Goal: Task Accomplishment & Management: Manage account settings

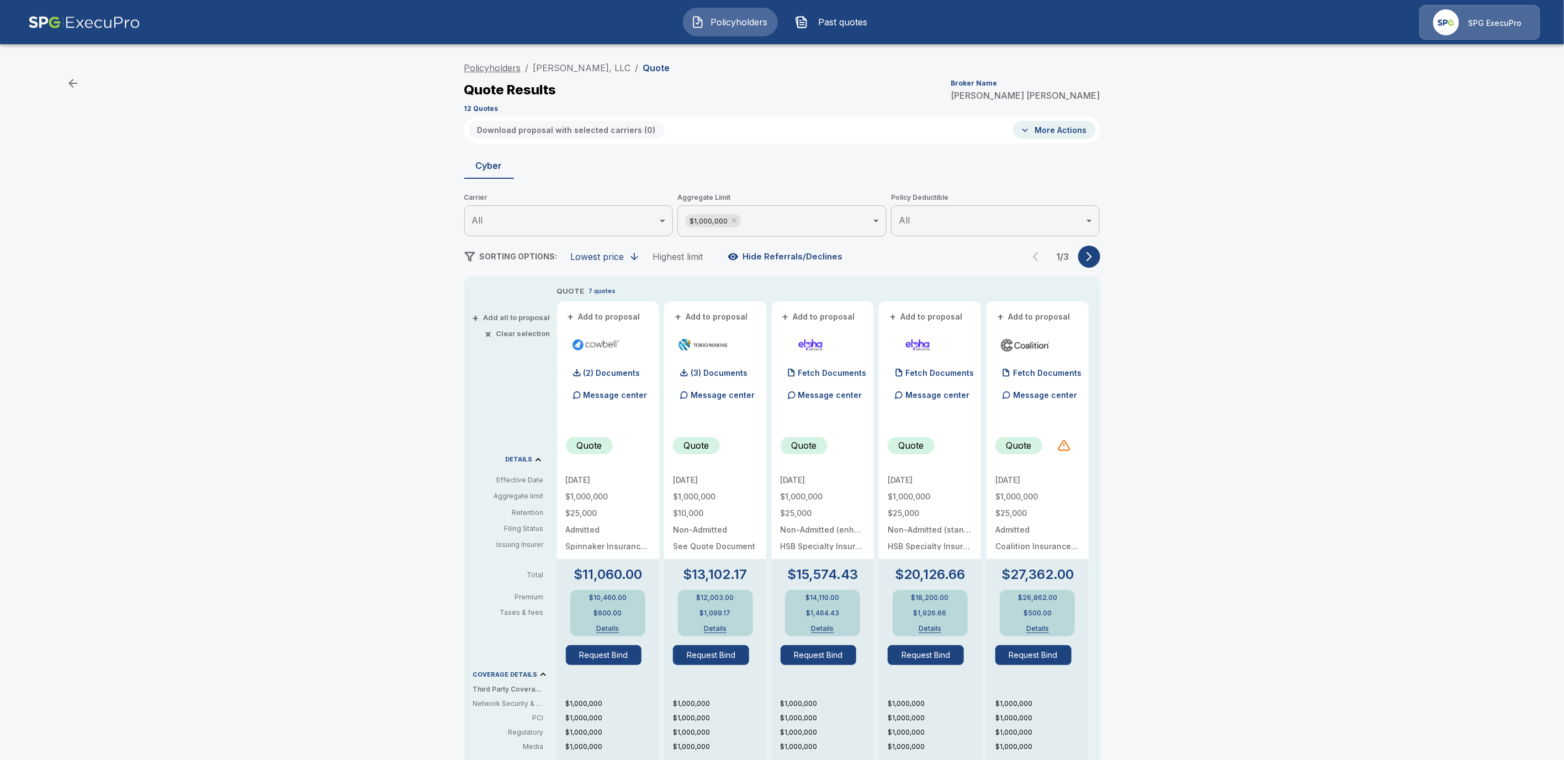
click at [506, 68] on link "Policyholders" at bounding box center [492, 67] width 57 height 11
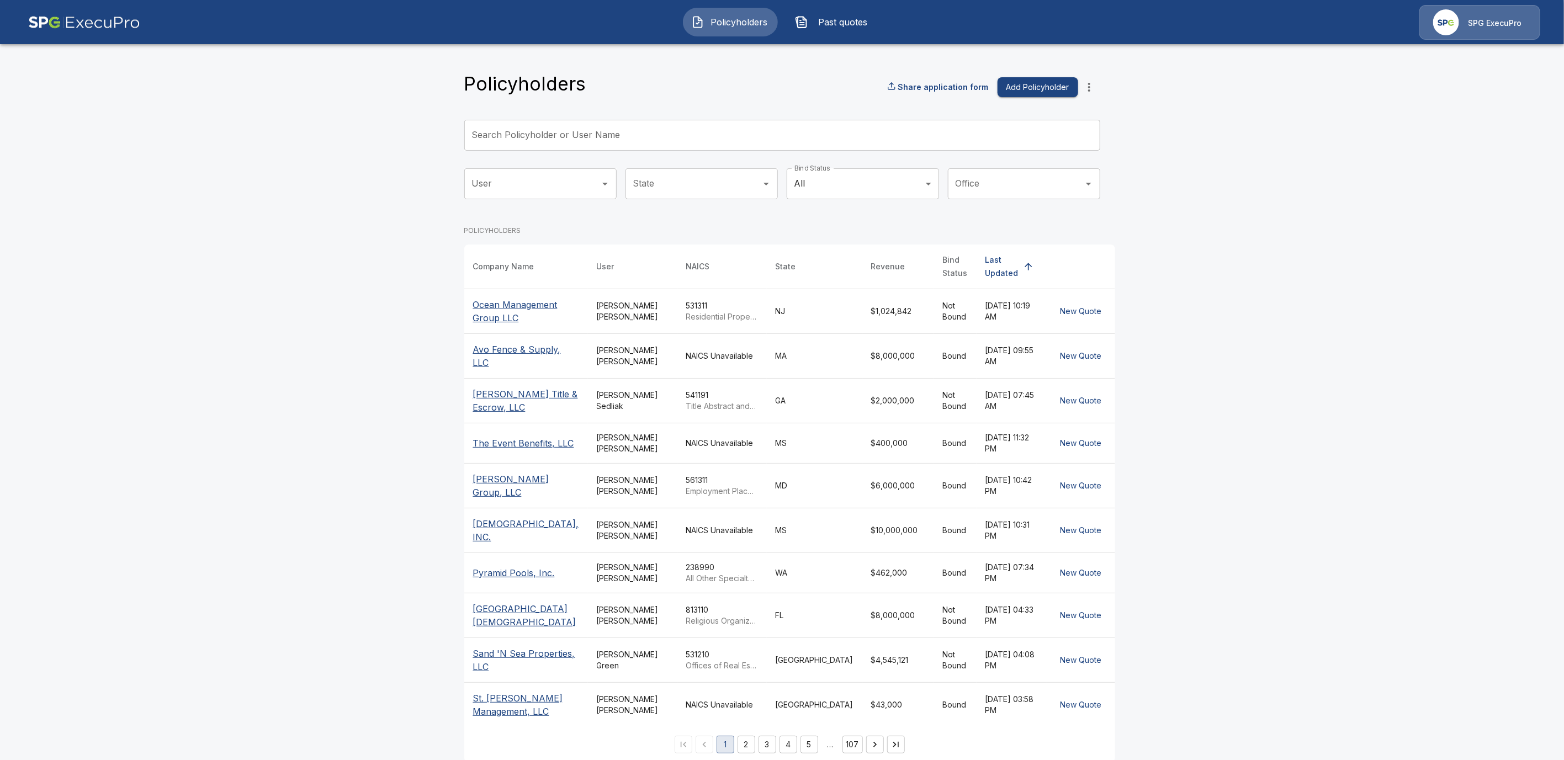
click at [577, 134] on input "Search Policyholder or User Name" at bounding box center [776, 135] width 624 height 31
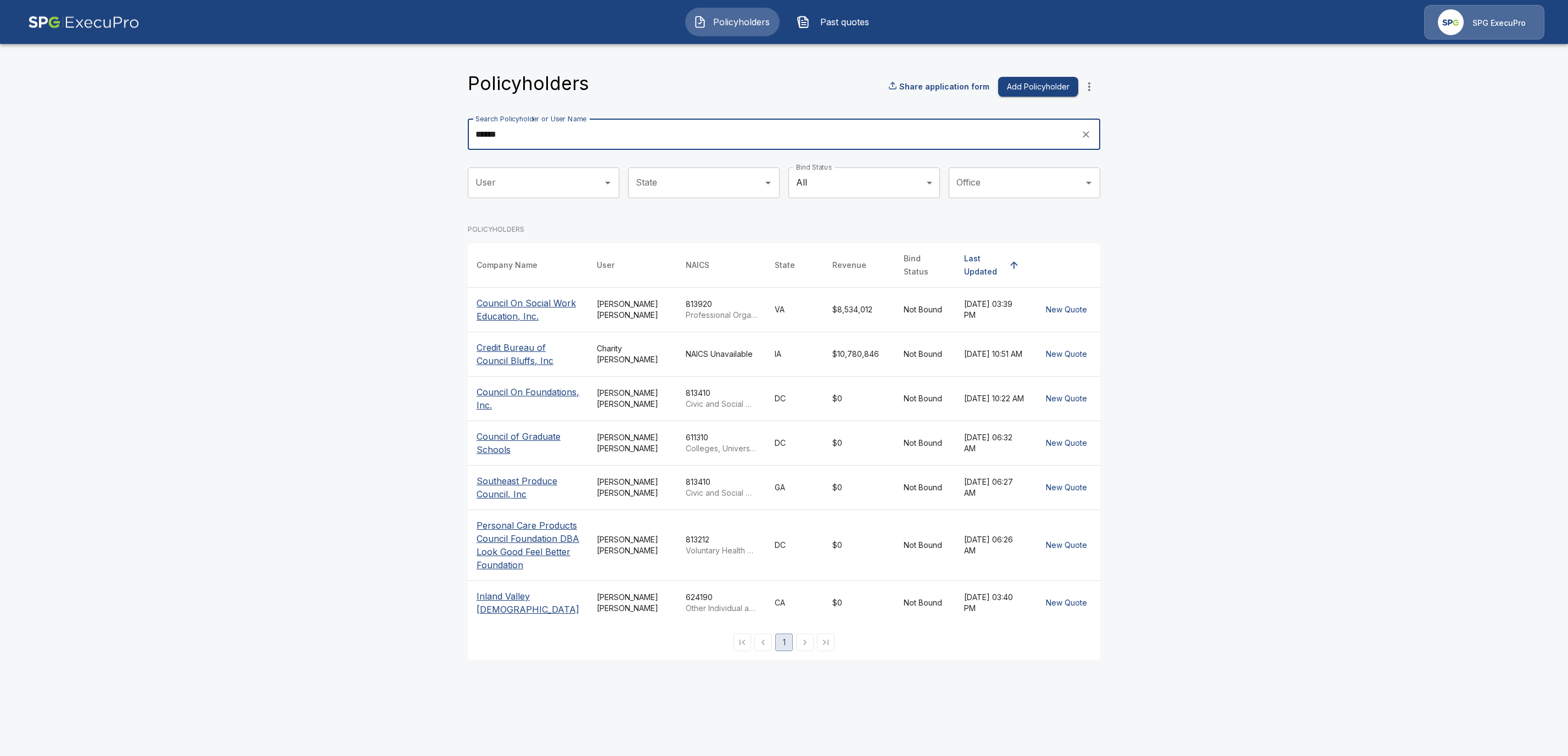
type input "******"
click at [518, 308] on p "Council On Social Work Education, Inc." at bounding box center [527, 309] width 102 height 26
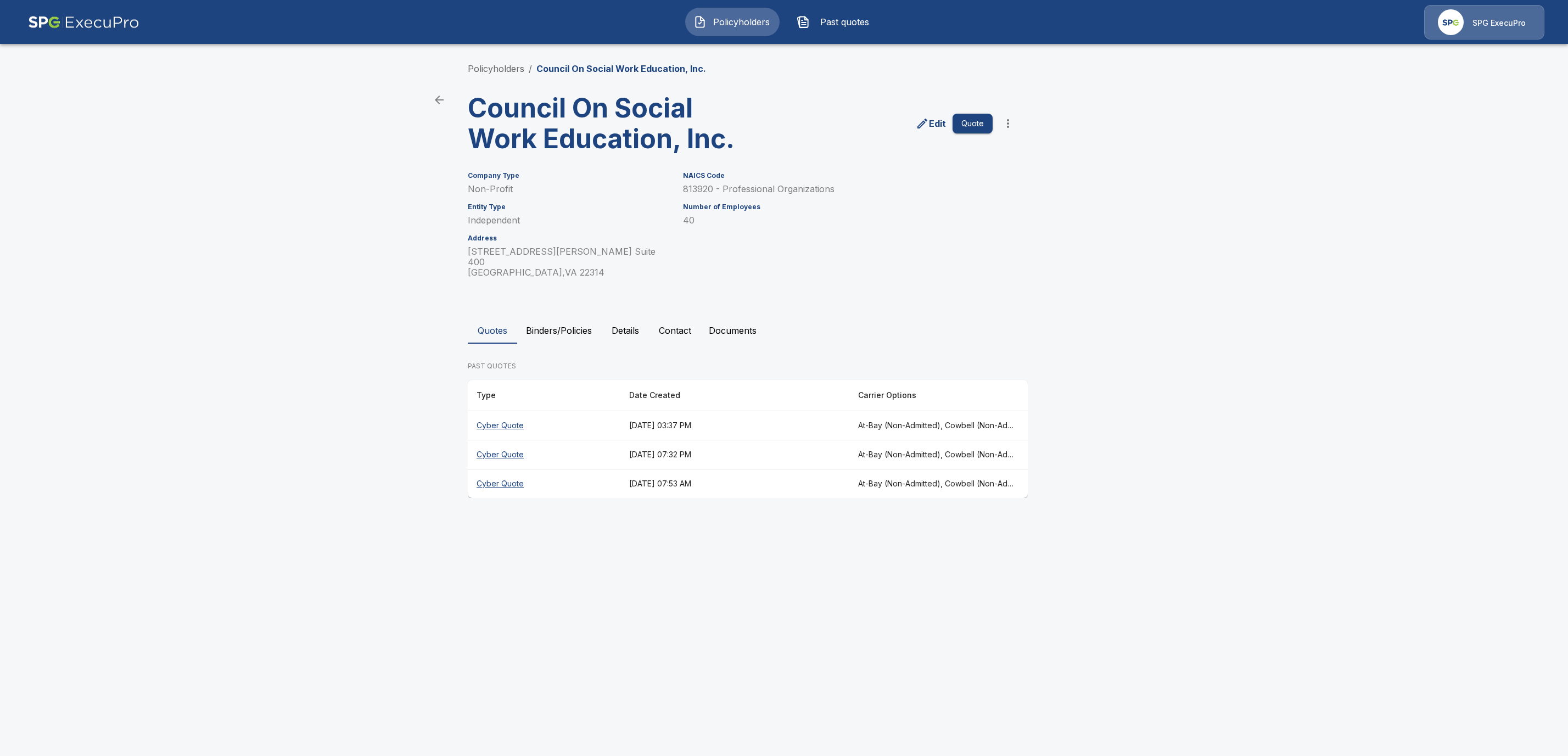
drag, startPoint x: 493, startPoint y: 419, endPoint x: 500, endPoint y: 425, distance: 9.2
click at [493, 419] on th "Cyber Quote" at bounding box center [543, 425] width 152 height 29
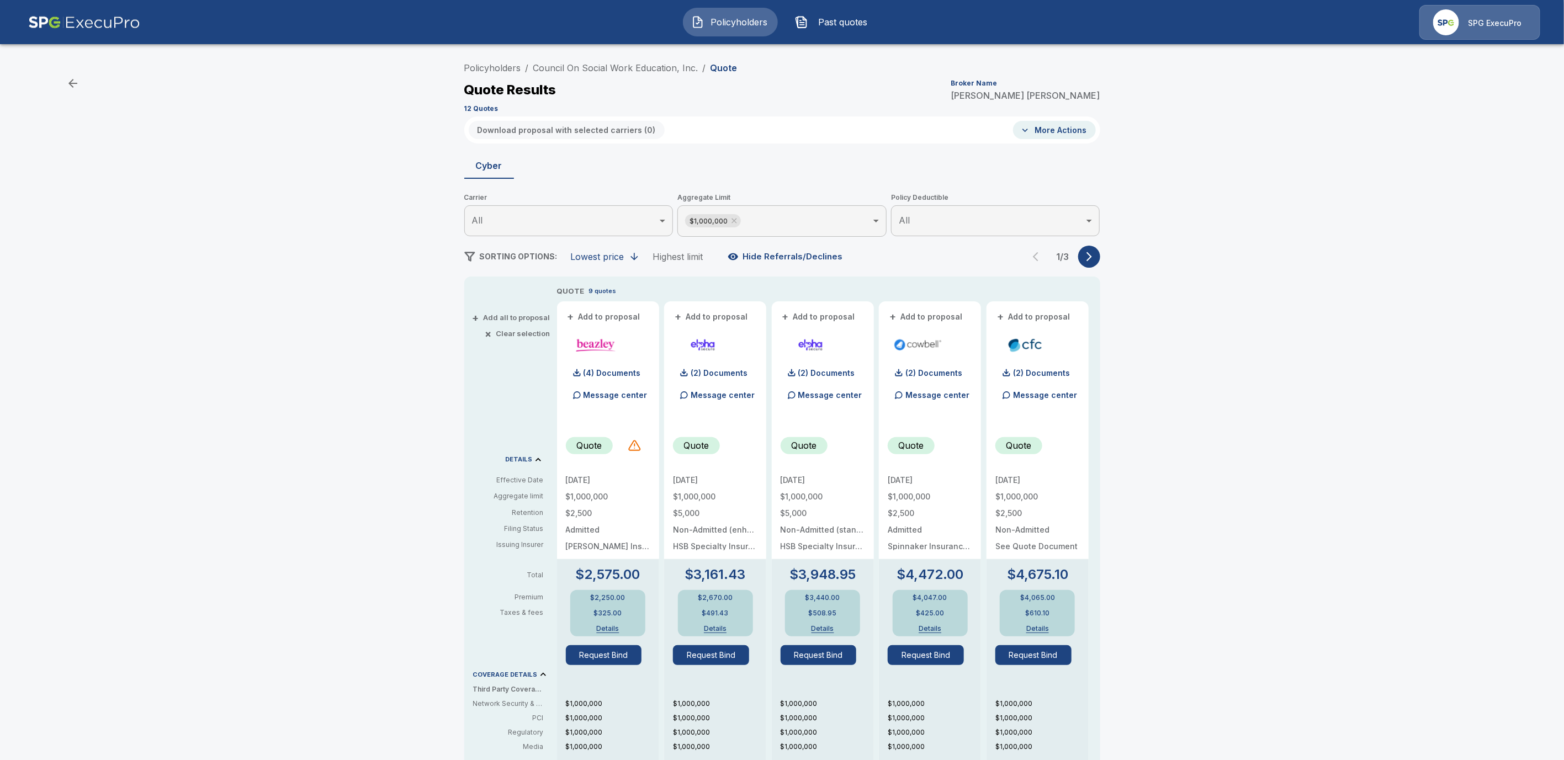
click at [1092, 266] on button "button" at bounding box center [1089, 257] width 22 height 22
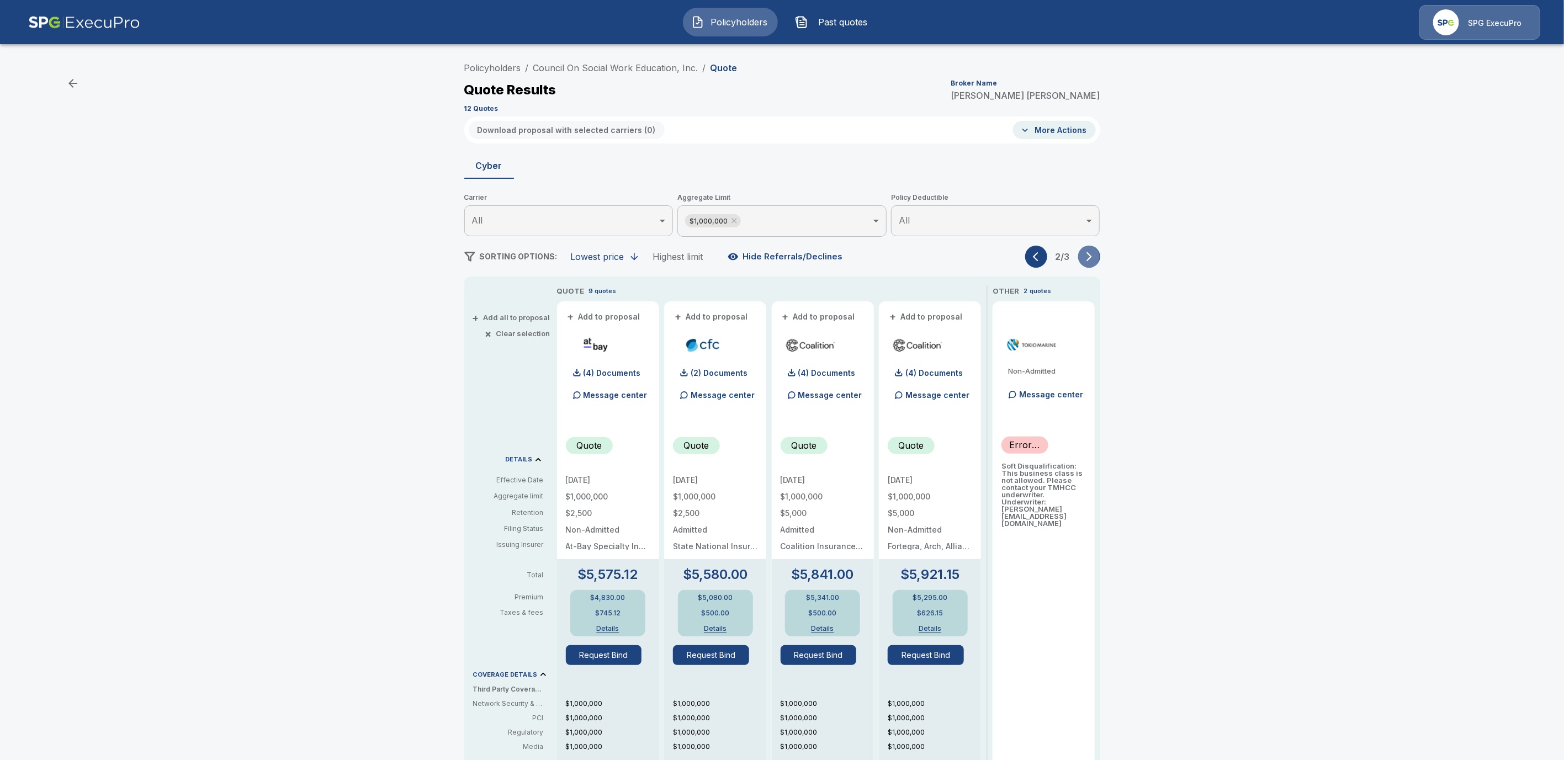
click at [1098, 263] on button "button" at bounding box center [1089, 257] width 22 height 22
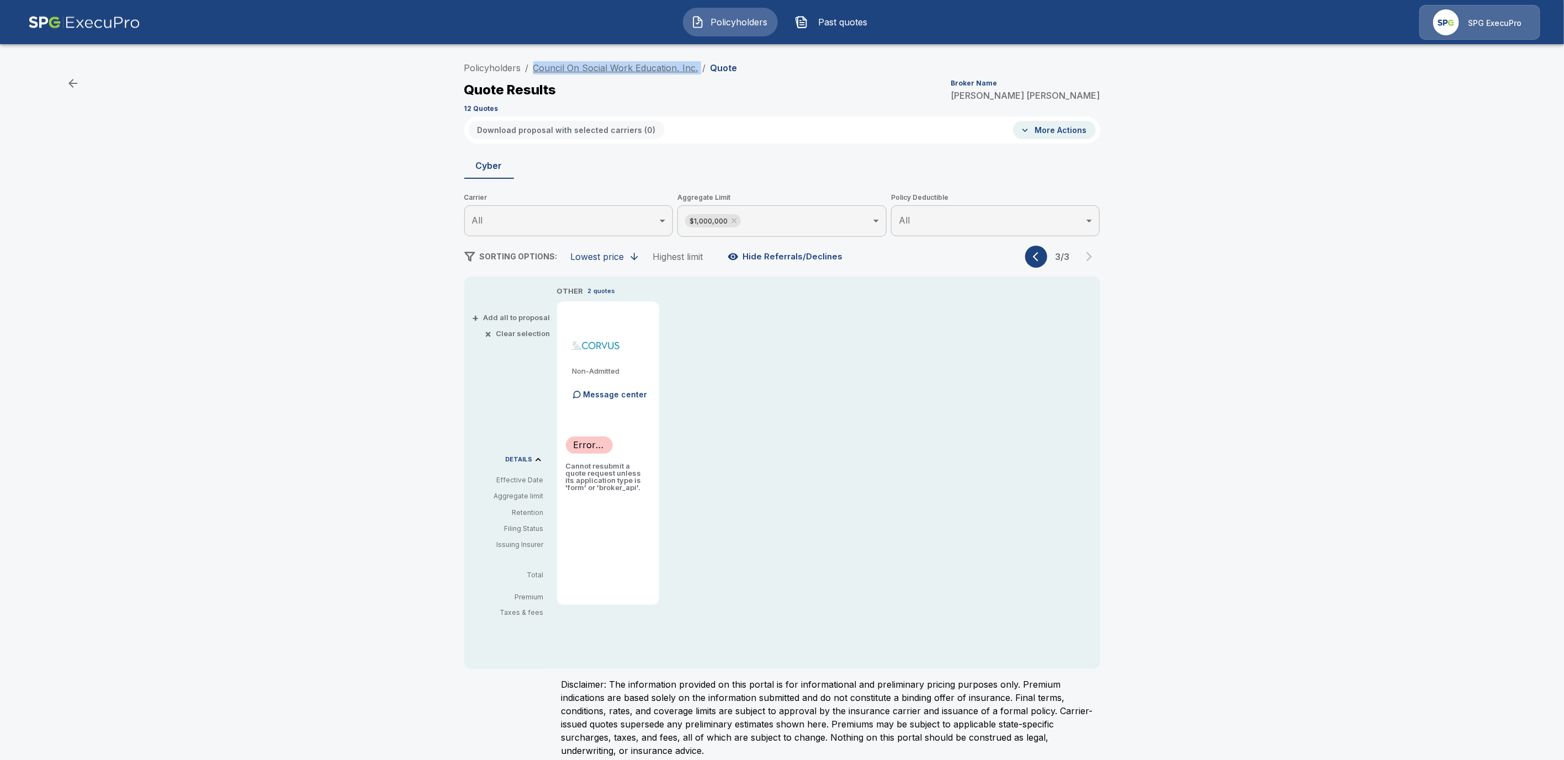
drag, startPoint x: 704, startPoint y: 67, endPoint x: 540, endPoint y: 67, distance: 163.9
click at [540, 67] on ol "Policyholders / Council On Social Work Education, Inc. / Quote" at bounding box center [600, 67] width 273 height 13
copy ol "Council On Social Work Education, Inc. /"
click at [571, 65] on link "Council On Social Work Education, Inc." at bounding box center [615, 67] width 165 height 11
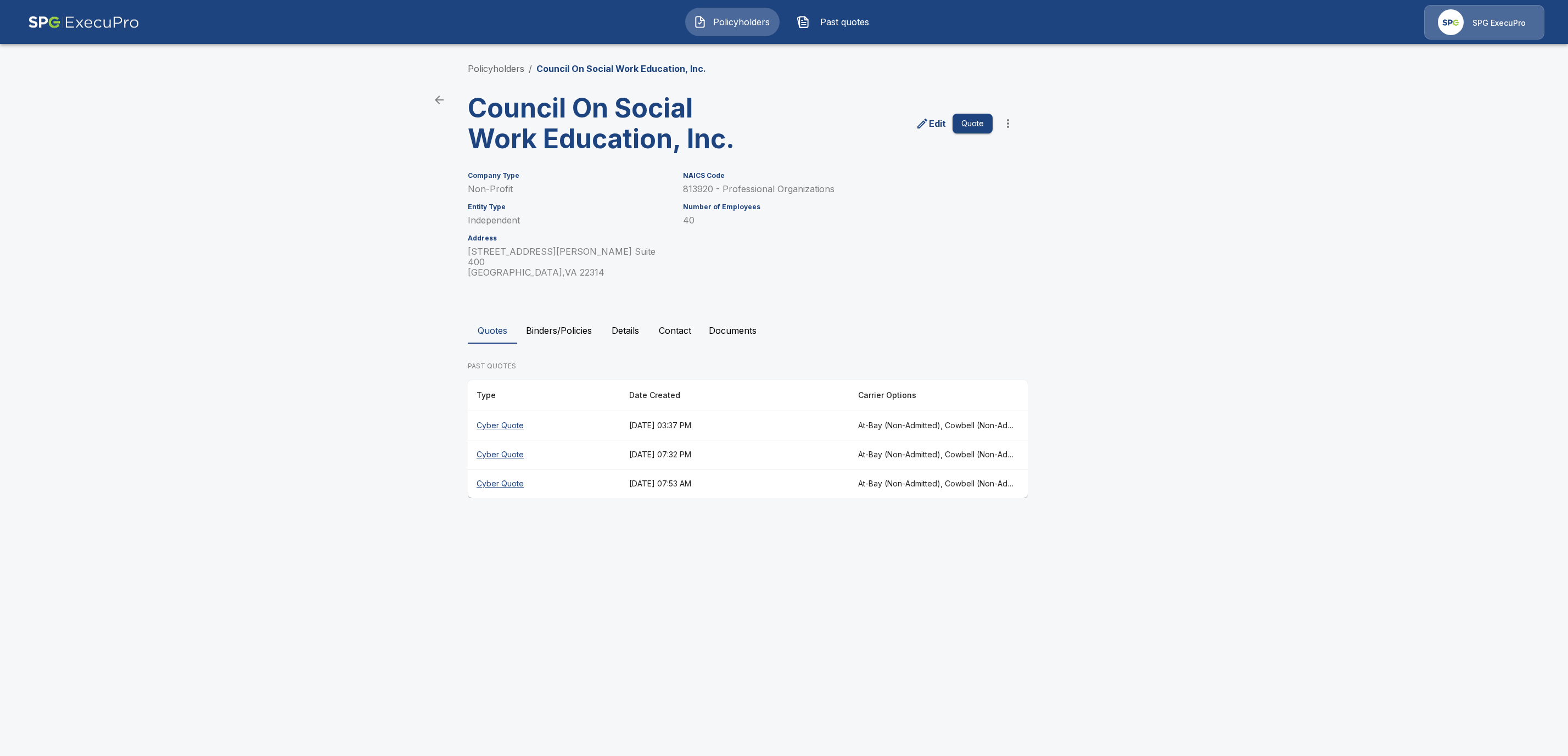
click at [504, 441] on th "Cyber Quote" at bounding box center [543, 455] width 152 height 29
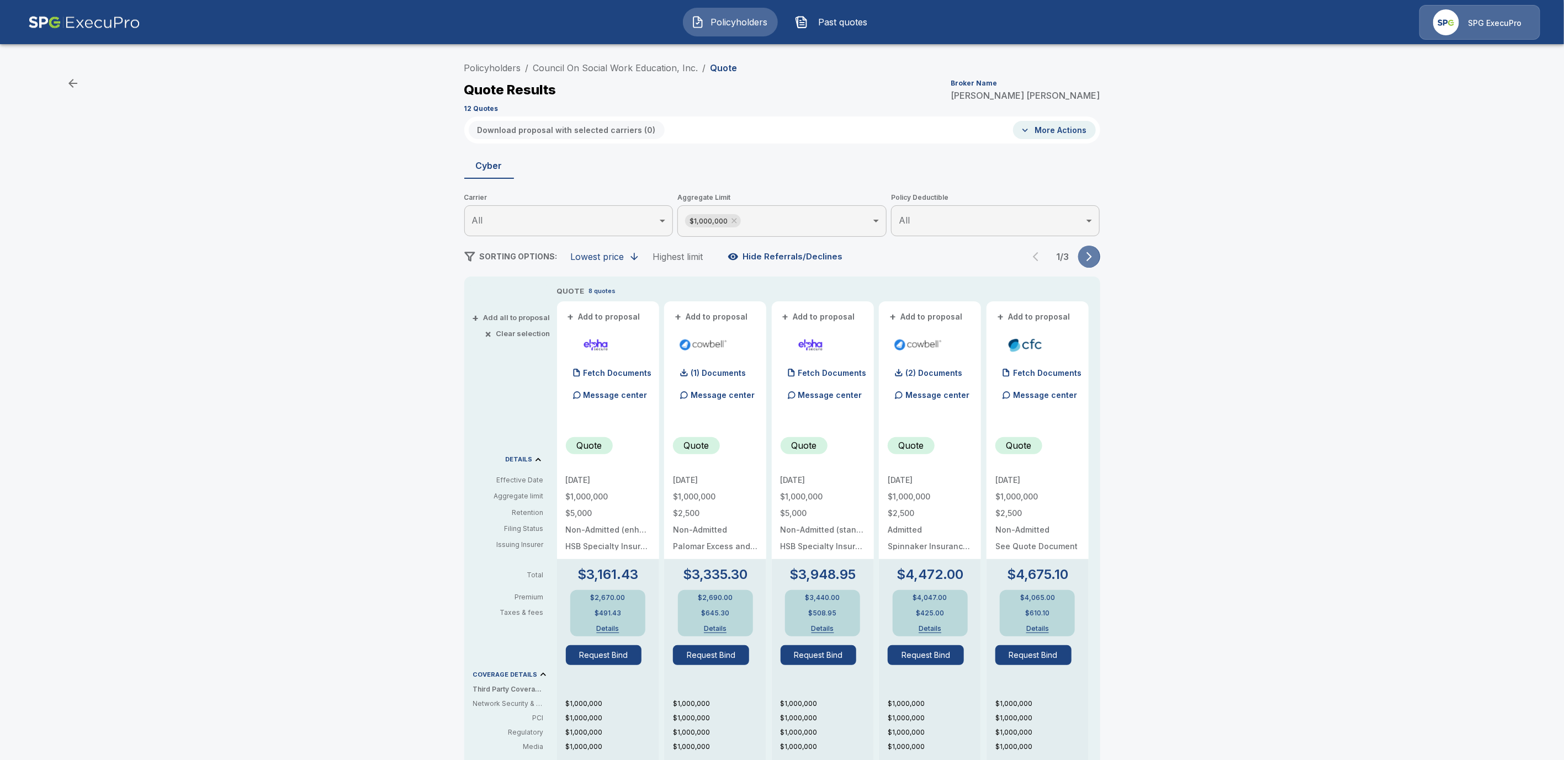
click at [1095, 255] on icon "button" at bounding box center [1089, 256] width 11 height 11
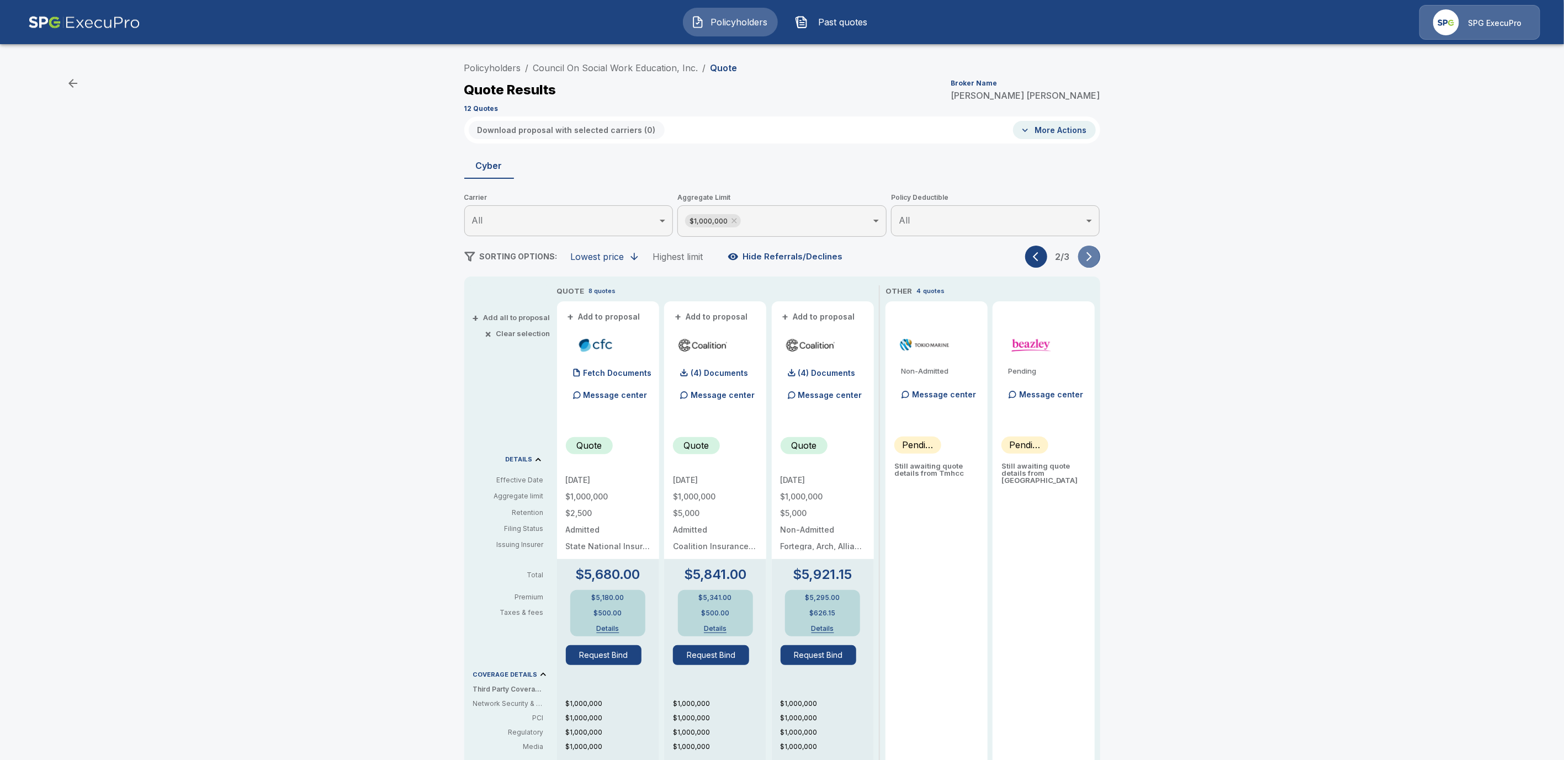
click at [1095, 255] on icon "button" at bounding box center [1089, 256] width 11 height 11
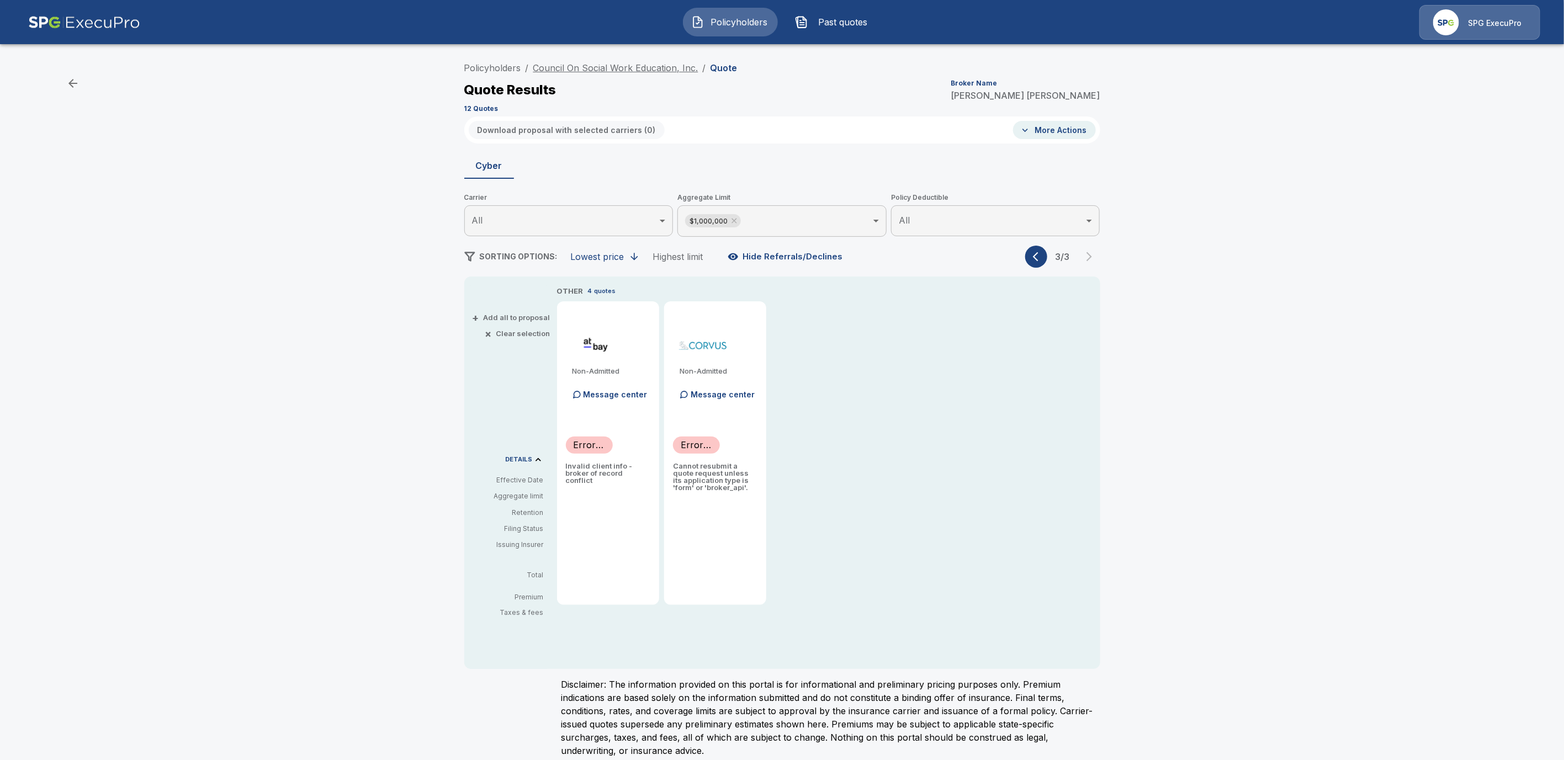
click at [608, 63] on link "Council On Social Work Education, Inc." at bounding box center [615, 67] width 165 height 11
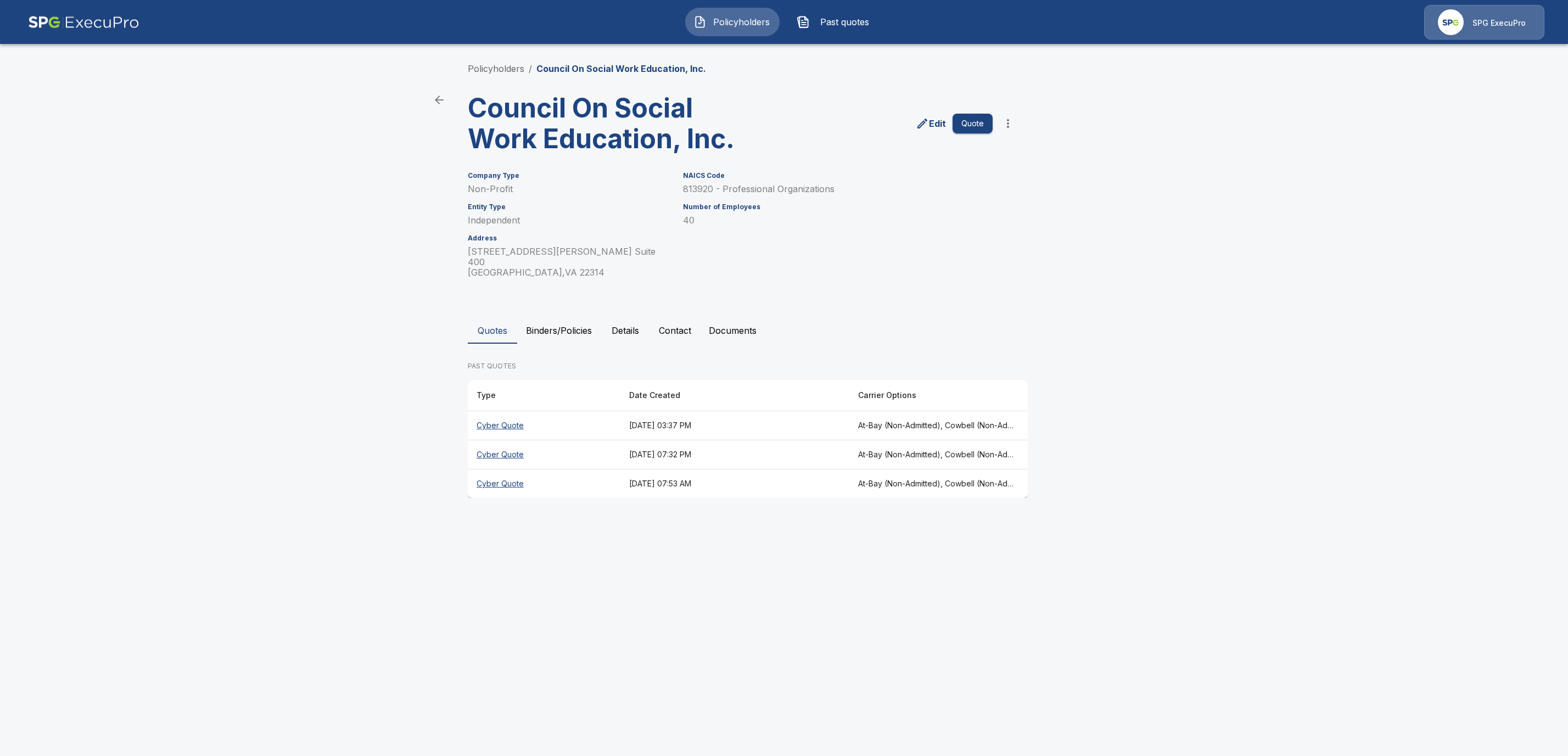
click at [487, 411] on th "Cyber Quote" at bounding box center [543, 425] width 152 height 29
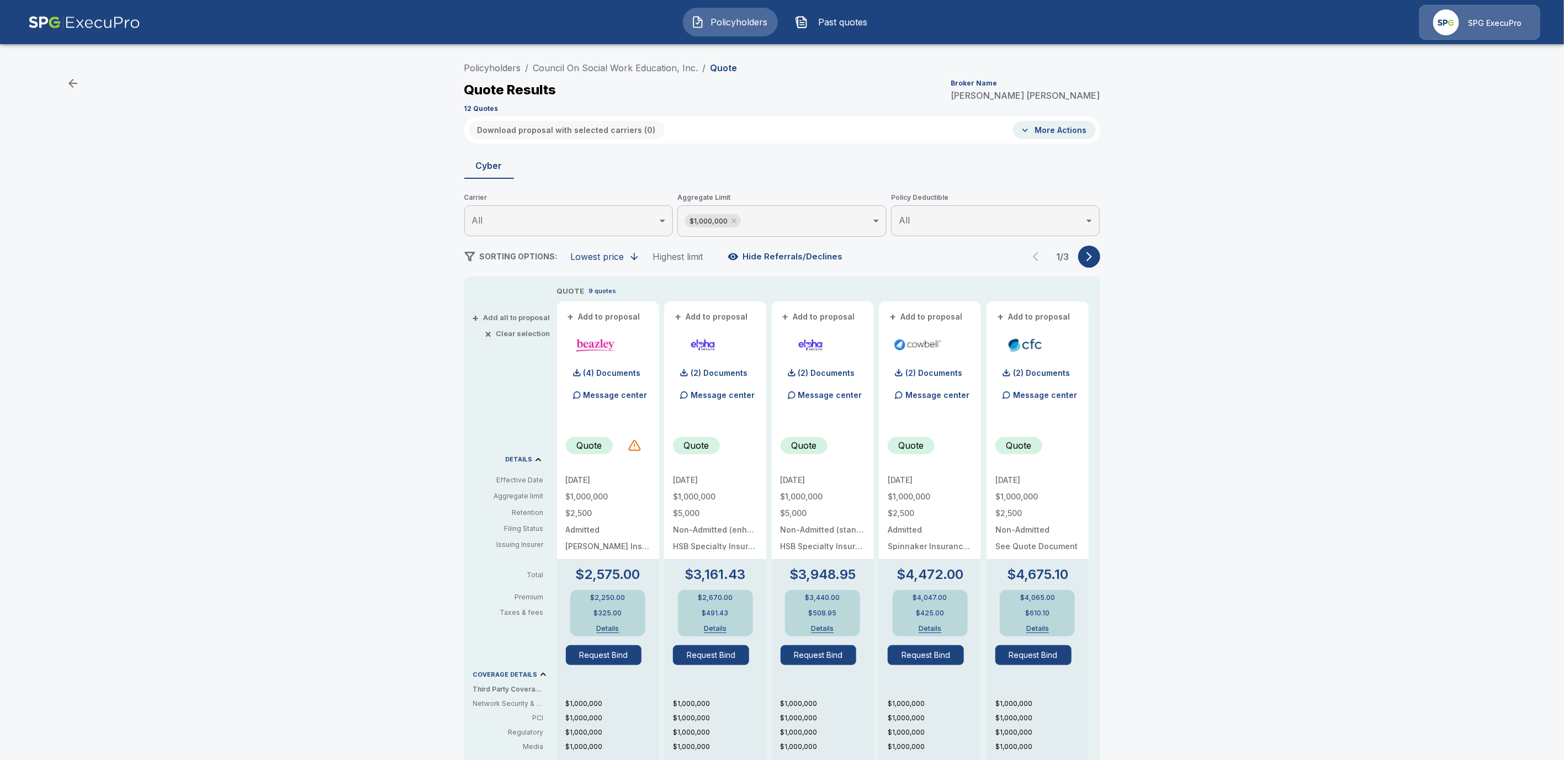
click at [1095, 255] on icon "button" at bounding box center [1089, 256] width 11 height 11
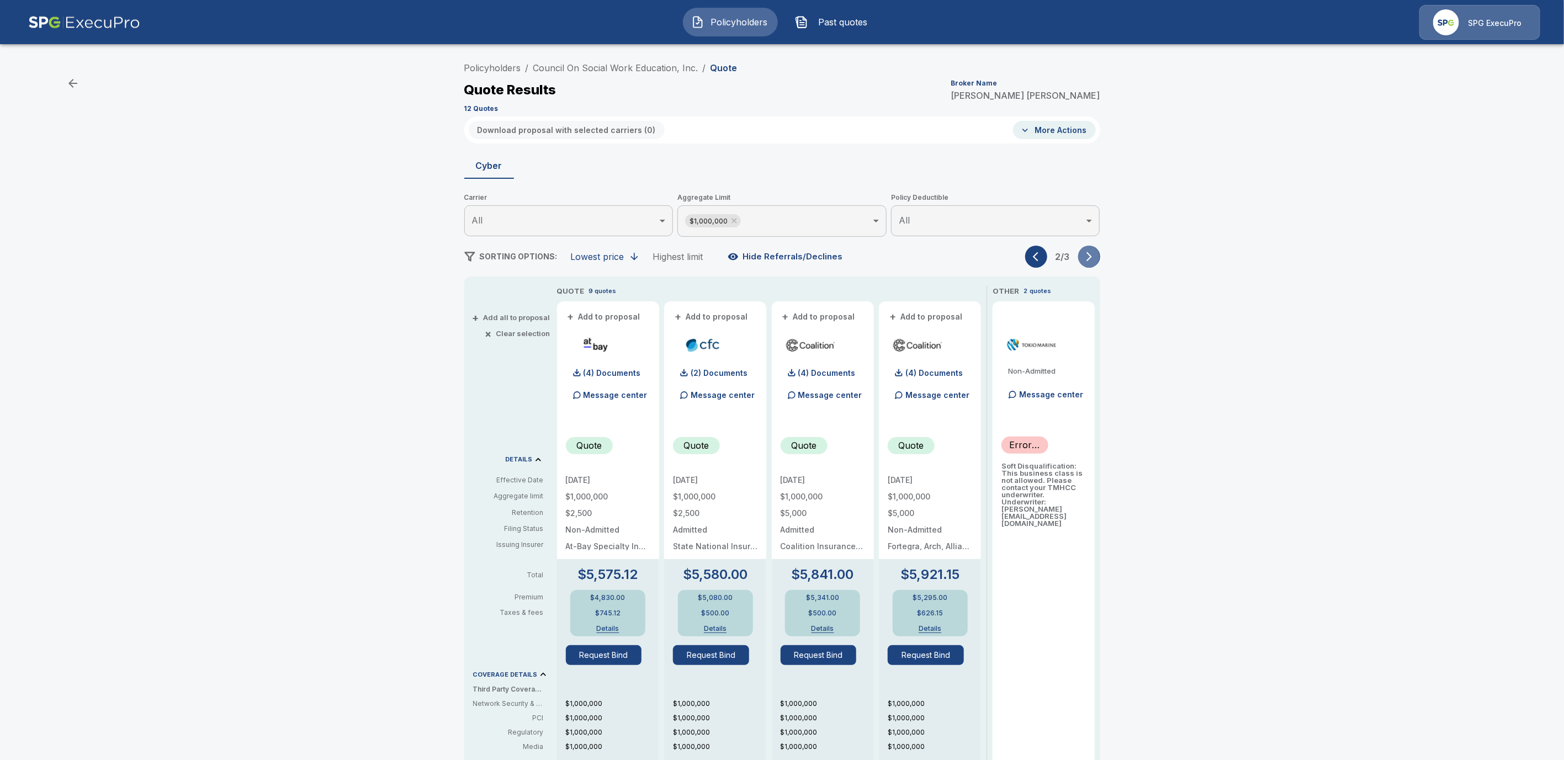
click at [1095, 255] on icon "button" at bounding box center [1089, 256] width 11 height 11
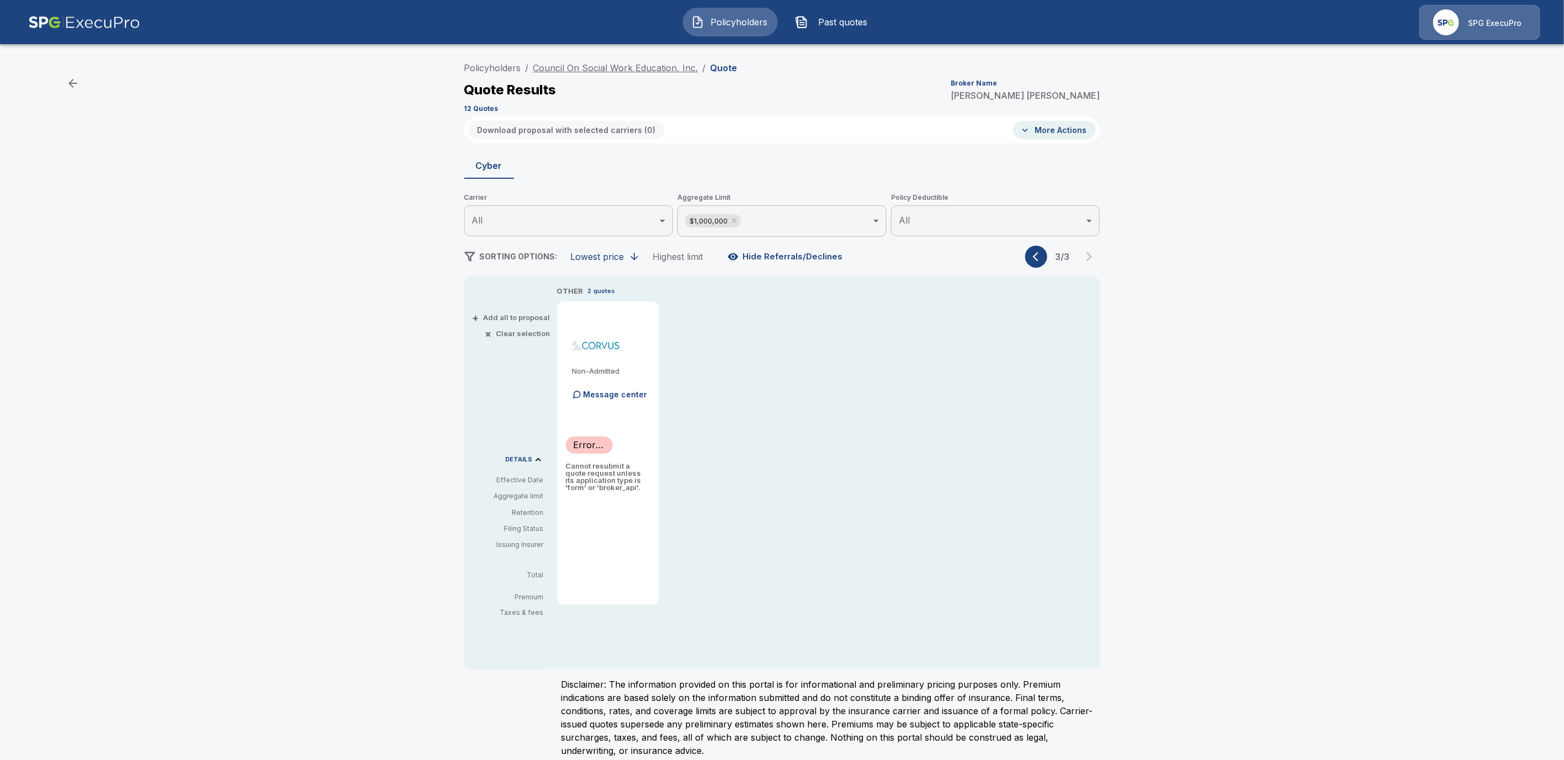
click at [558, 67] on link "Council On Social Work Education, Inc." at bounding box center [615, 67] width 165 height 11
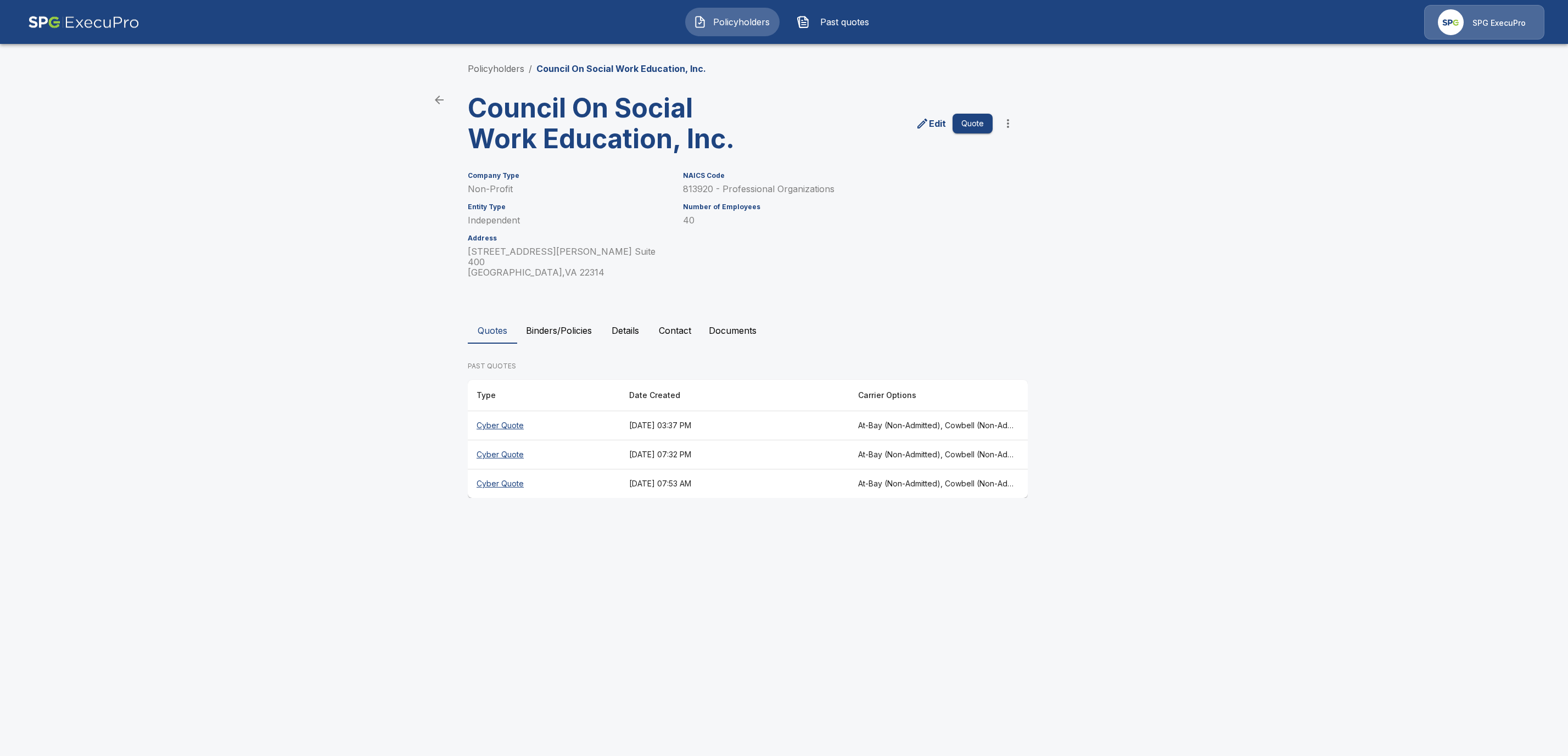
click at [507, 471] on th "Cyber Quote" at bounding box center [543, 483] width 152 height 29
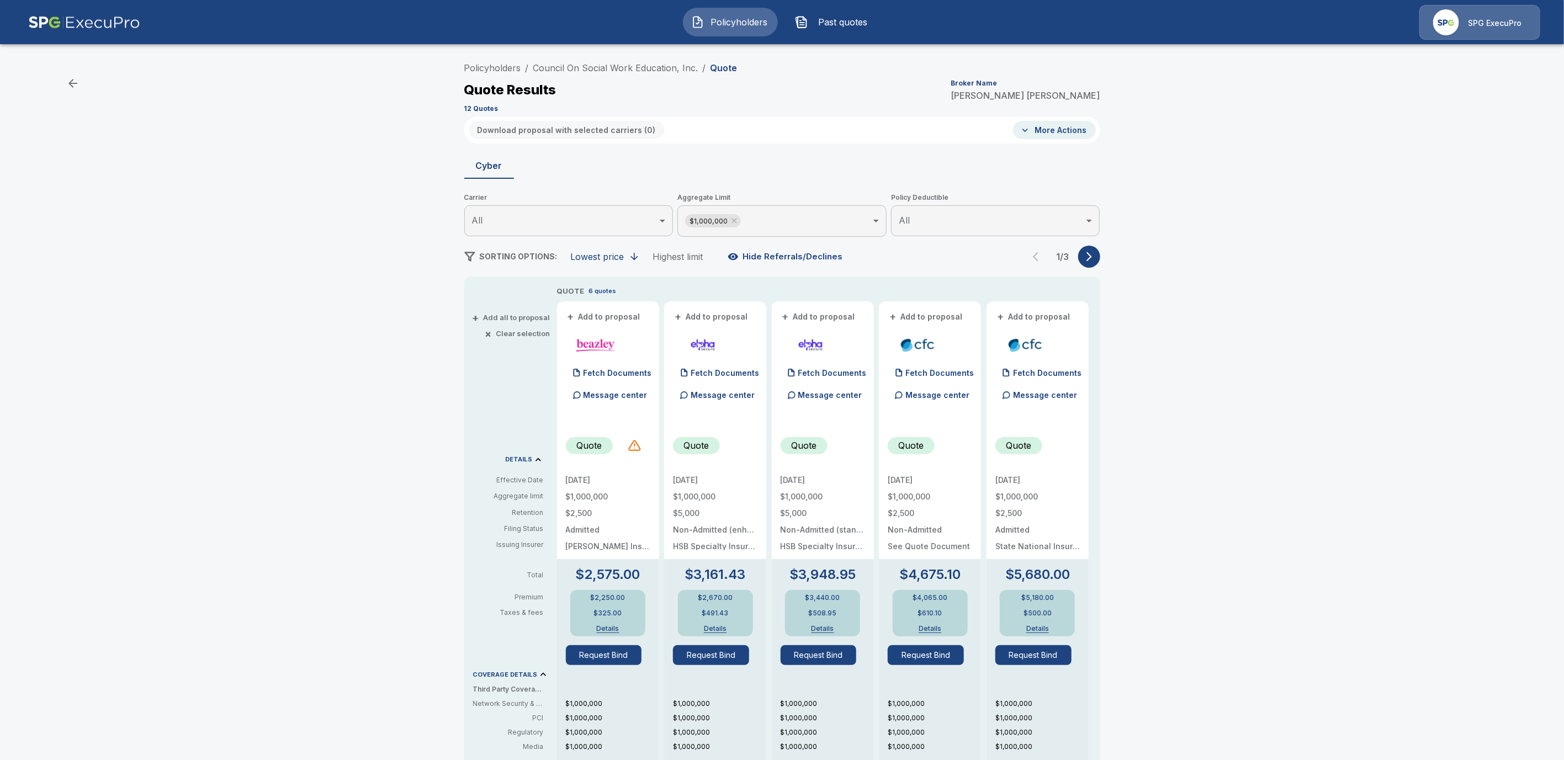
click at [1092, 258] on icon "button" at bounding box center [1089, 256] width 6 height 9
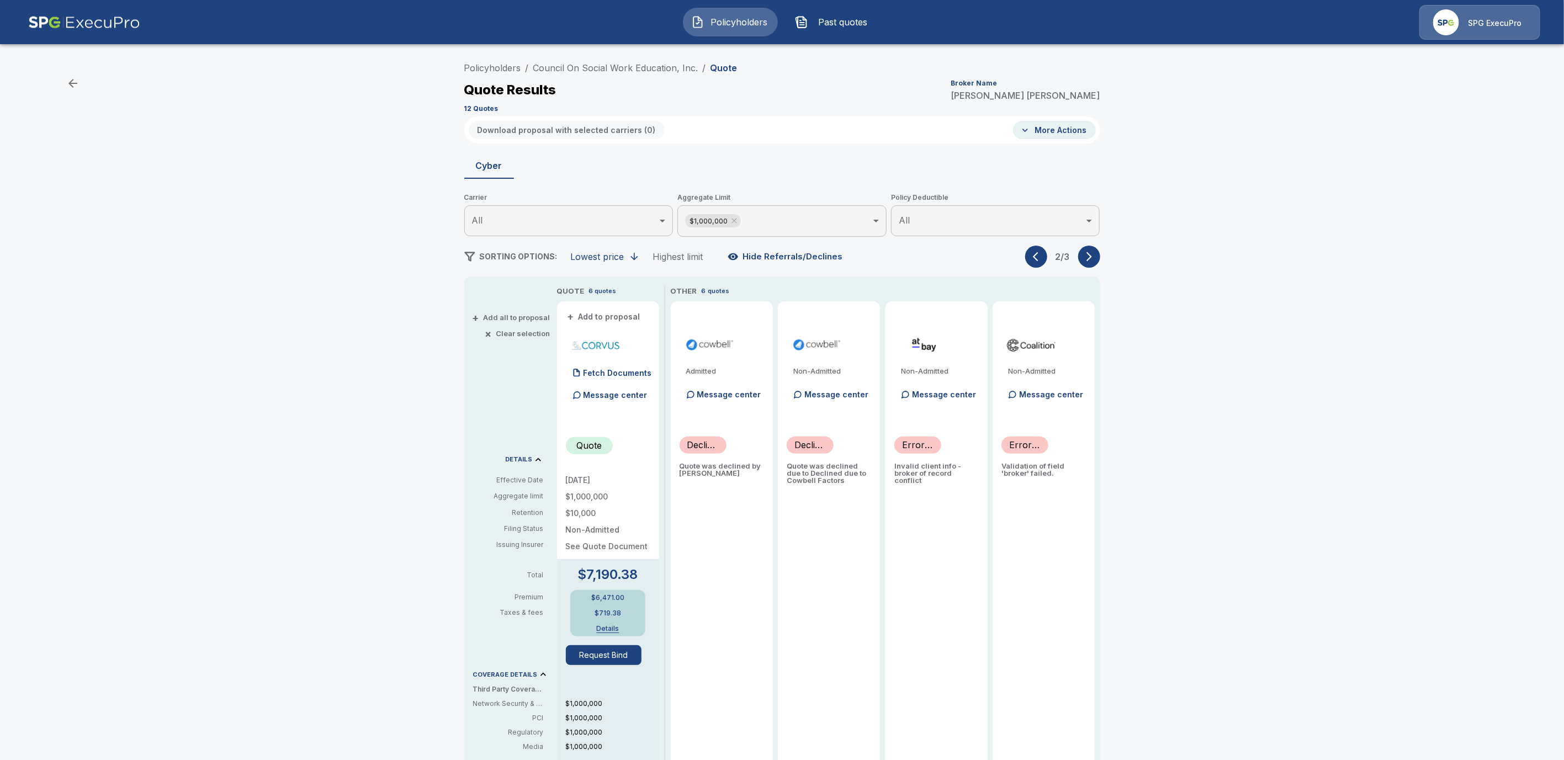
click at [1092, 258] on icon "button" at bounding box center [1089, 256] width 6 height 9
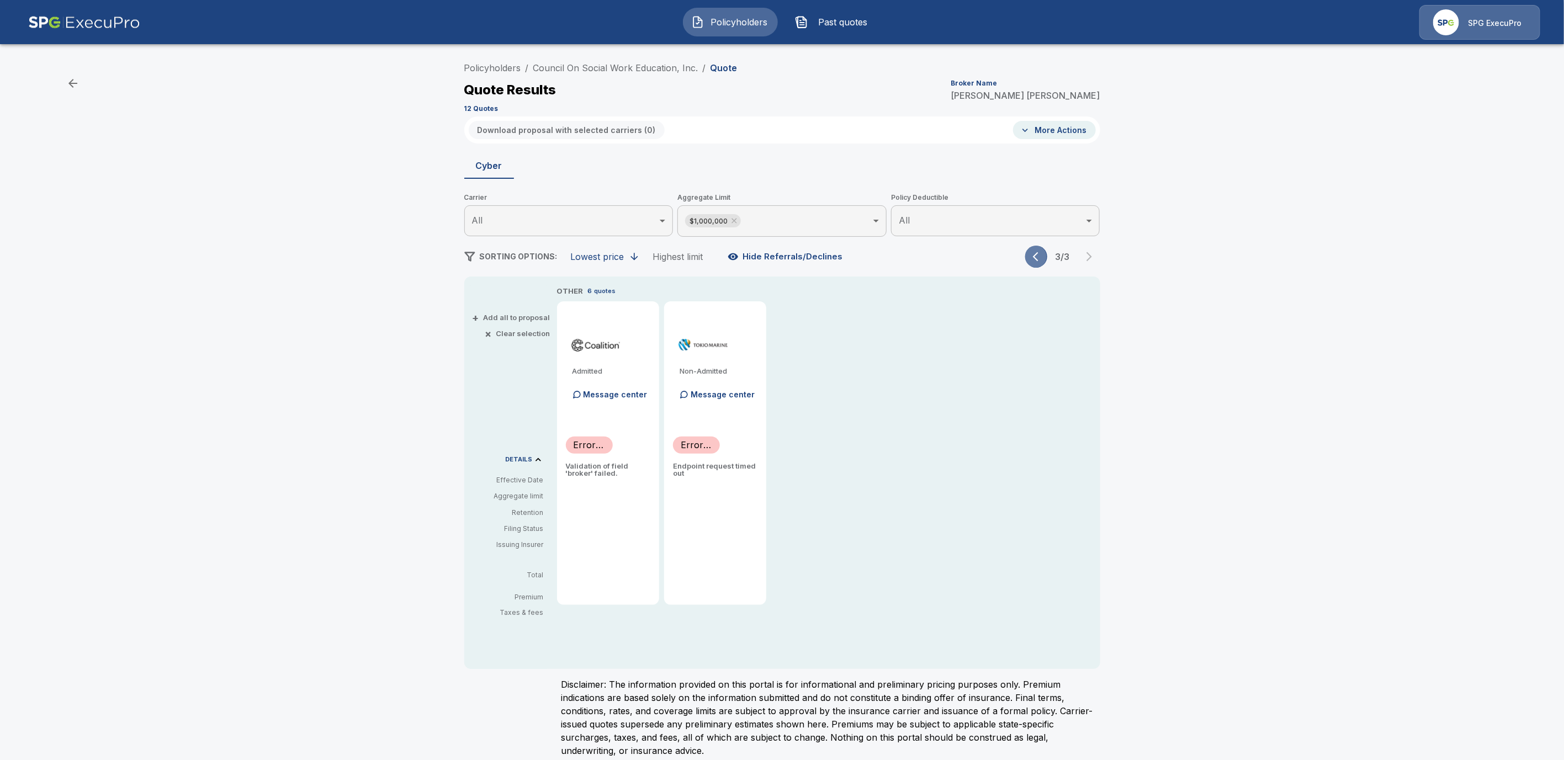
click at [1038, 255] on icon "button" at bounding box center [1036, 256] width 6 height 9
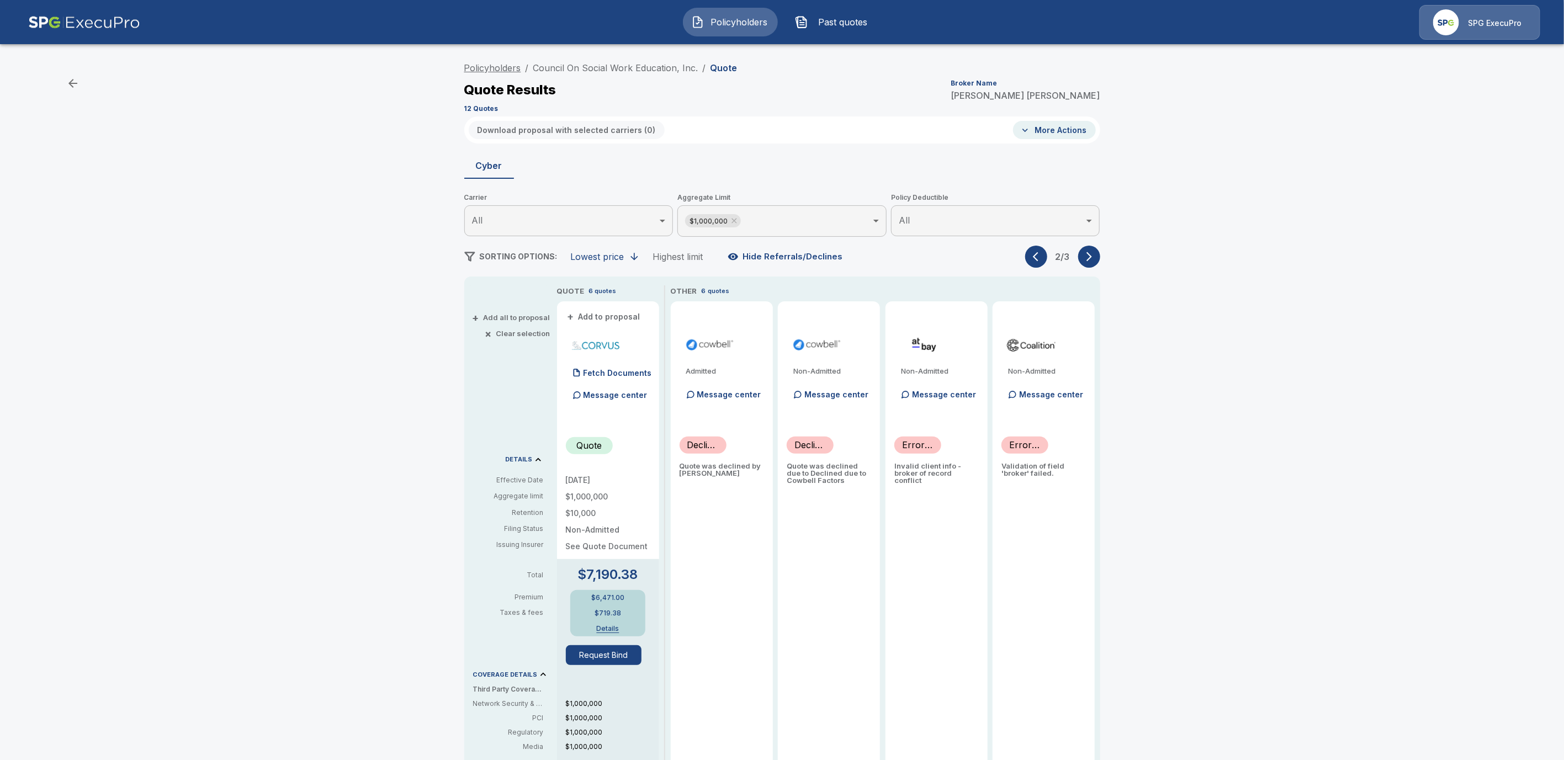
click at [487, 68] on link "Policyholders" at bounding box center [492, 67] width 57 height 11
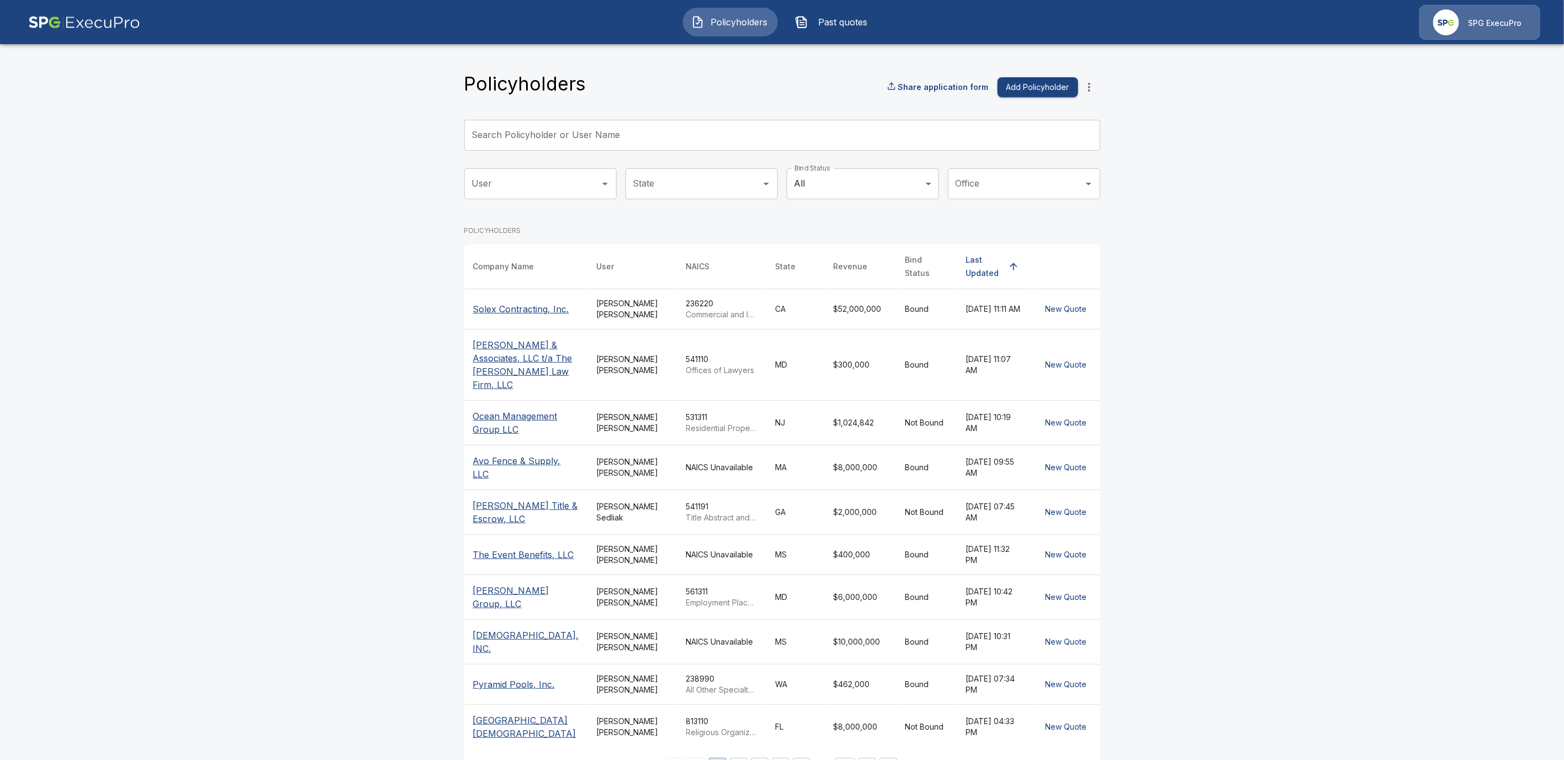
click at [588, 131] on div "Search Policyholder or User Name Search Policyholder or User Name" at bounding box center [782, 135] width 636 height 31
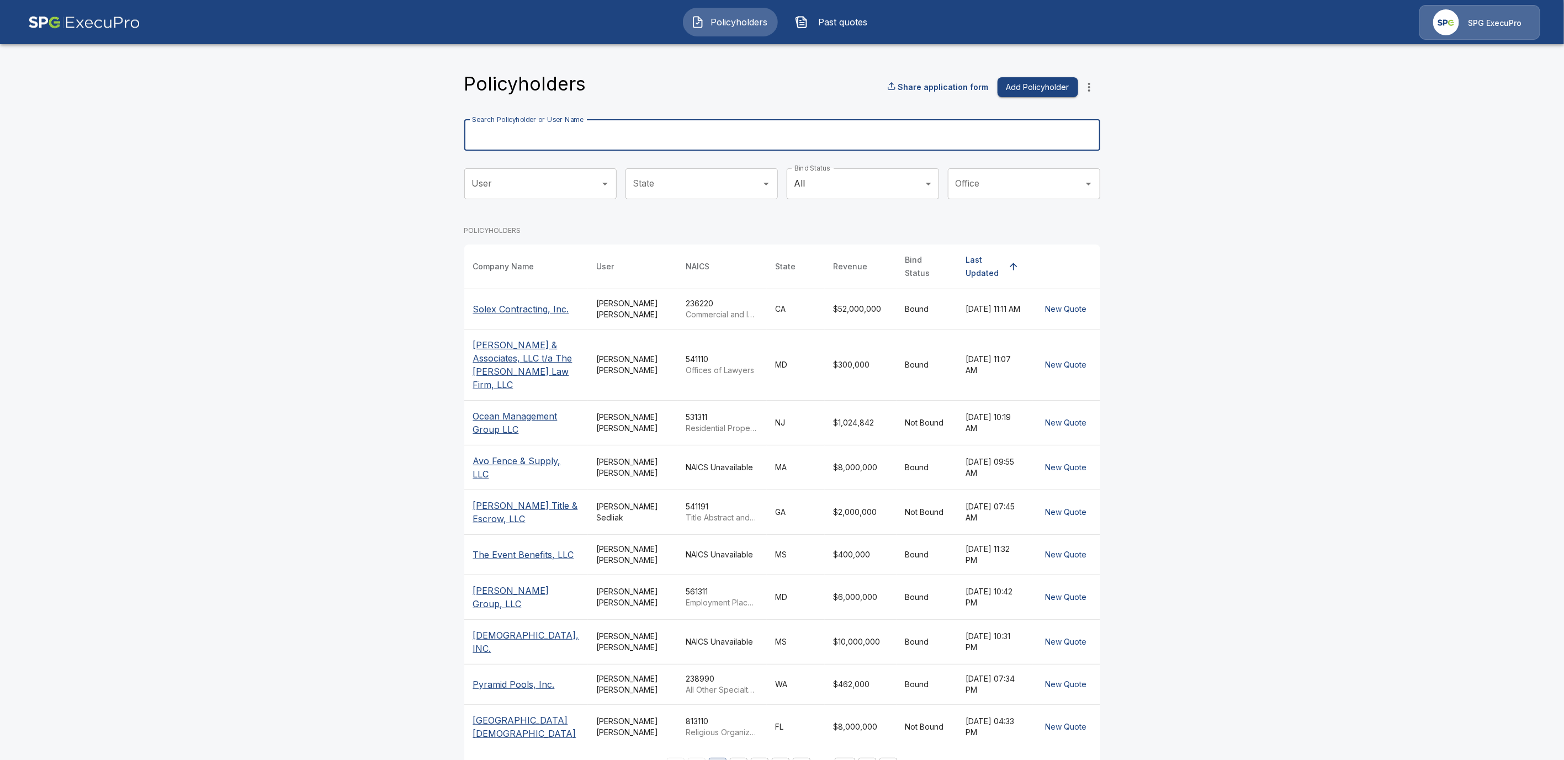
paste input "**********"
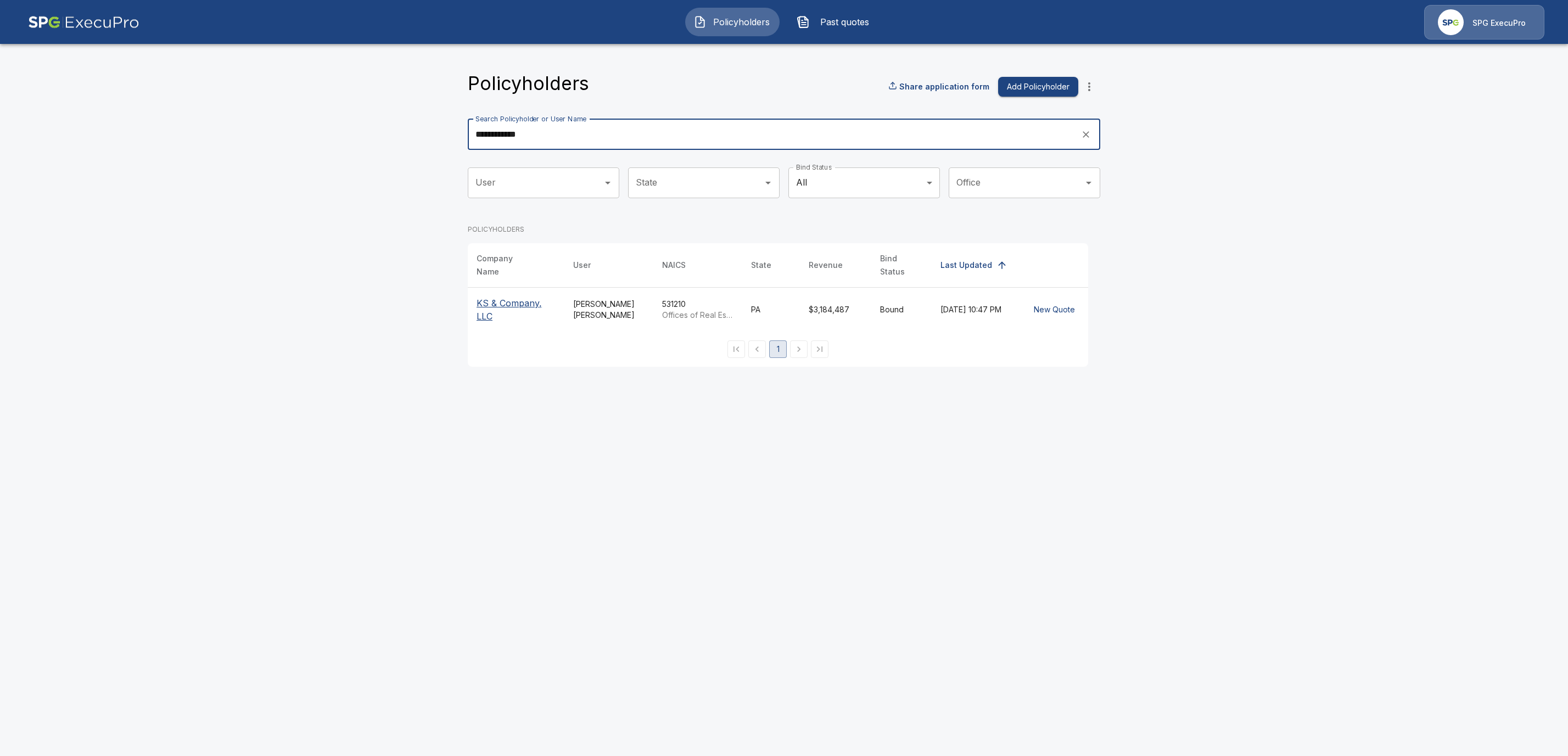
type input "**********"
click at [516, 296] on p "KS & Company, LLC" at bounding box center [515, 309] width 79 height 26
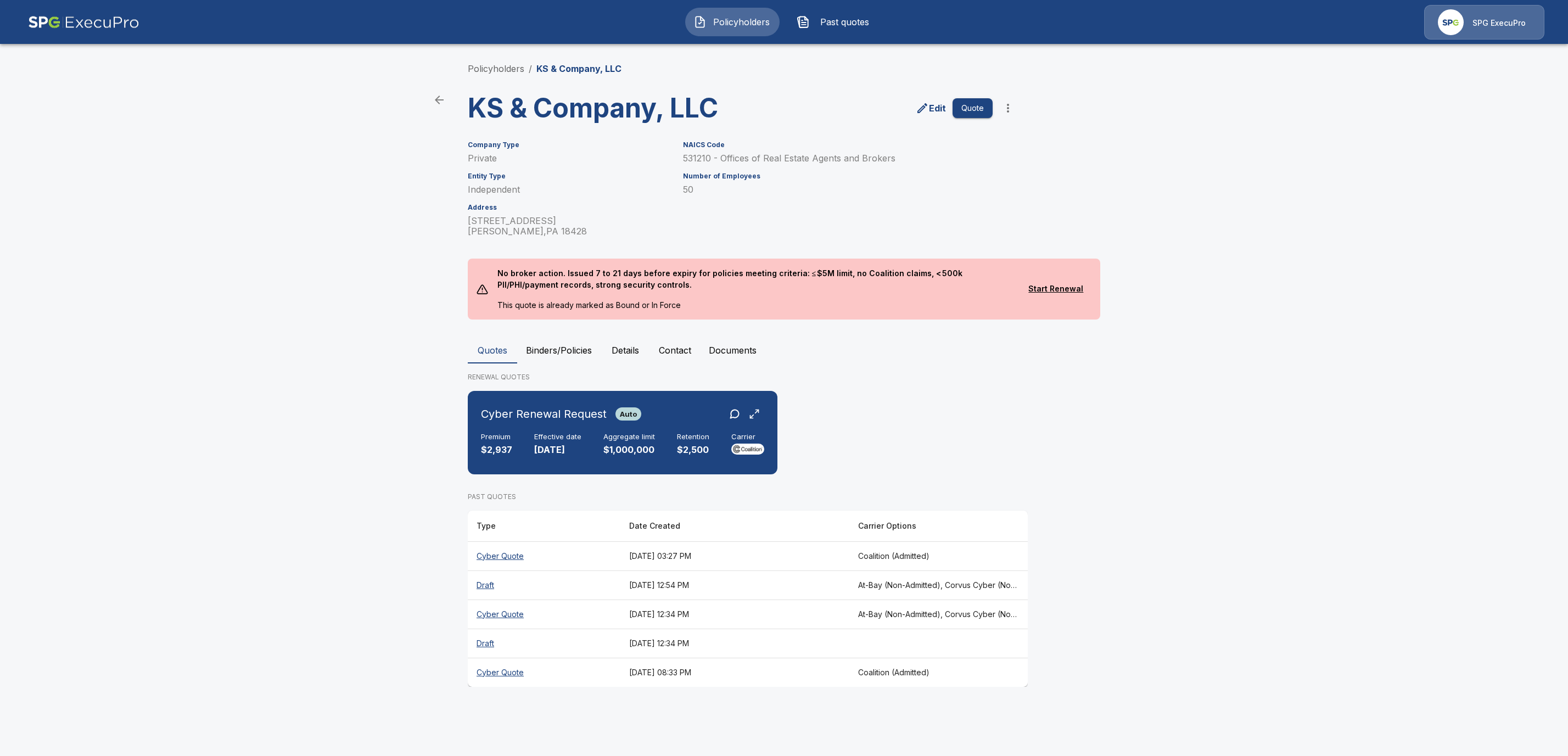
click button "Binders/Policies"
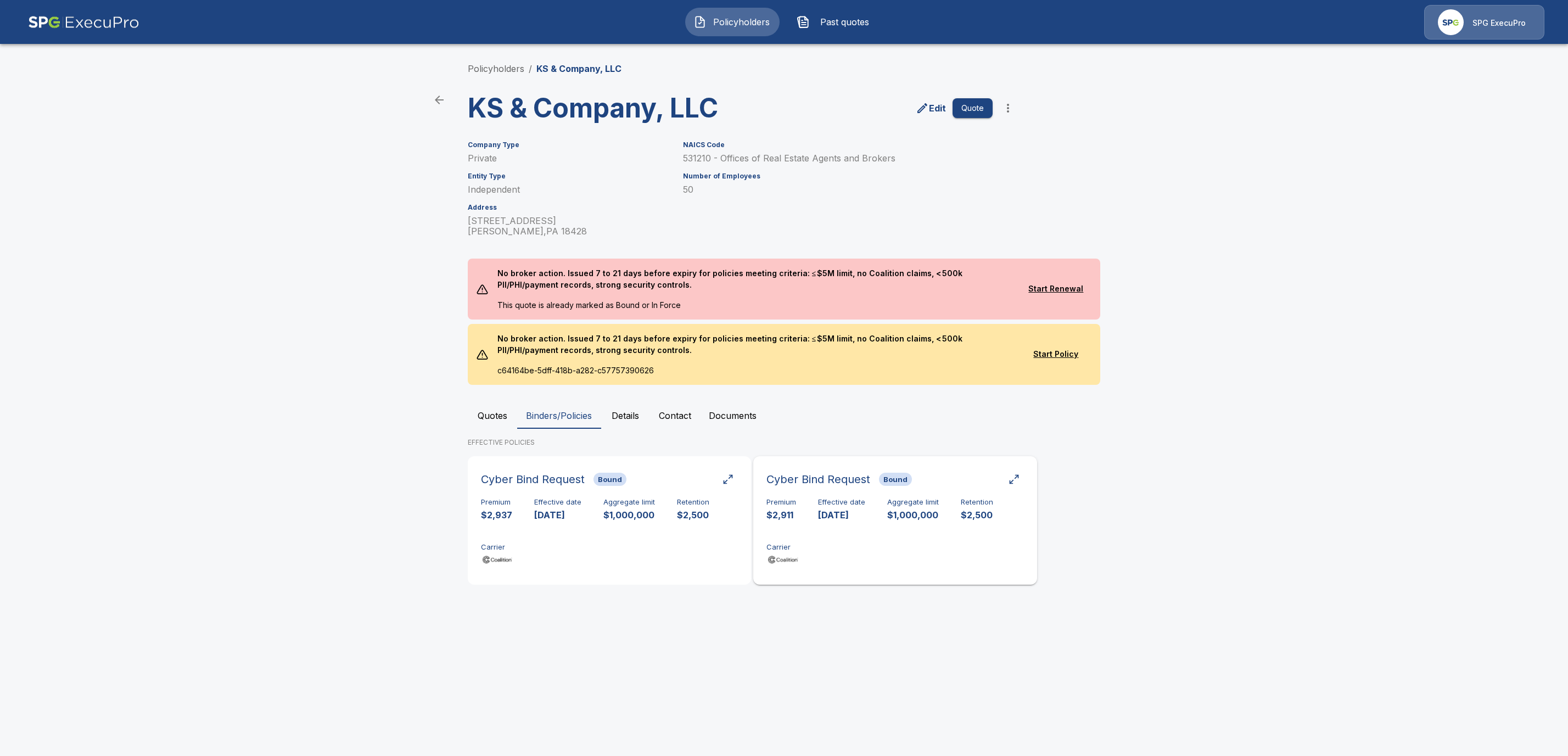
drag, startPoint x: 694, startPoint y: 549, endPoint x: 760, endPoint y: 565, distance: 67.9
click div "Premium $2,937 Effective date 9/10/2025 Aggregate limit $1,000,000 Retention $2…"
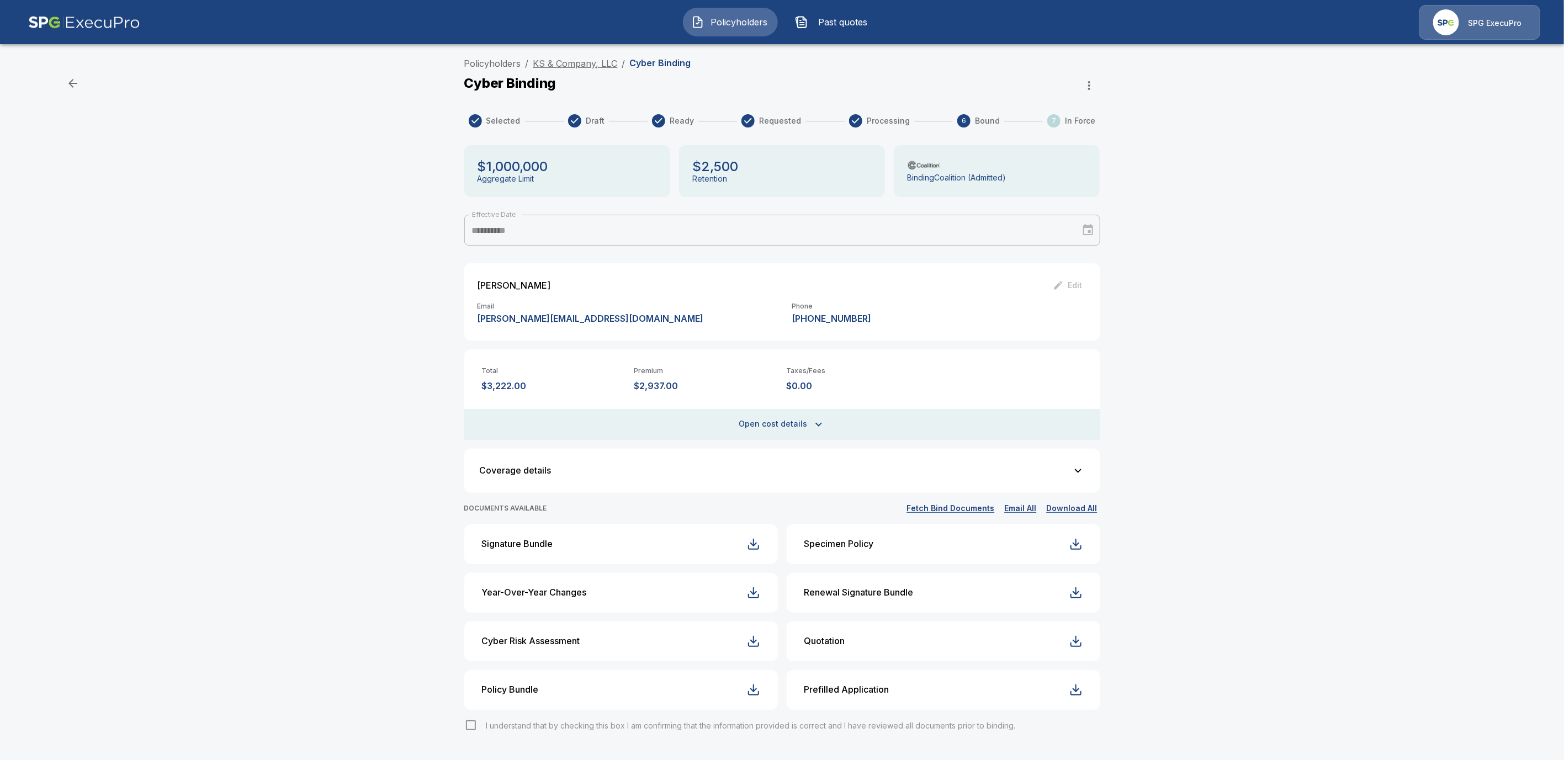
click link "KS & Company, LLC"
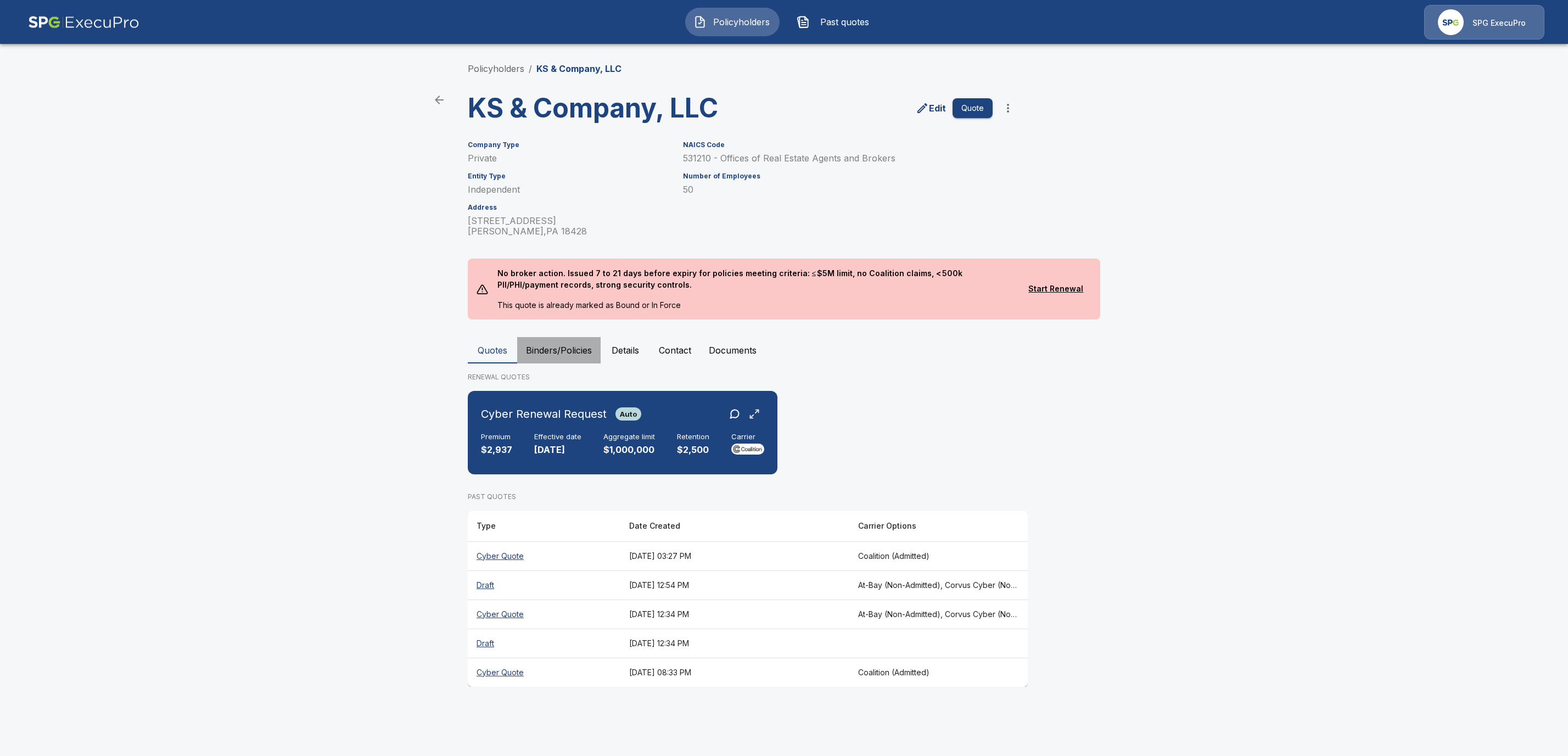
click at [558, 354] on button "Binders/Policies" at bounding box center [559, 350] width 84 height 26
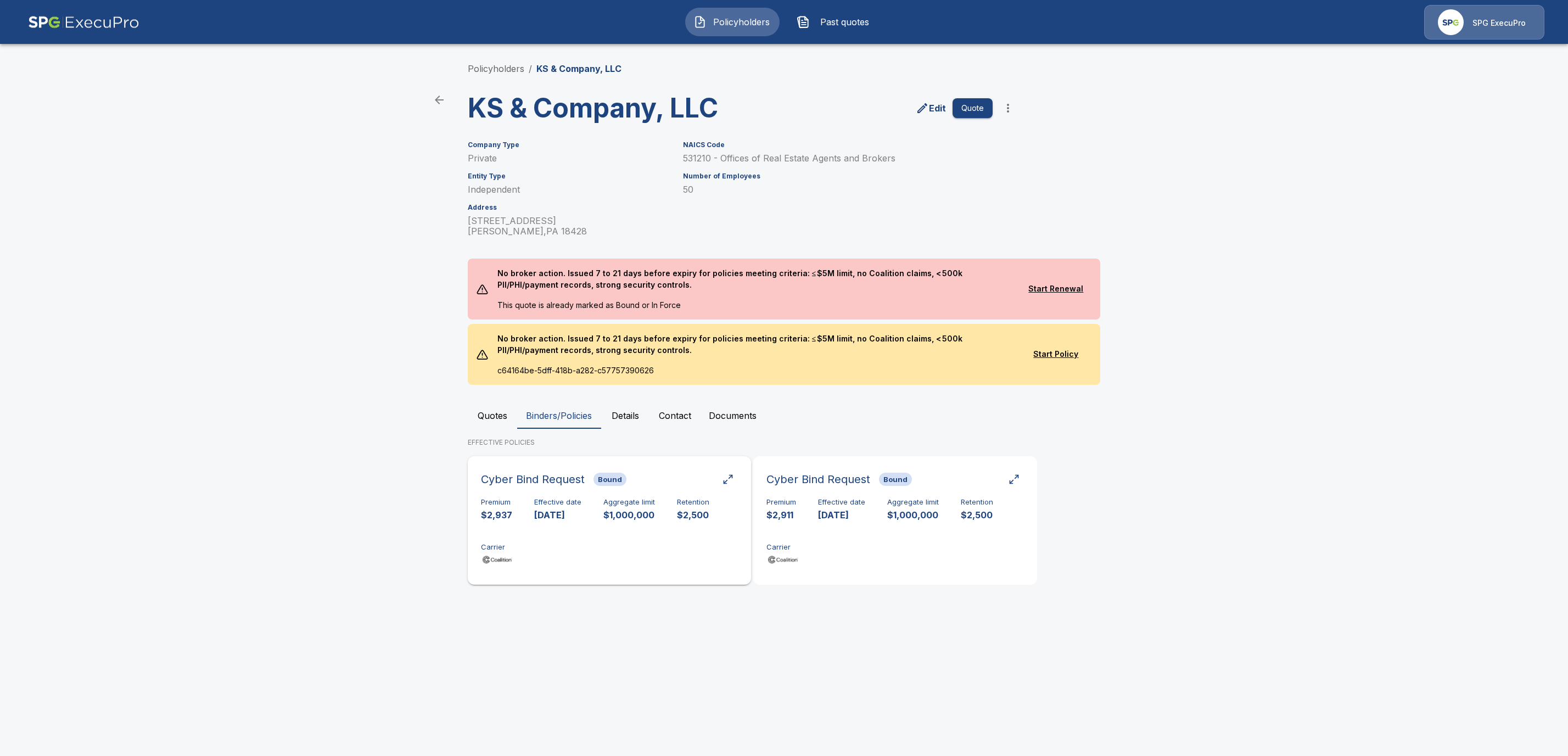
click at [574, 536] on div "Premium $2,937 Effective date [DATE] Aggregate limit $1,000,000 Retention $2,50…" at bounding box center [610, 533] width 257 height 70
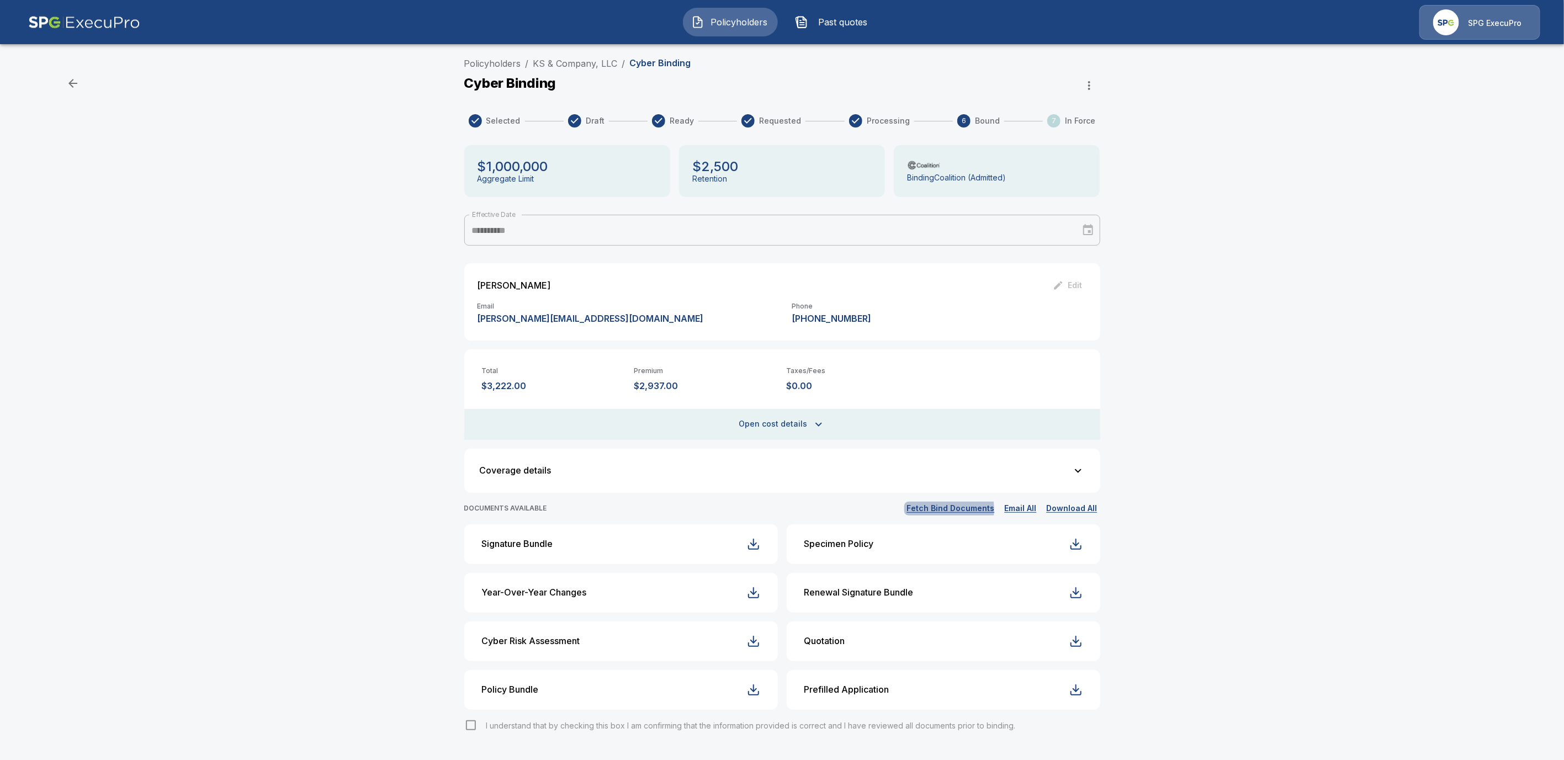
click at [943, 509] on button "Fetch Bind Documents" at bounding box center [950, 509] width 93 height 14
click at [1084, 509] on button "Download All" at bounding box center [1072, 509] width 56 height 14
click at [760, 544] on div "button" at bounding box center [753, 544] width 13 height 13
click at [1028, 507] on button "Email All" at bounding box center [1021, 509] width 38 height 14
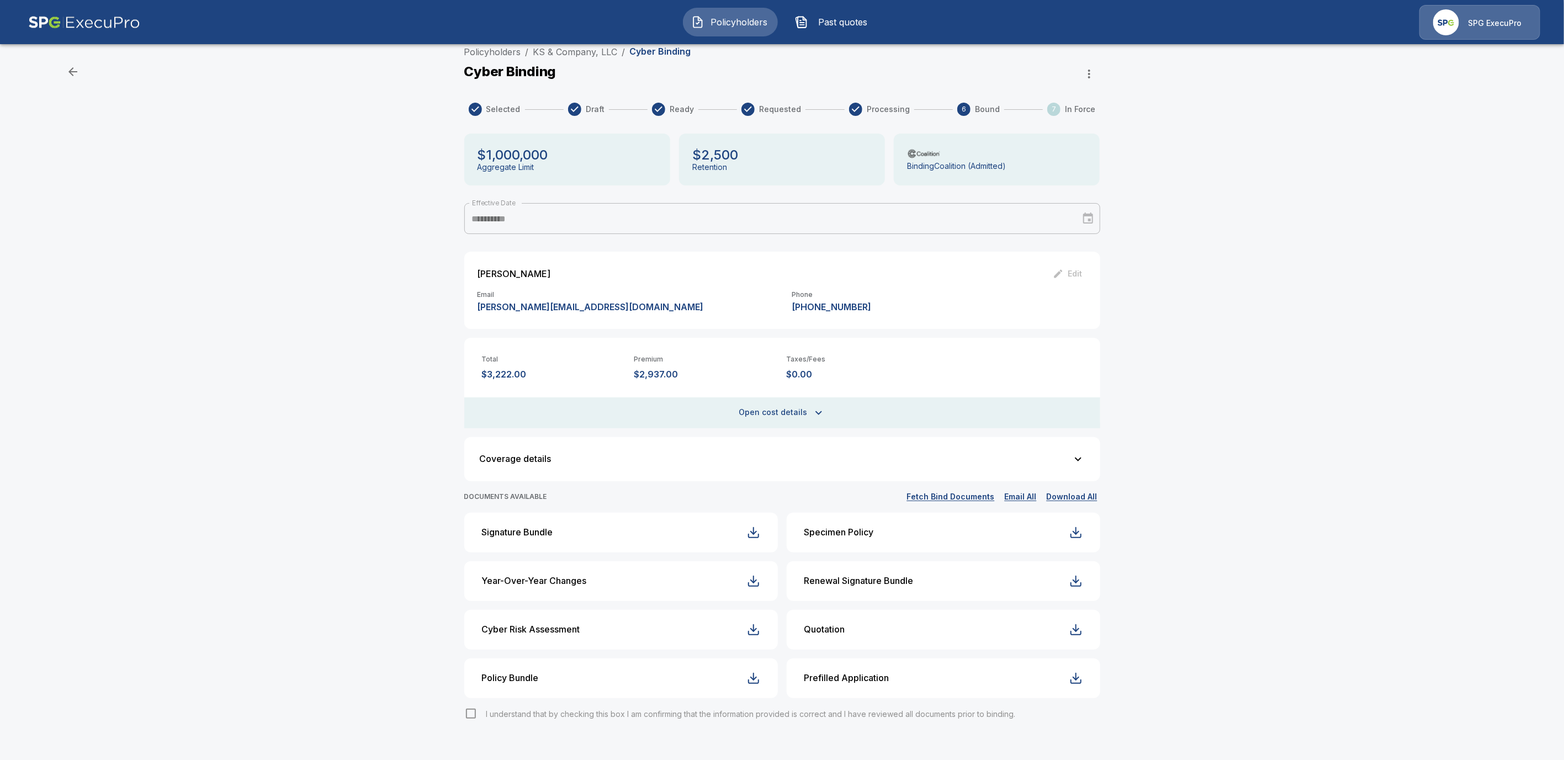
scroll to position [29, 0]
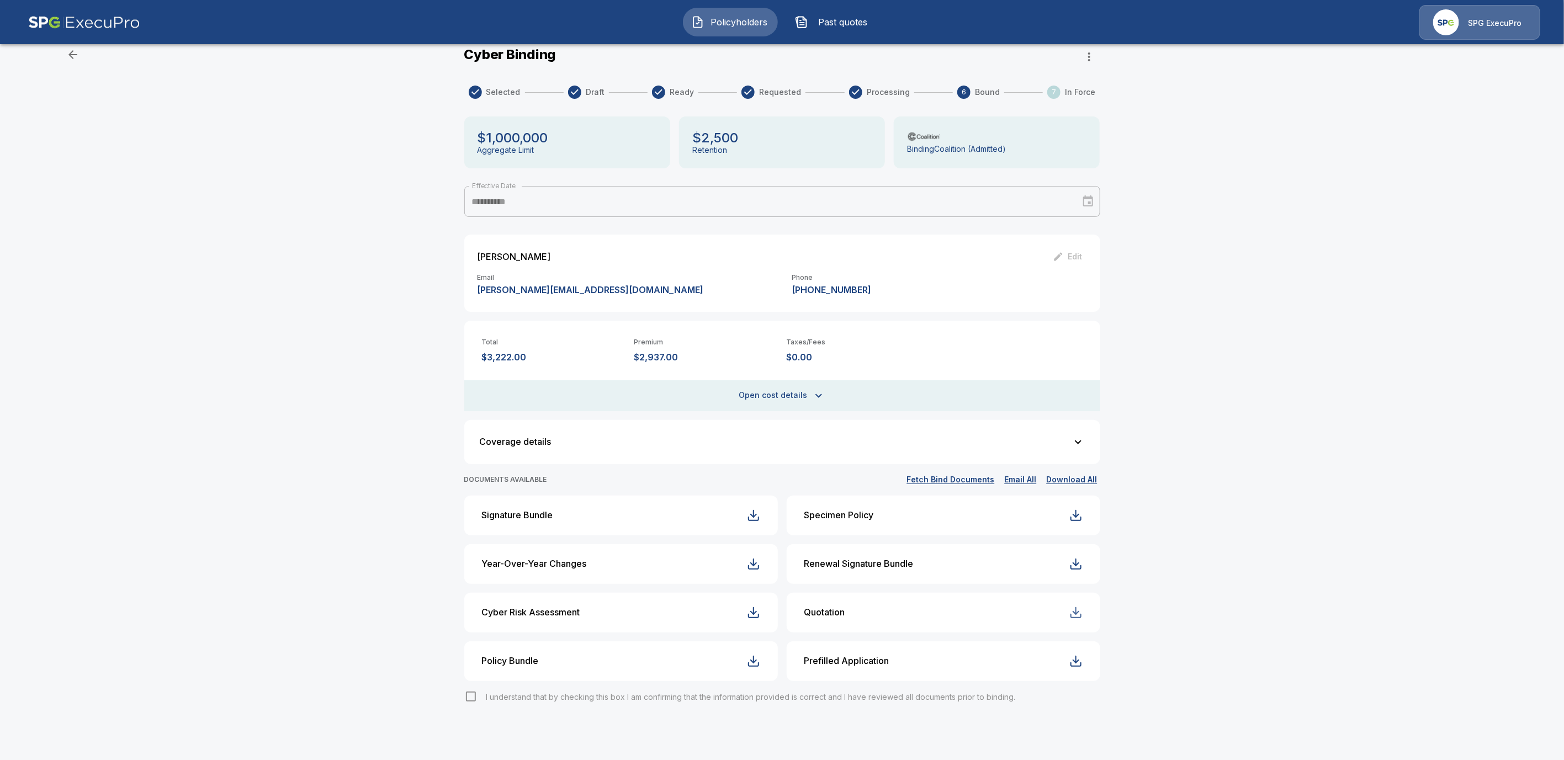
click at [1079, 614] on div "button" at bounding box center [1075, 612] width 13 height 13
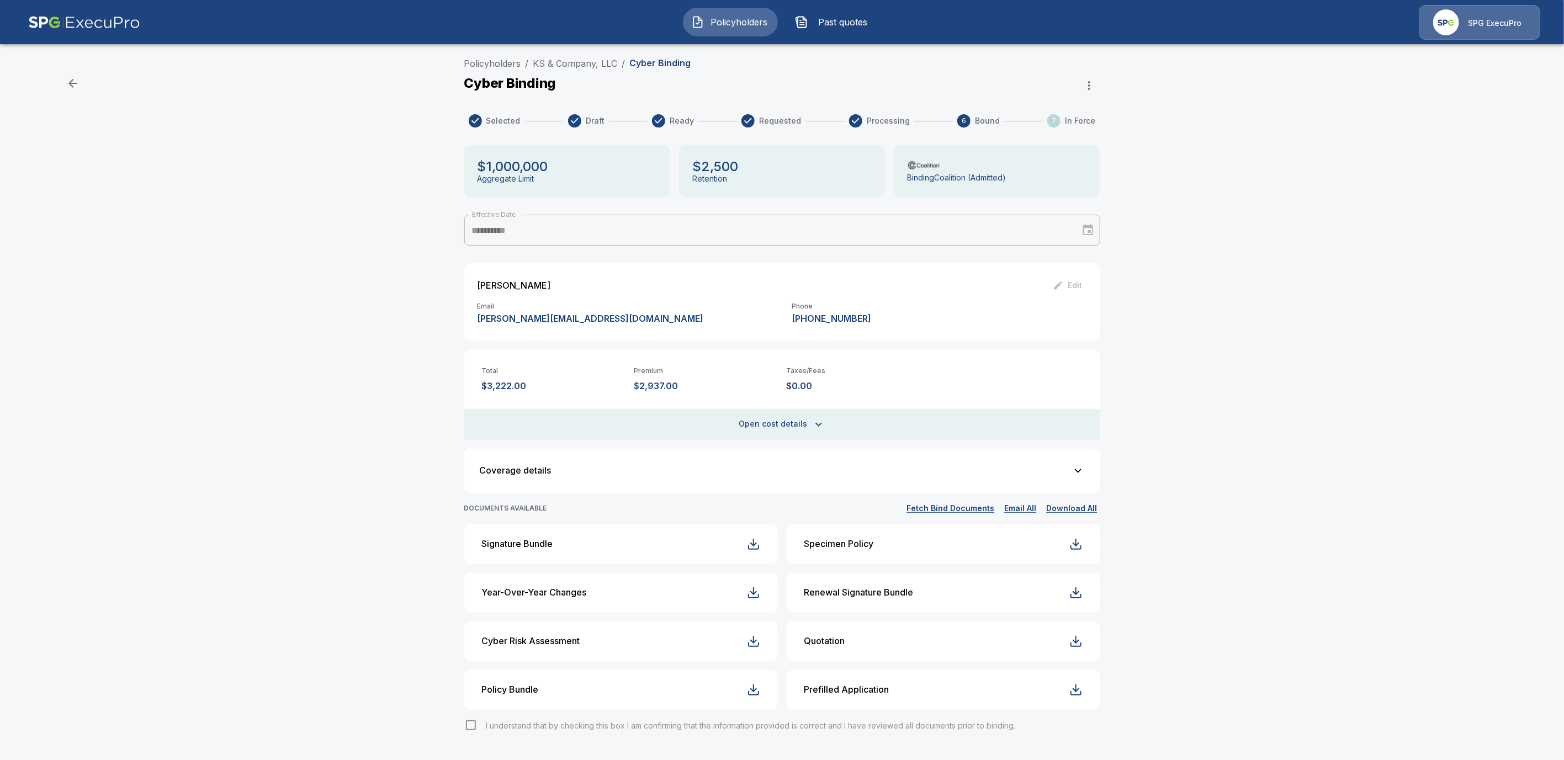
scroll to position [0, 0]
click at [574, 61] on link "KS & Company, LLC" at bounding box center [575, 63] width 84 height 11
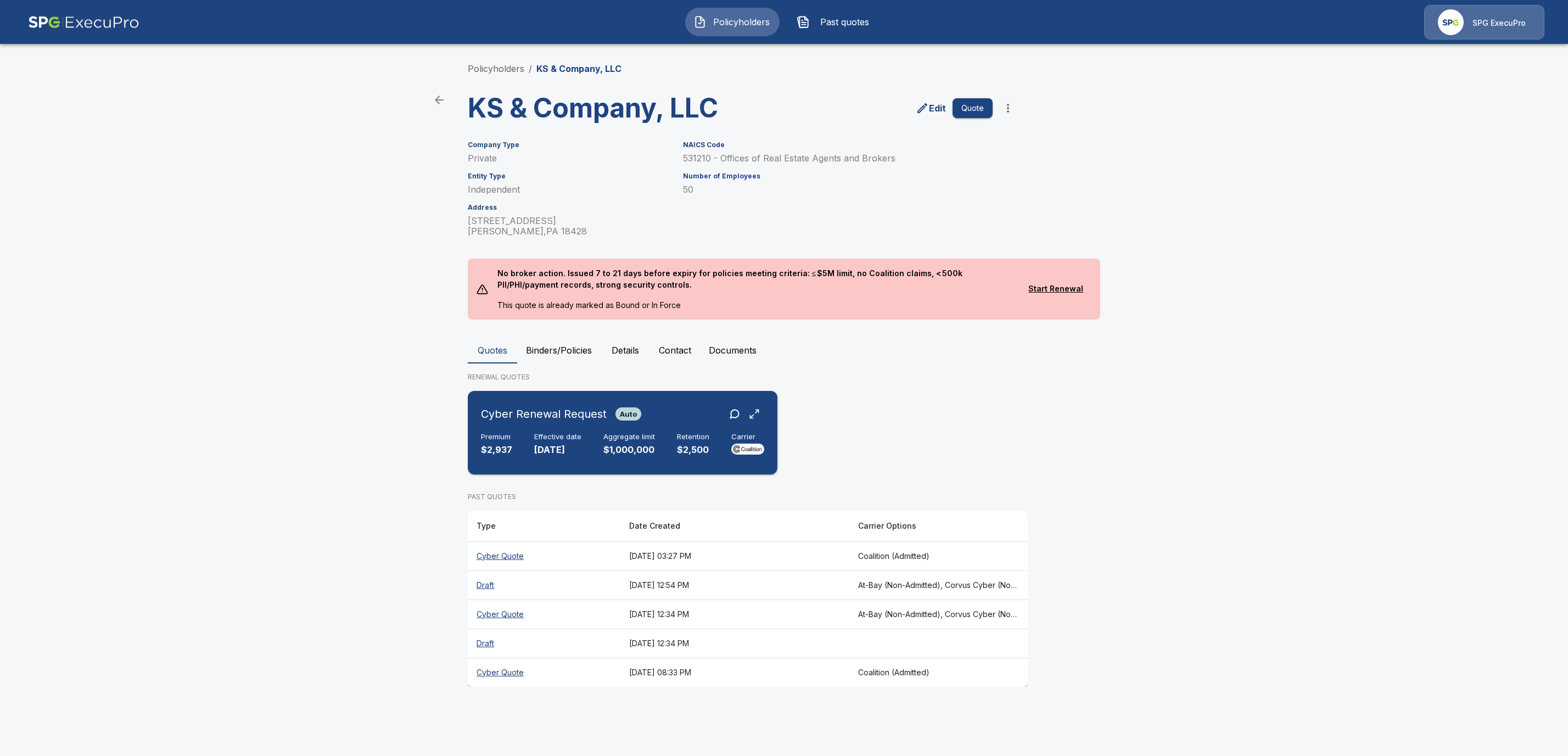
click at [547, 428] on div "Cyber Renewal Request Auto Premium $2,937 Effective date [DATE] Aggregate limit…" at bounding box center [623, 432] width 300 height 75
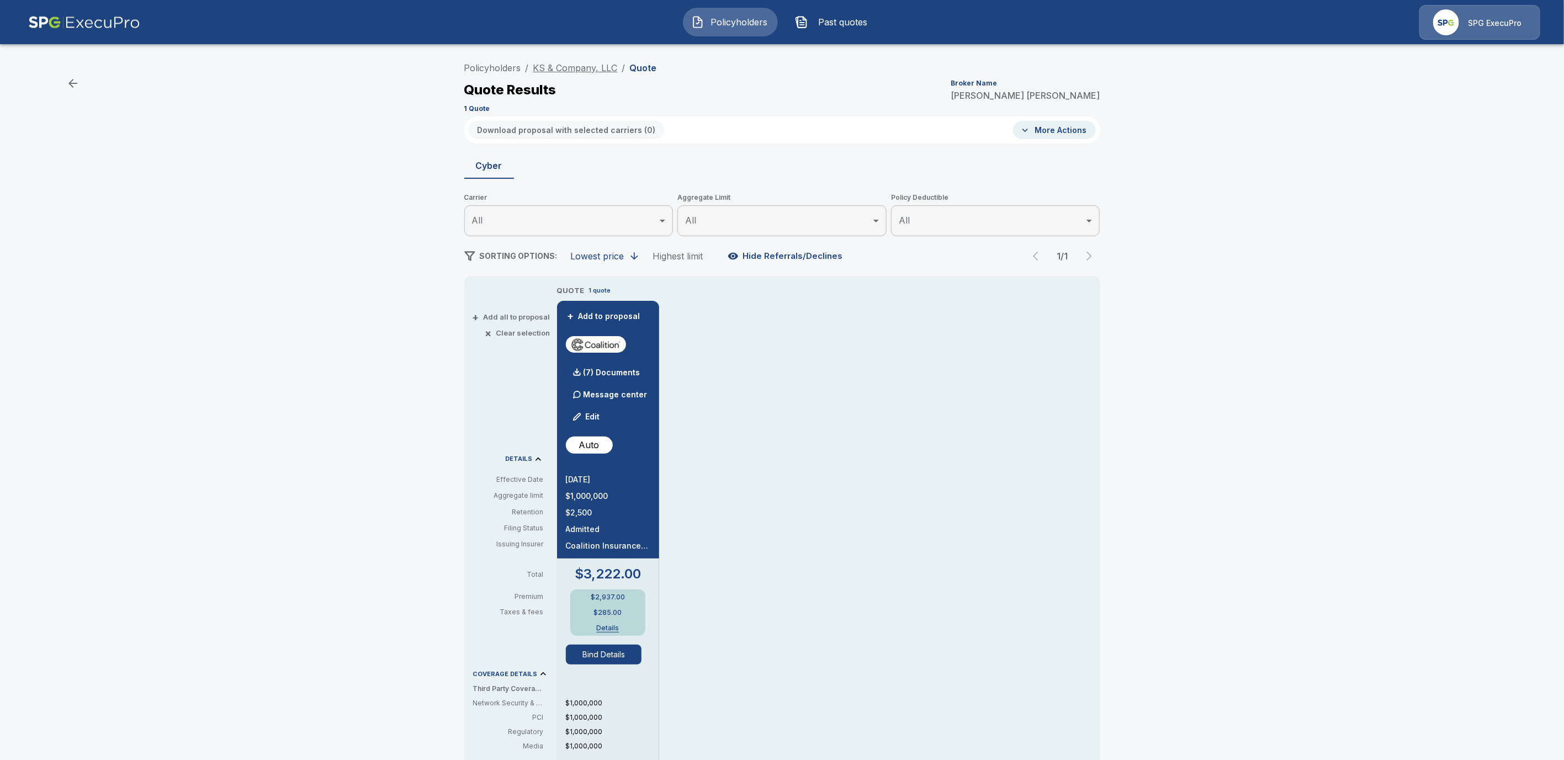
click at [590, 68] on link "KS & Company, LLC" at bounding box center [575, 67] width 84 height 11
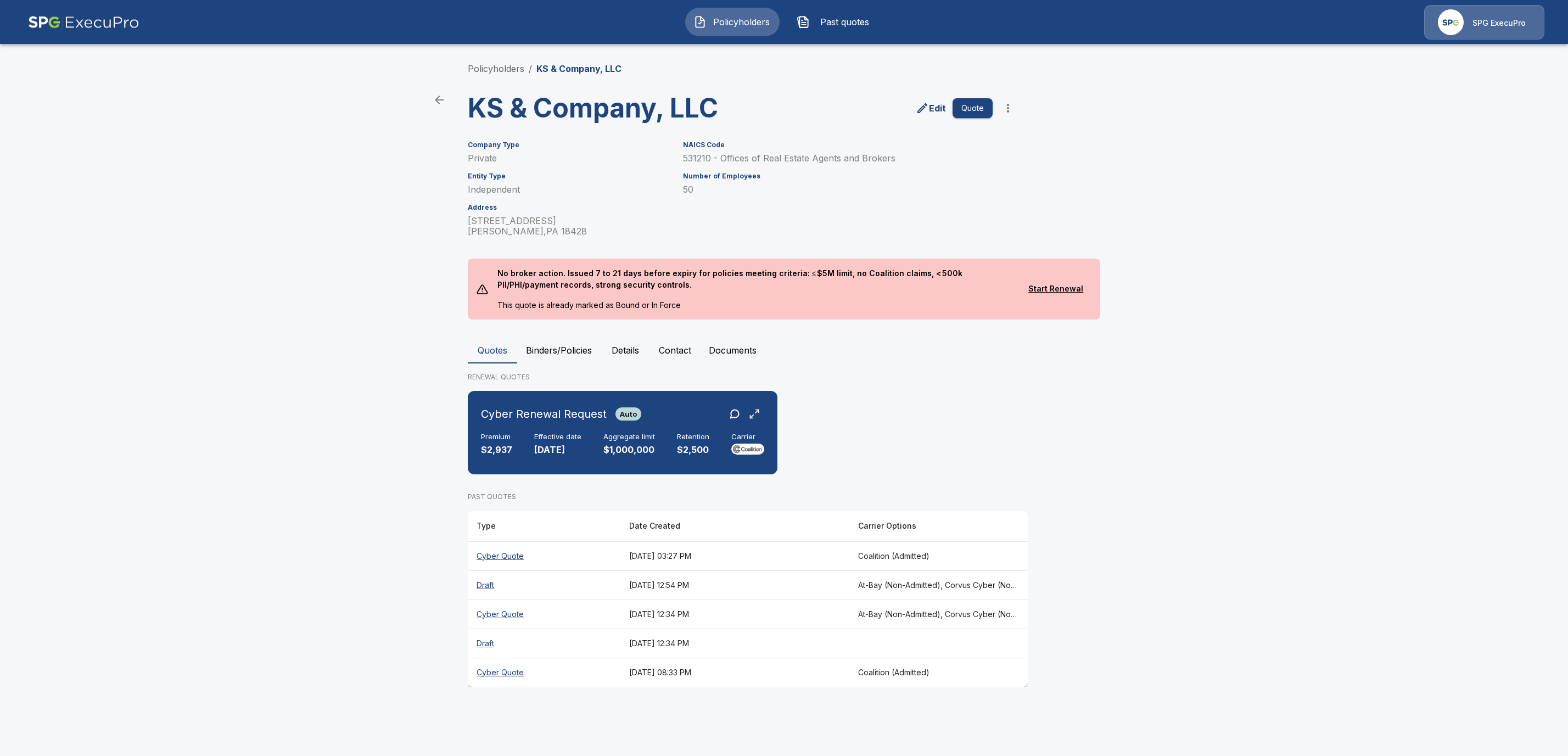
click at [564, 348] on button "Binders/Policies" at bounding box center [559, 350] width 84 height 26
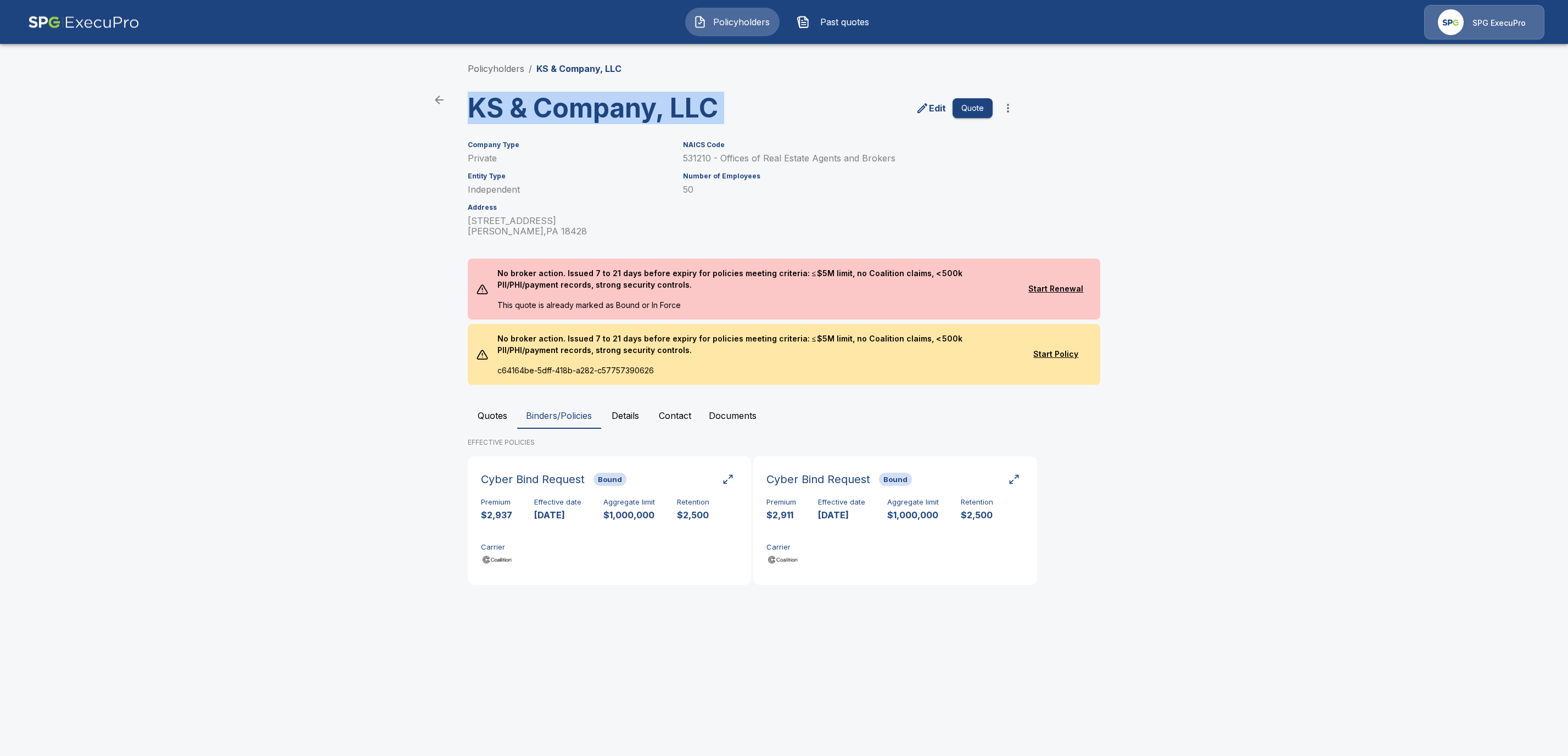
drag, startPoint x: 759, startPoint y: 104, endPoint x: 464, endPoint y: 102, distance: 295.0
click at [464, 102] on div "KS & Company, LLC Edit Quote" at bounding box center [738, 103] width 560 height 40
copy div "KS & Company, LLC Edit Quote"
click at [497, 75] on li "Policyholders" at bounding box center [495, 68] width 57 height 13
click at [502, 68] on link "Policyholders" at bounding box center [495, 68] width 57 height 11
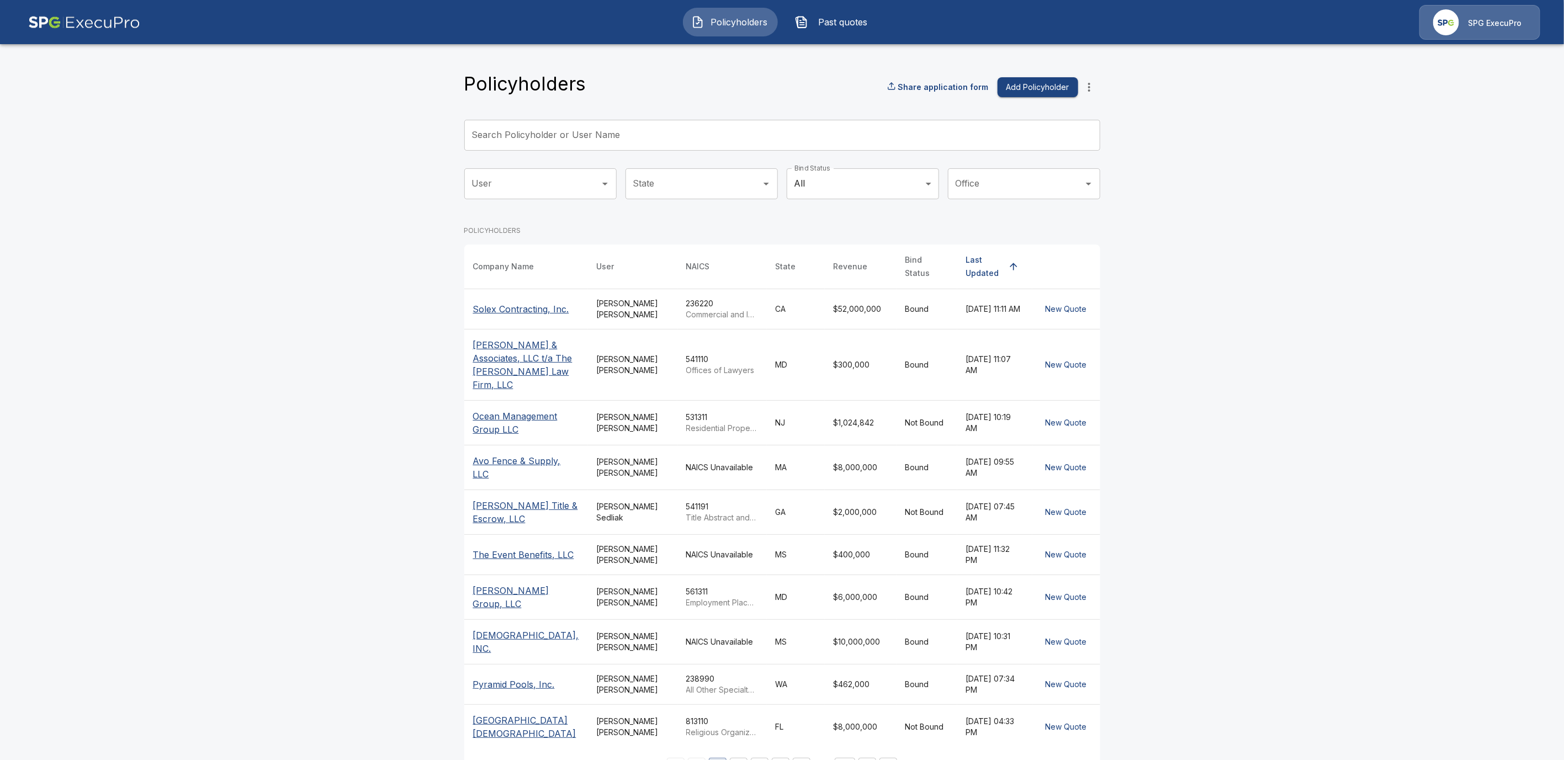
click at [514, 135] on input "Search Policyholder or User Name" at bounding box center [776, 135] width 624 height 31
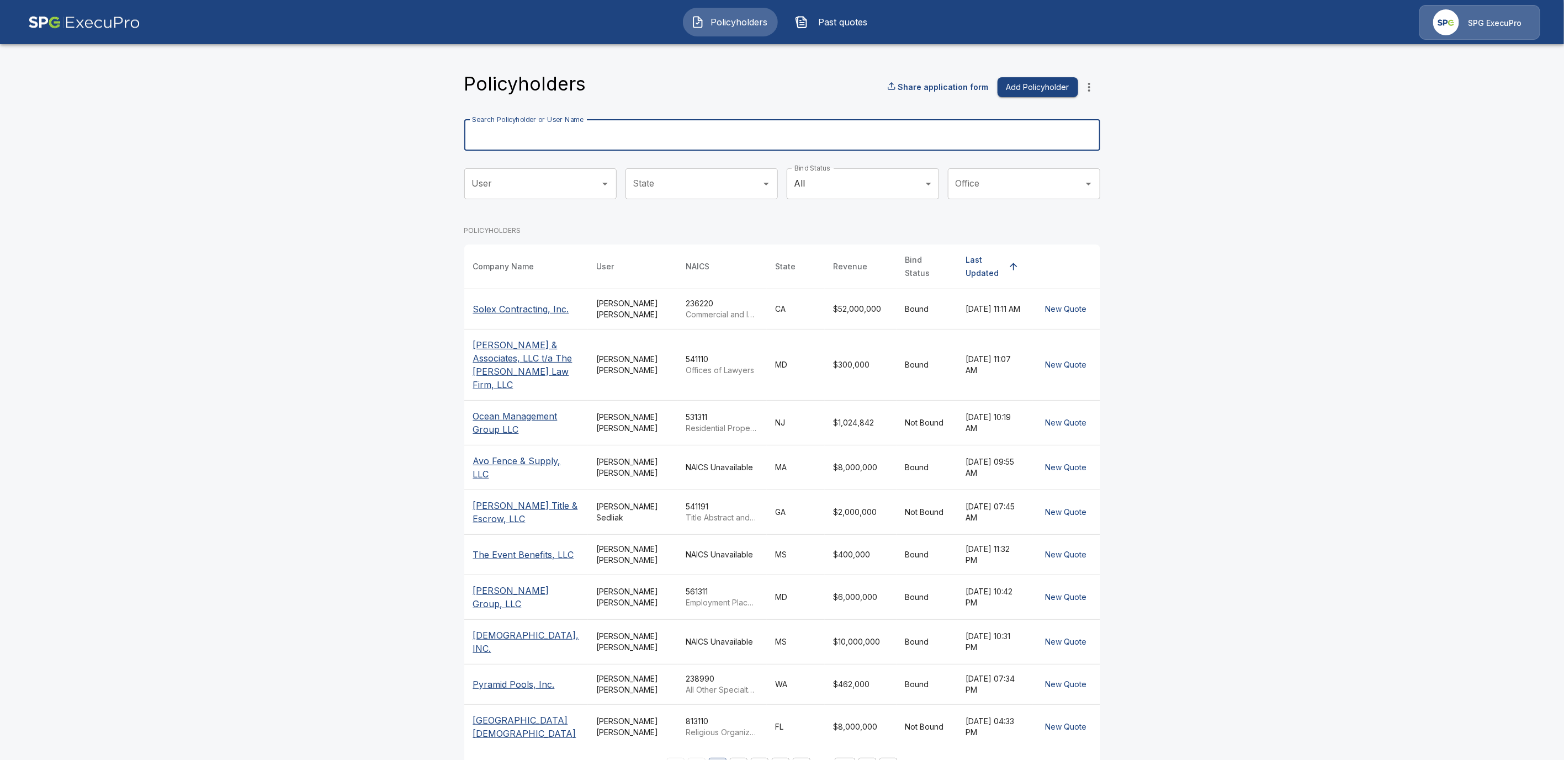
paste input "**********"
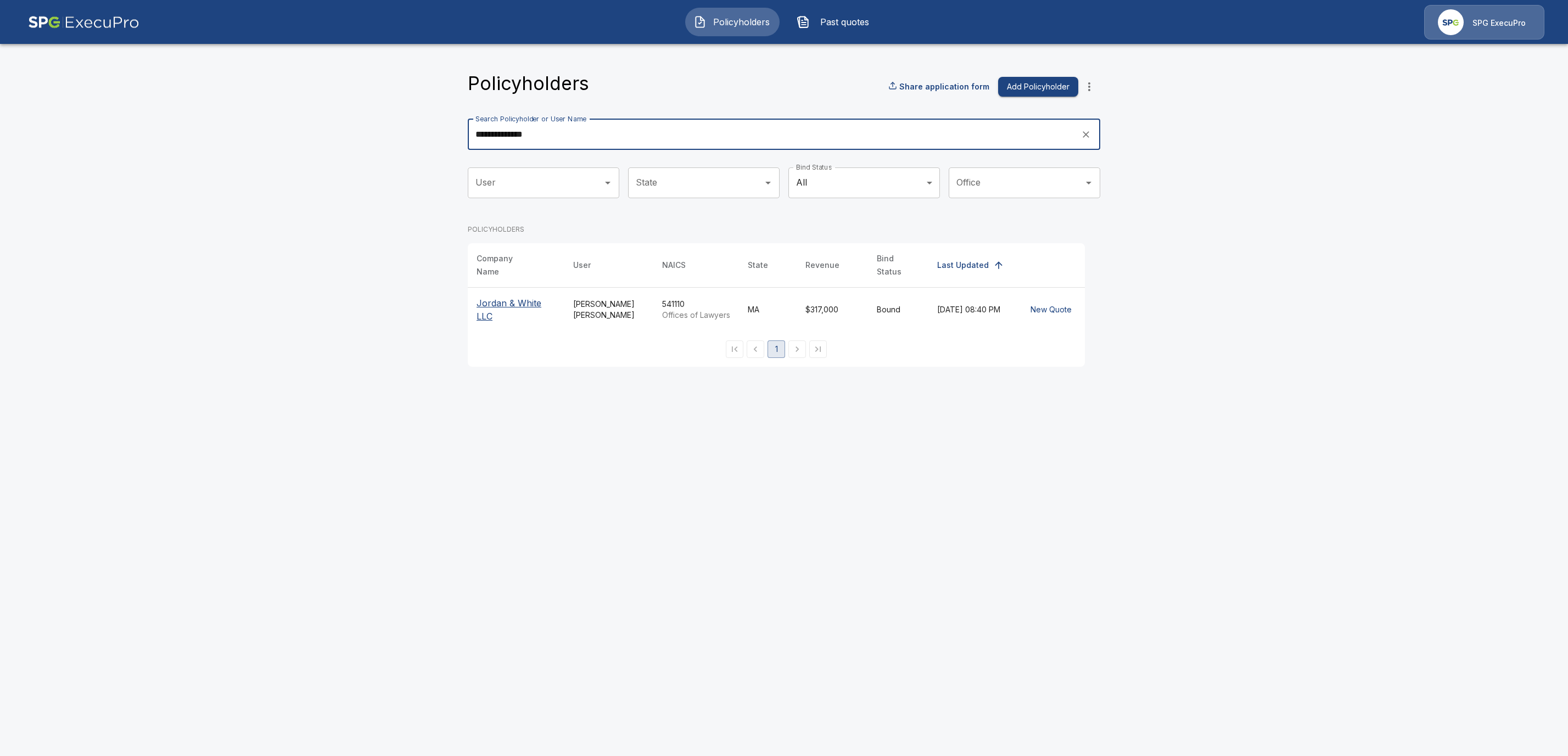
type input "**********"
click at [495, 287] on th "Jordan & White LLC" at bounding box center [515, 309] width 97 height 45
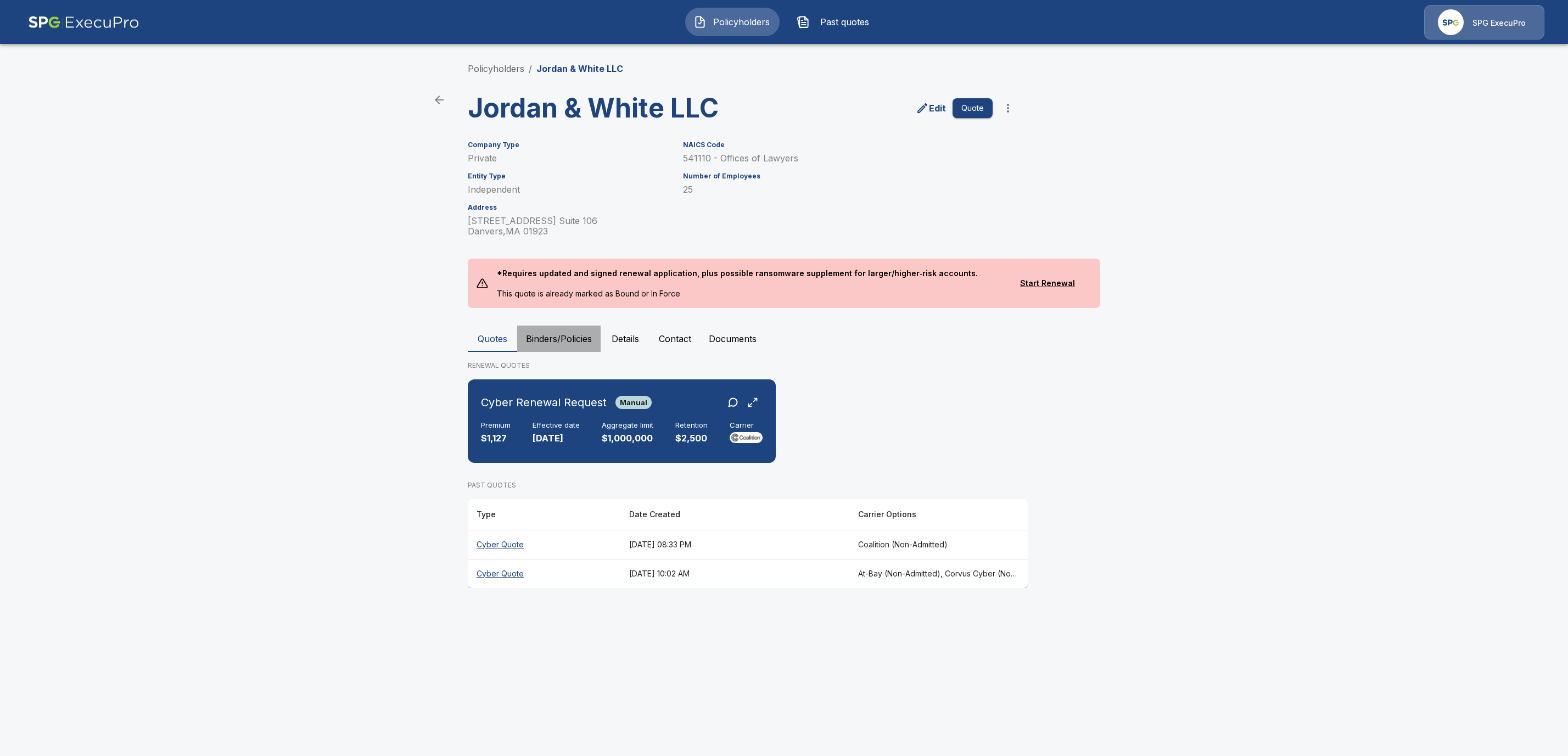
click at [580, 332] on button "Binders/Policies" at bounding box center [559, 338] width 84 height 26
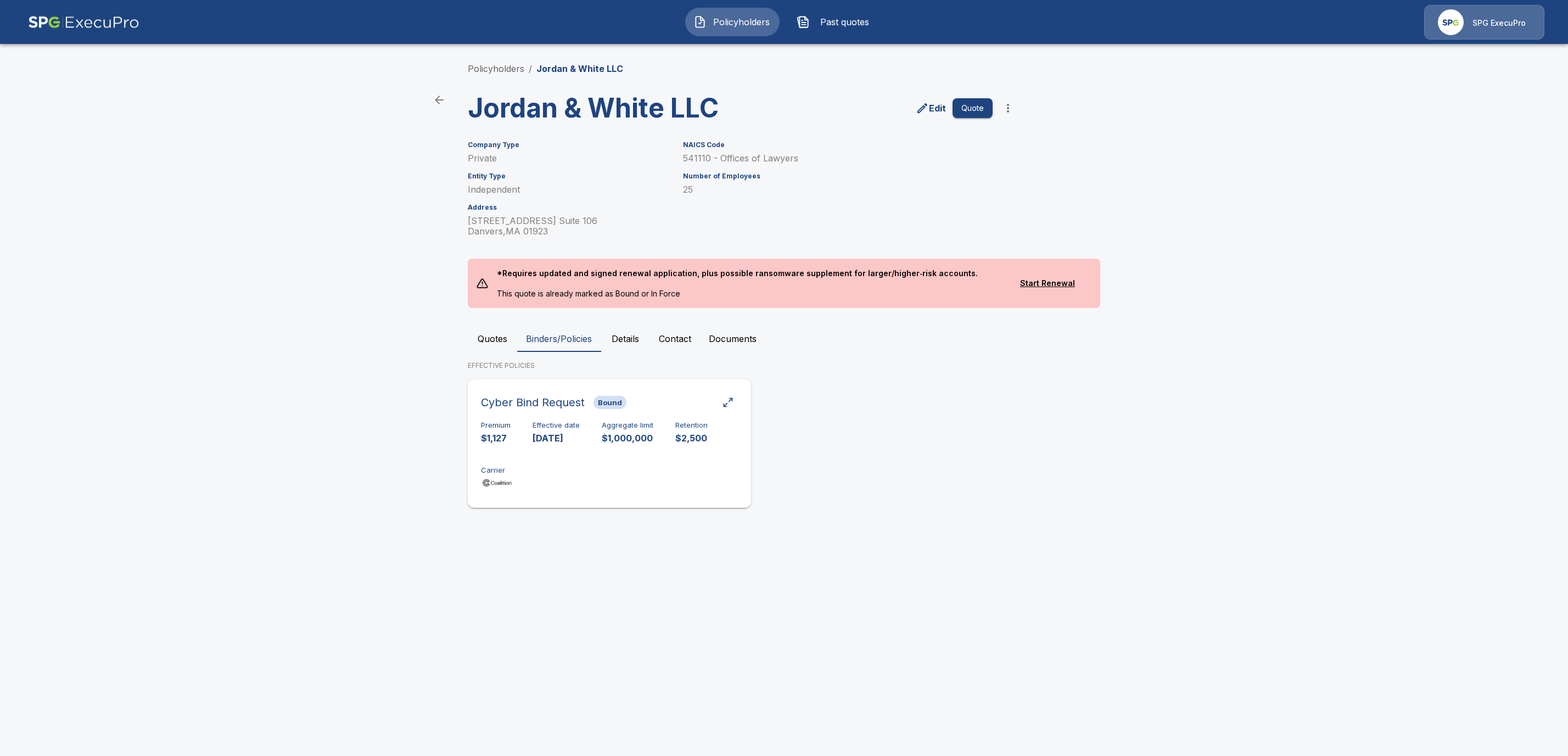
click at [580, 406] on h6 "Cyber Bind Request" at bounding box center [533, 403] width 103 height 18
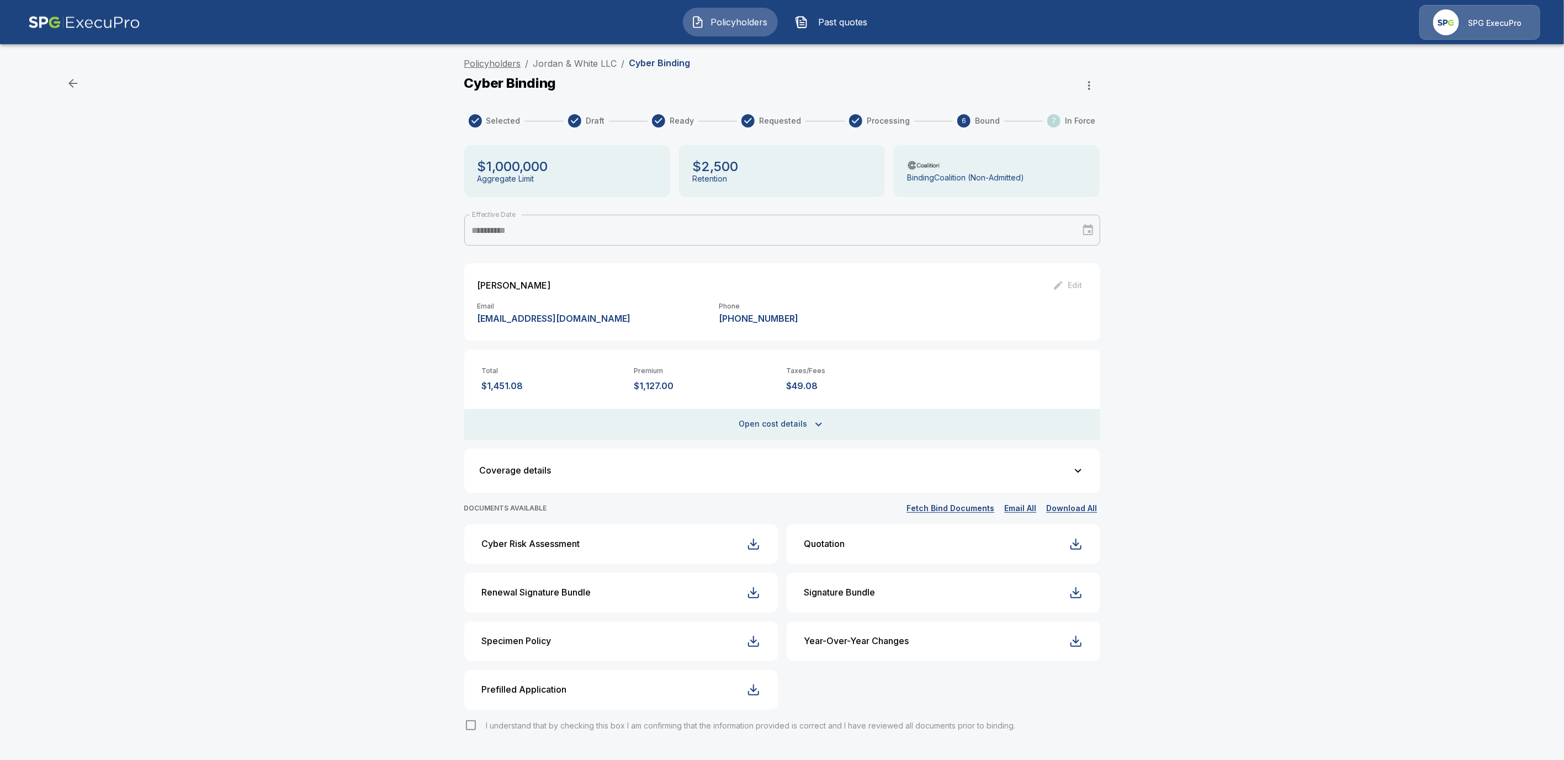
click at [516, 63] on link "Policyholders" at bounding box center [492, 63] width 57 height 11
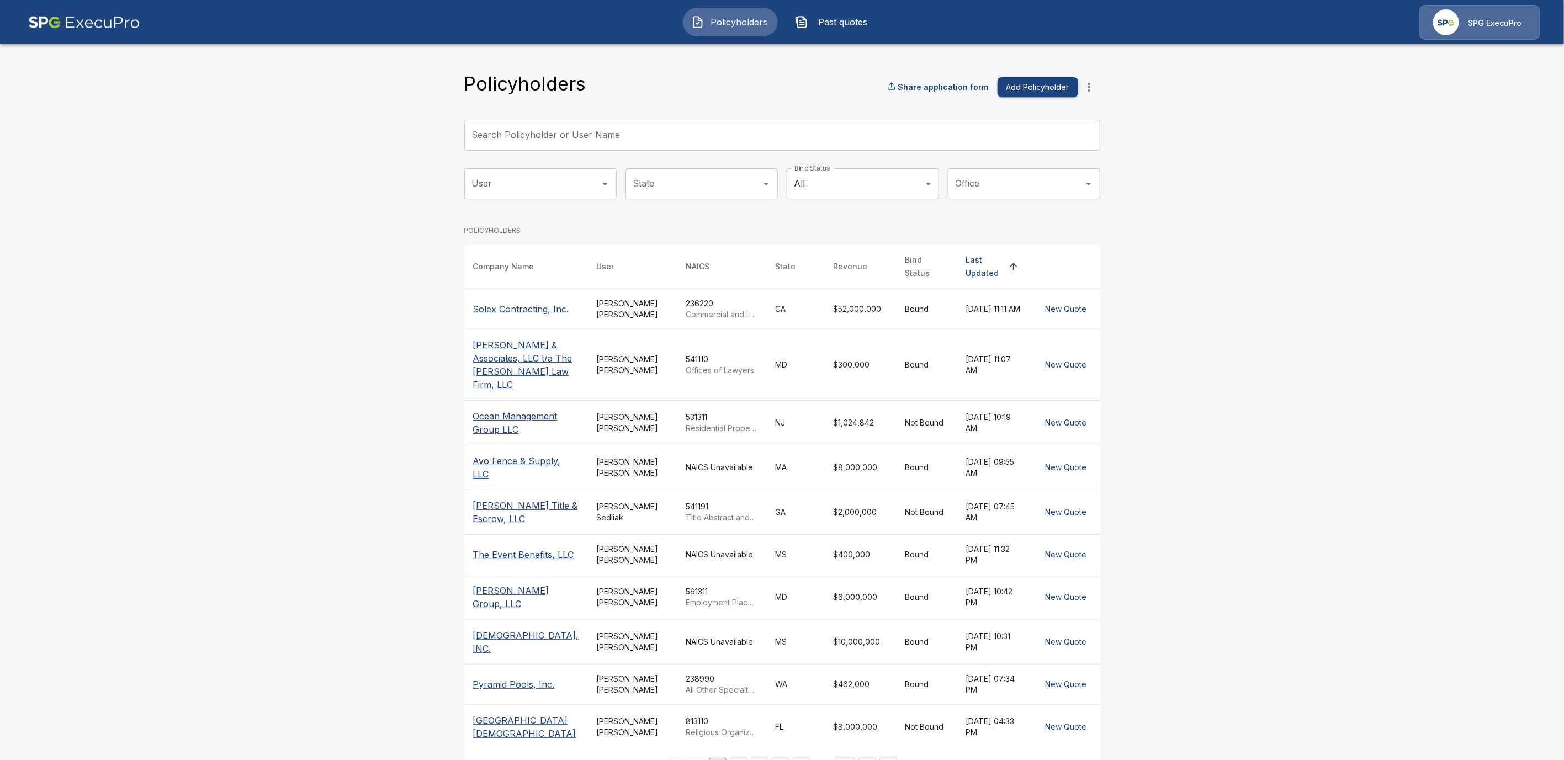
click at [544, 136] on input "Search Policyholder or User Name" at bounding box center [776, 135] width 624 height 31
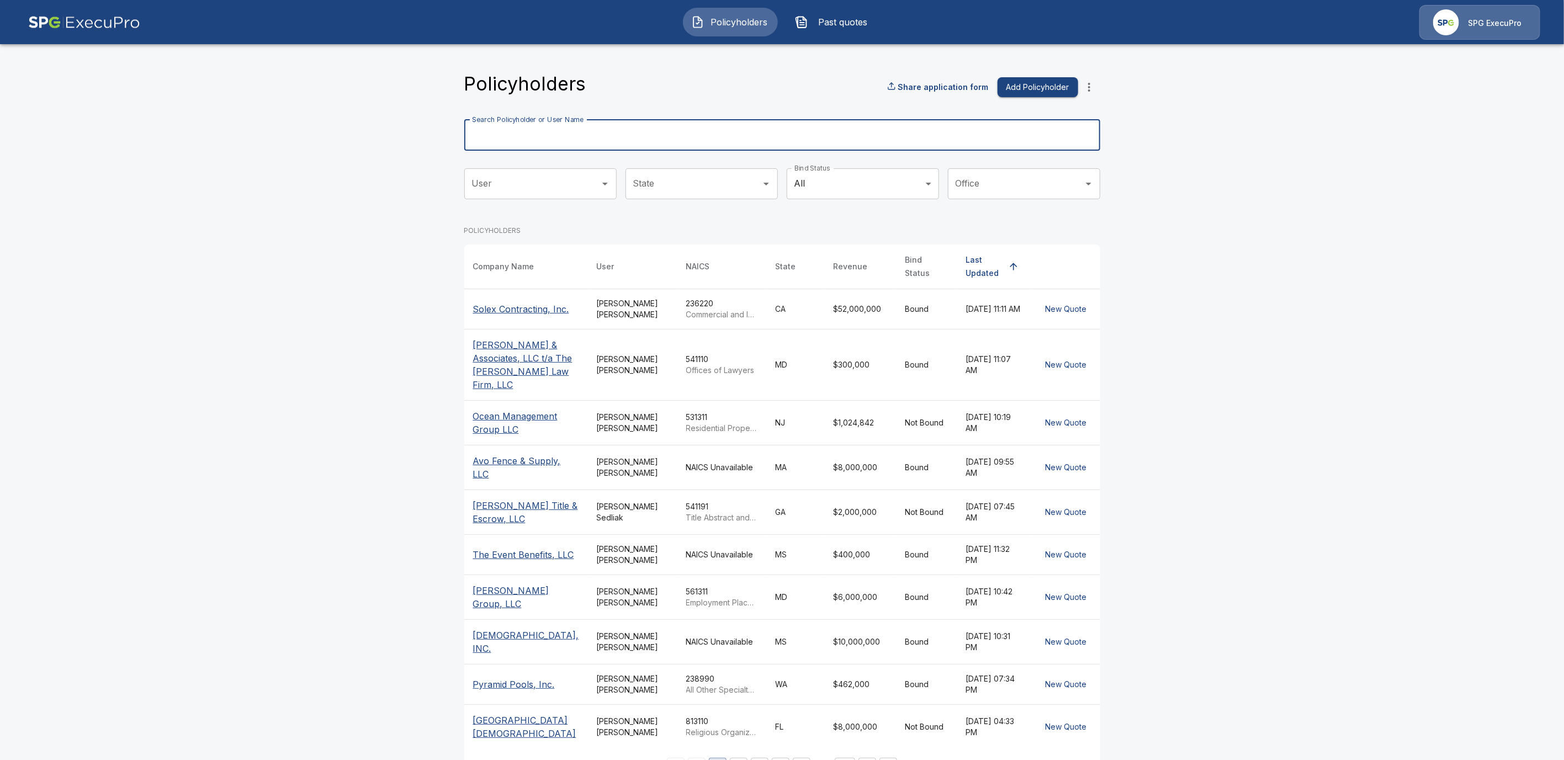
paste input "**********"
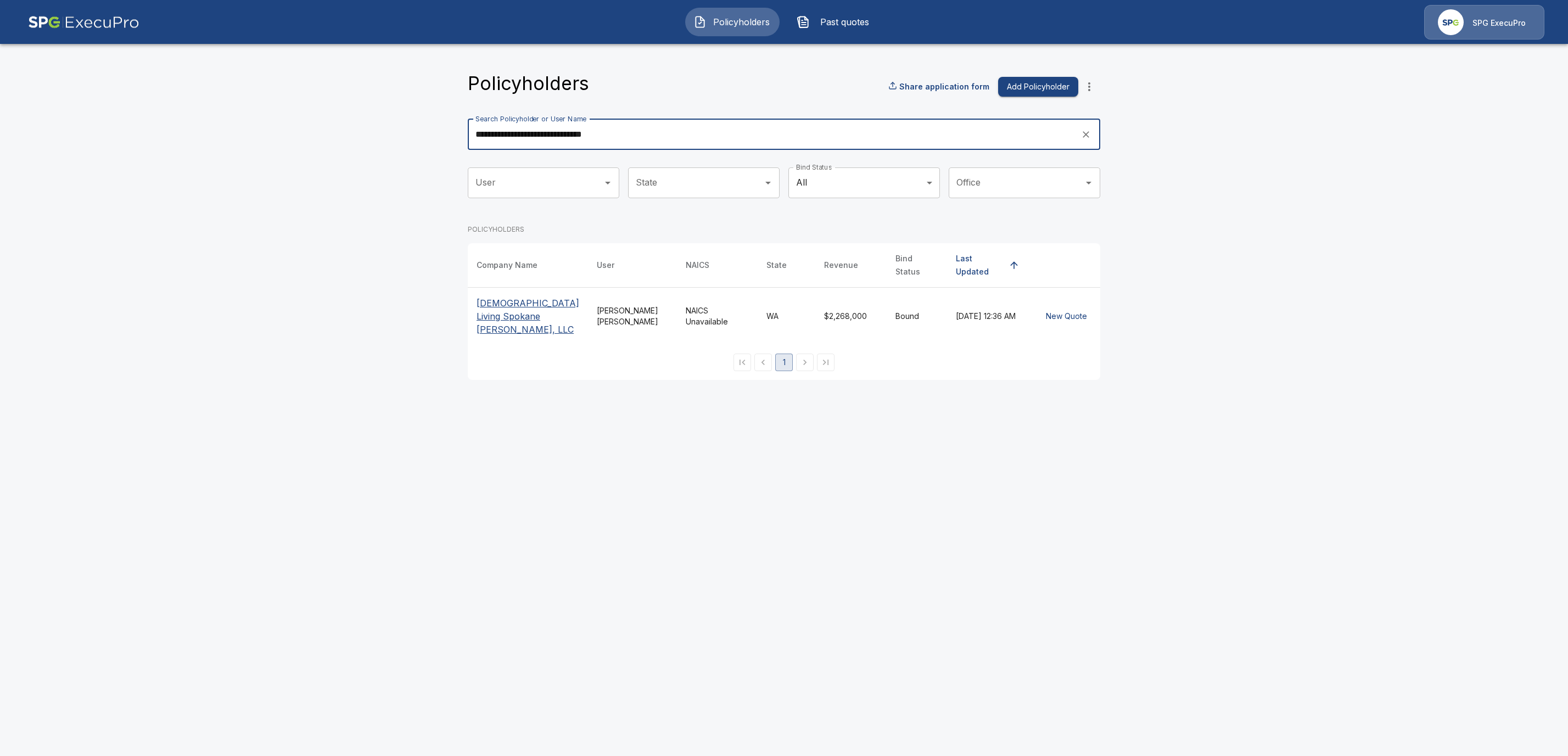
type input "**********"
drag, startPoint x: 506, startPoint y: 309, endPoint x: 522, endPoint y: 344, distance: 38.5
click at [507, 313] on p "VEDA Living Spokane Cataldo, LLC" at bounding box center [527, 316] width 102 height 40
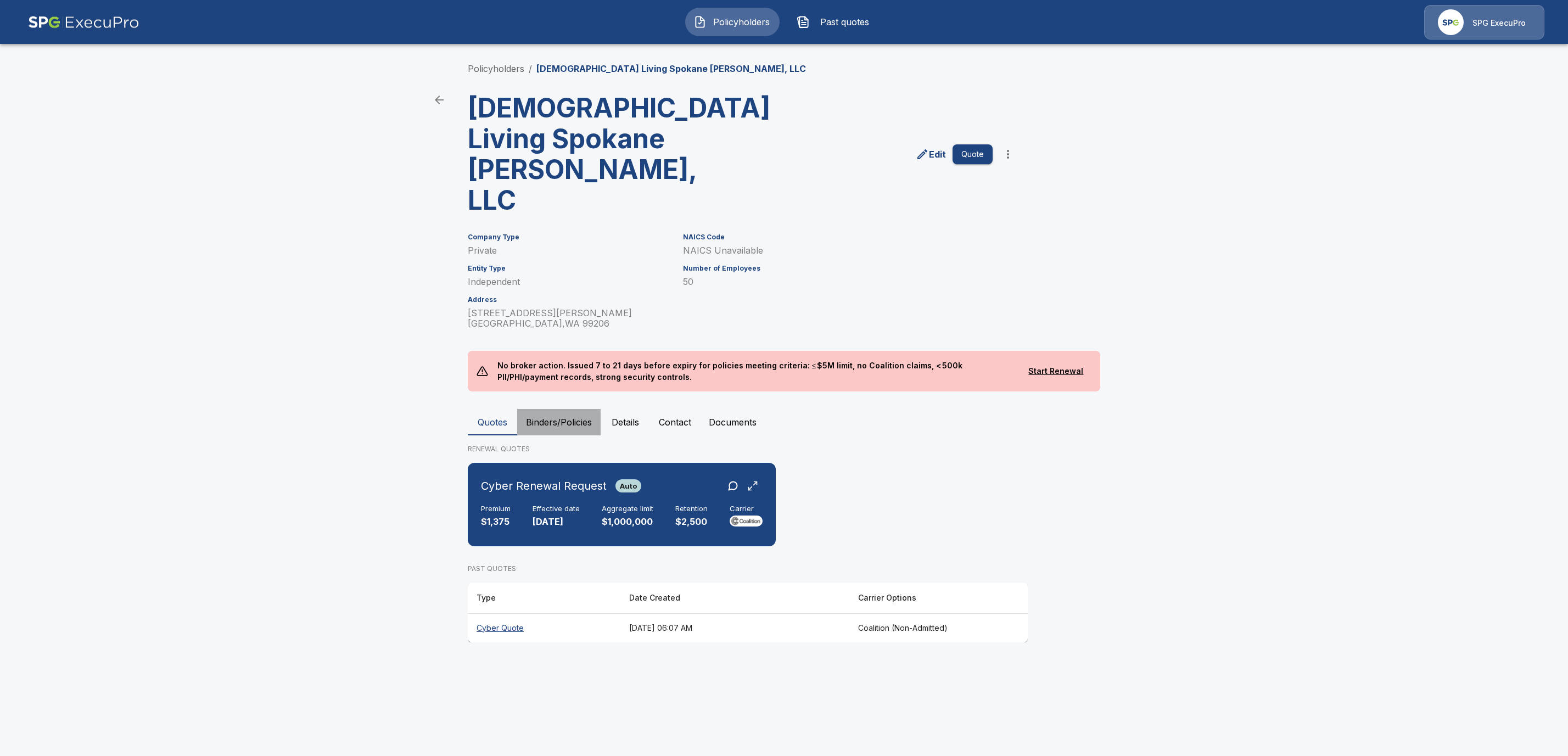
click at [555, 409] on button "Binders/Policies" at bounding box center [559, 422] width 84 height 26
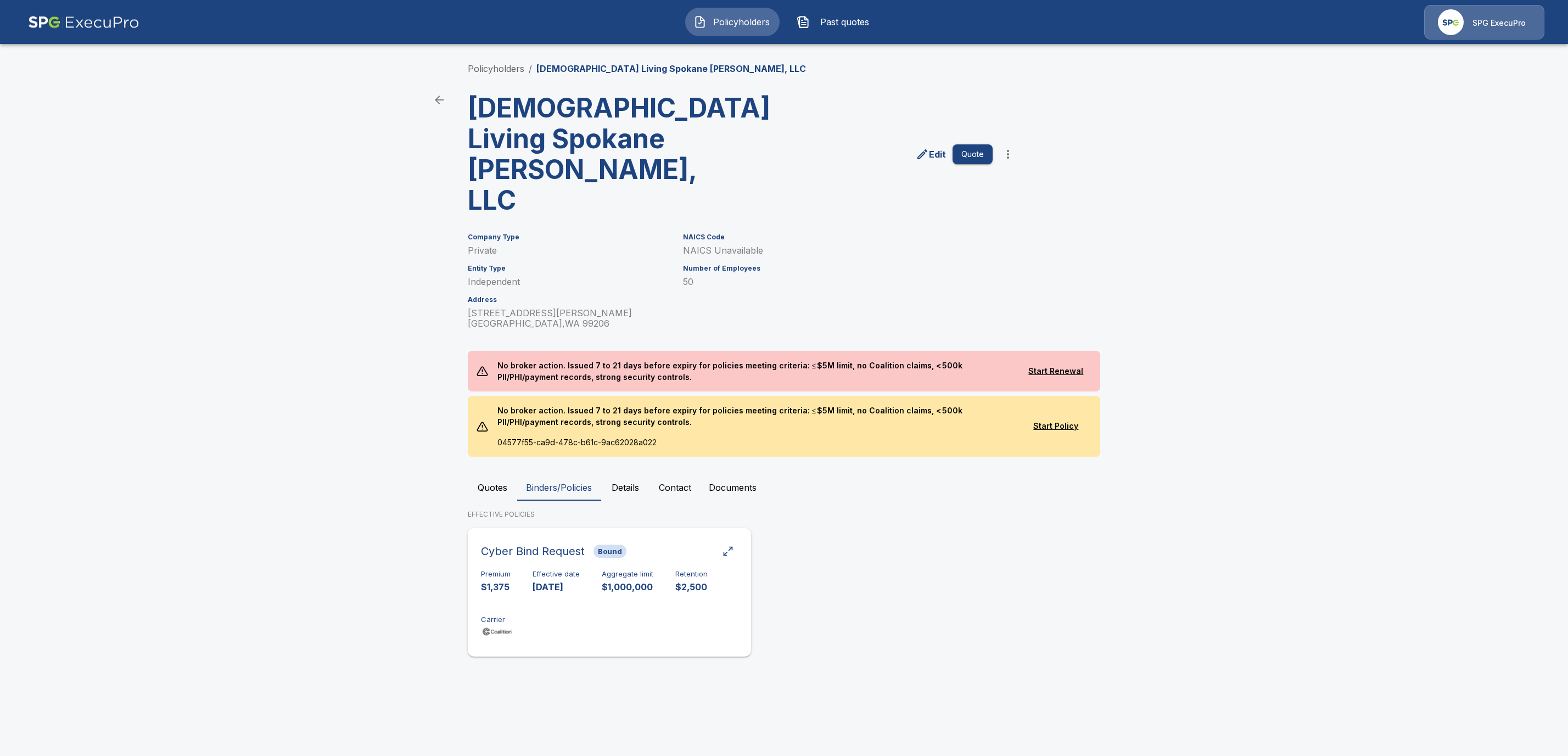
click at [663, 541] on div "Cyber Bind Request Bound" at bounding box center [610, 551] width 257 height 20
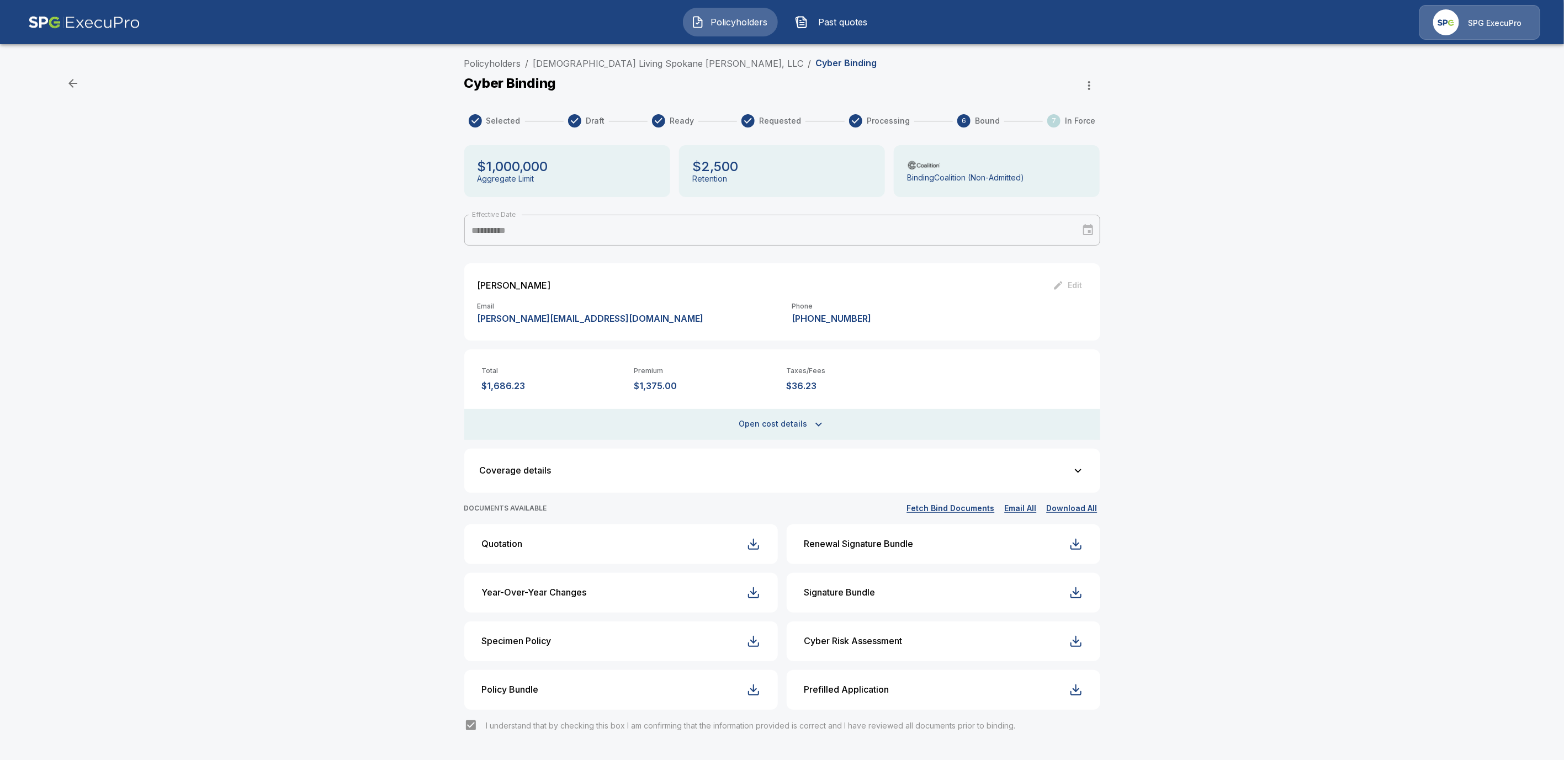
click at [615, 73] on div "Policyholders / VEDA Living Spokane [PERSON_NAME], LLC / Cyber Binding" at bounding box center [782, 66] width 636 height 18
click at [613, 62] on link "[DEMOGRAPHIC_DATA] Living Spokane [PERSON_NAME], LLC" at bounding box center [668, 63] width 270 height 11
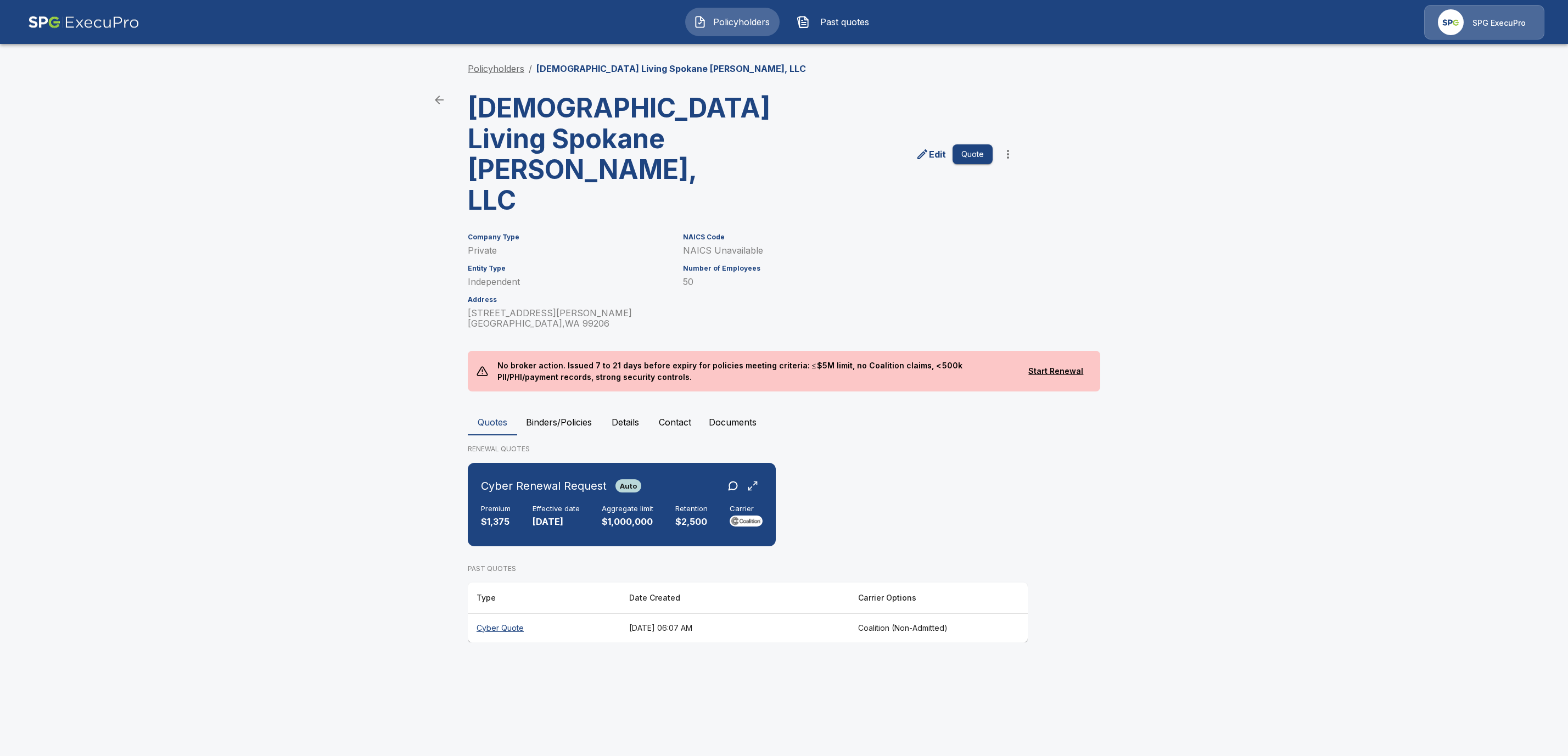
click at [482, 72] on link "Policyholders" at bounding box center [495, 68] width 57 height 11
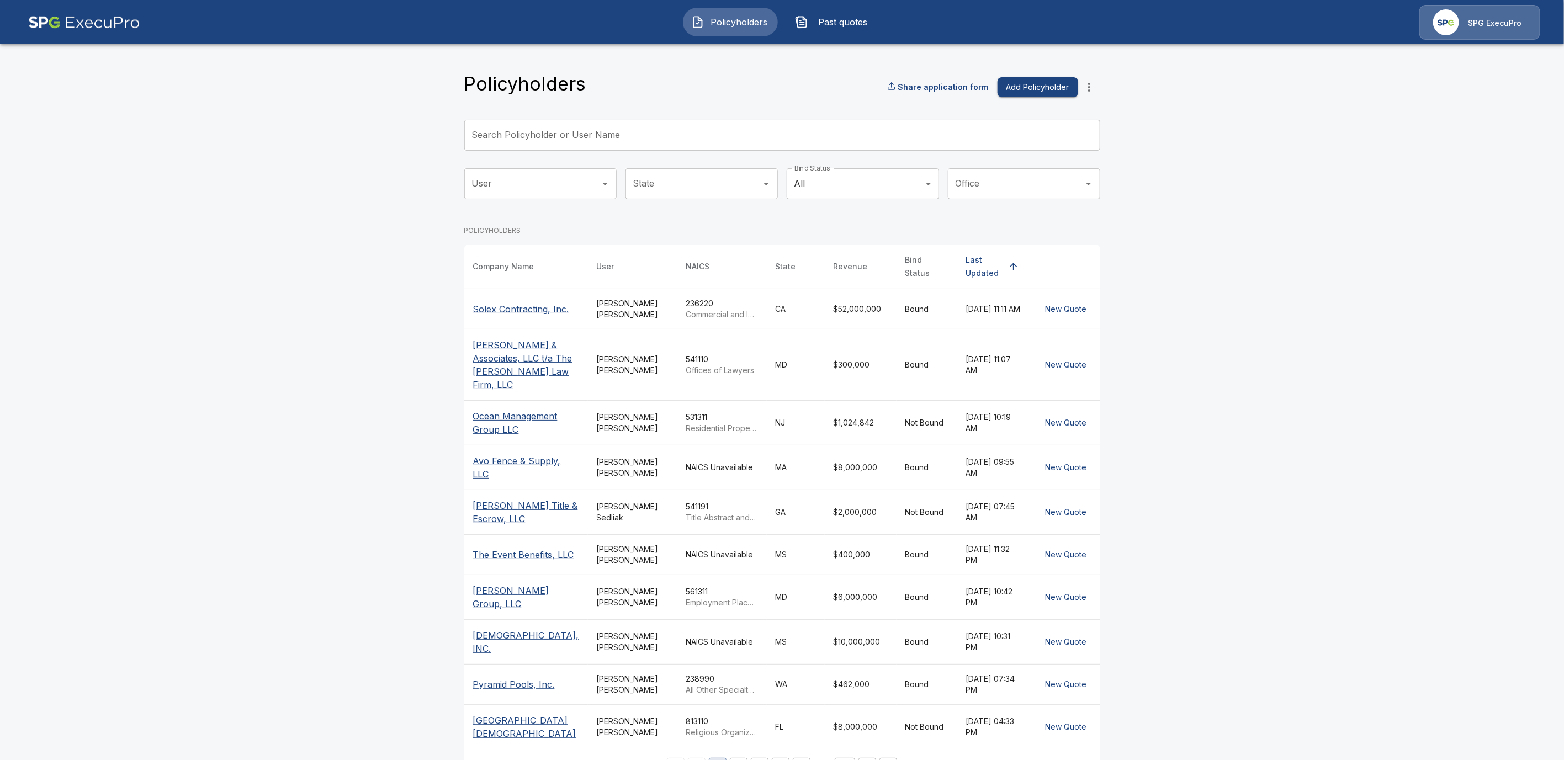
click at [505, 137] on input "Search Policyholder or User Name" at bounding box center [776, 135] width 624 height 31
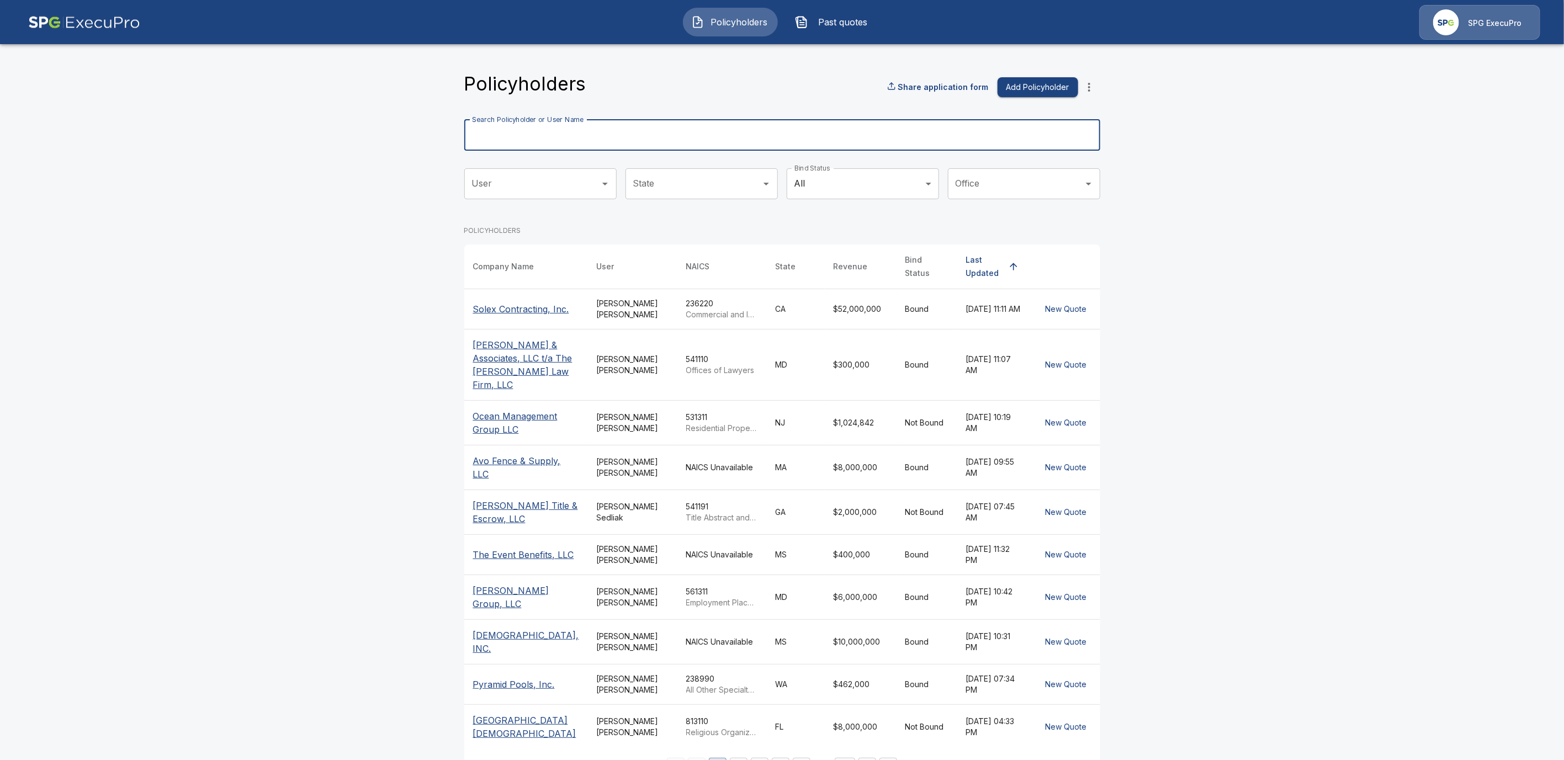
paste input "**********"
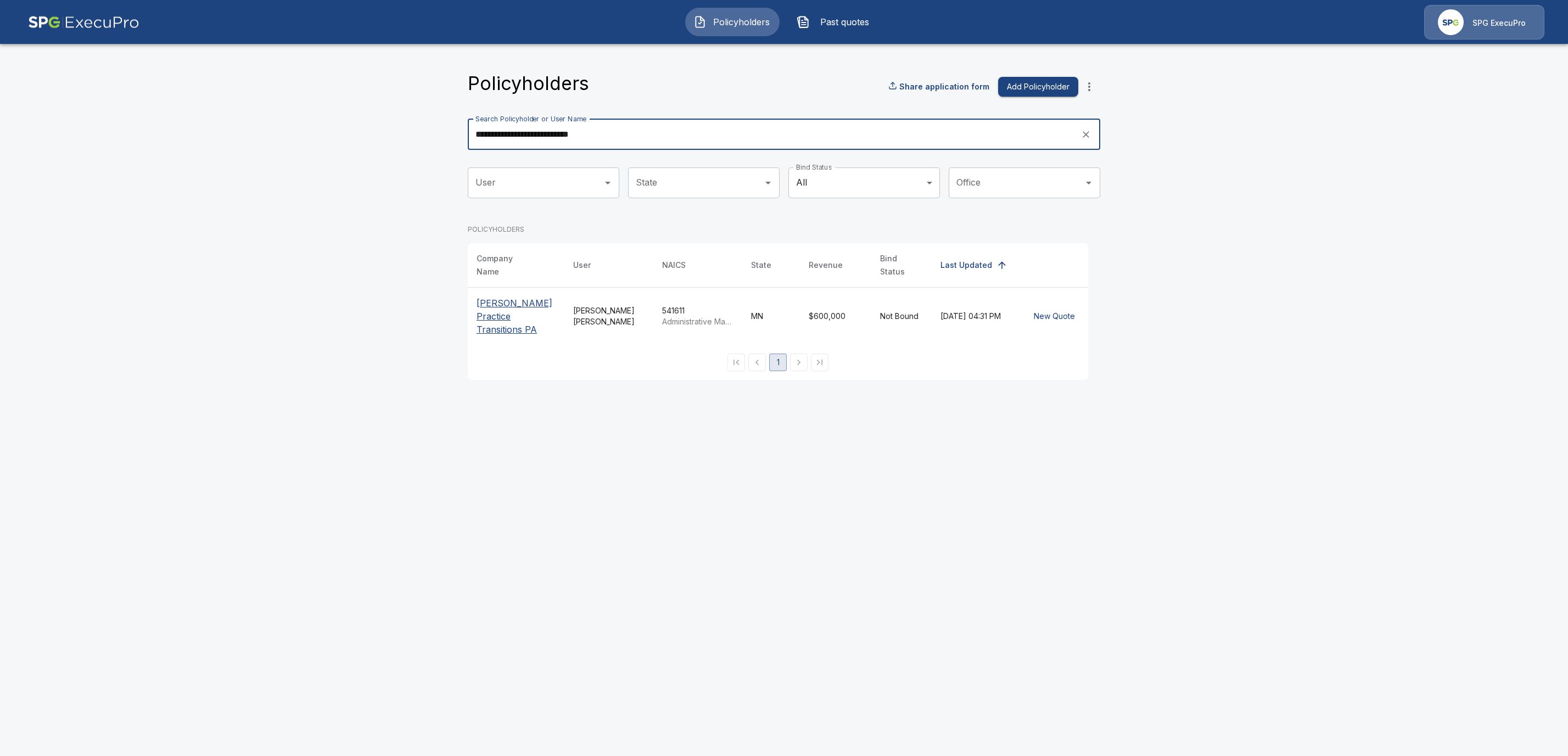
type input "**********"
click at [497, 307] on p "[PERSON_NAME] Practice Transitions PA" at bounding box center [515, 316] width 79 height 40
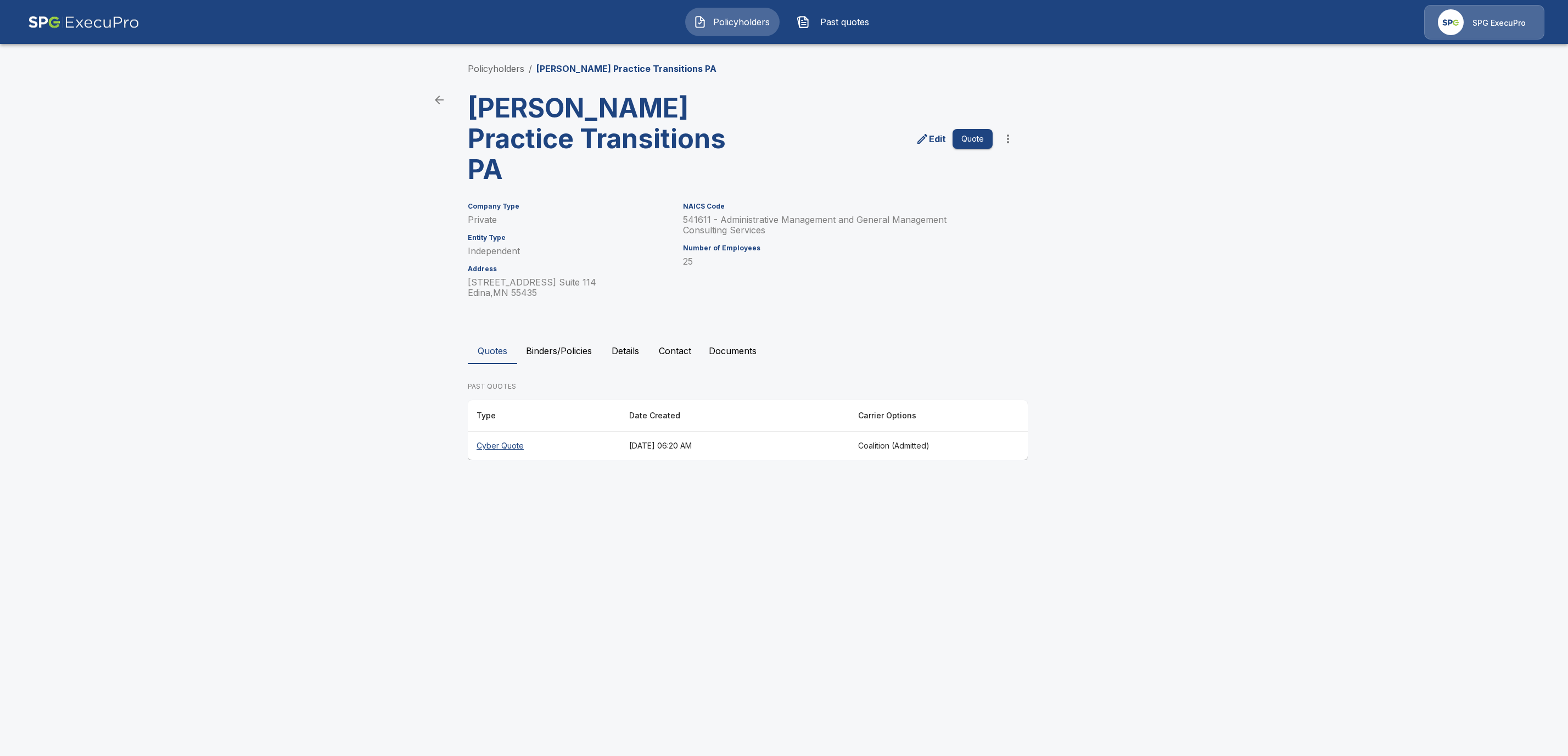
click at [510, 432] on th "Cyber Quote" at bounding box center [543, 446] width 152 height 29
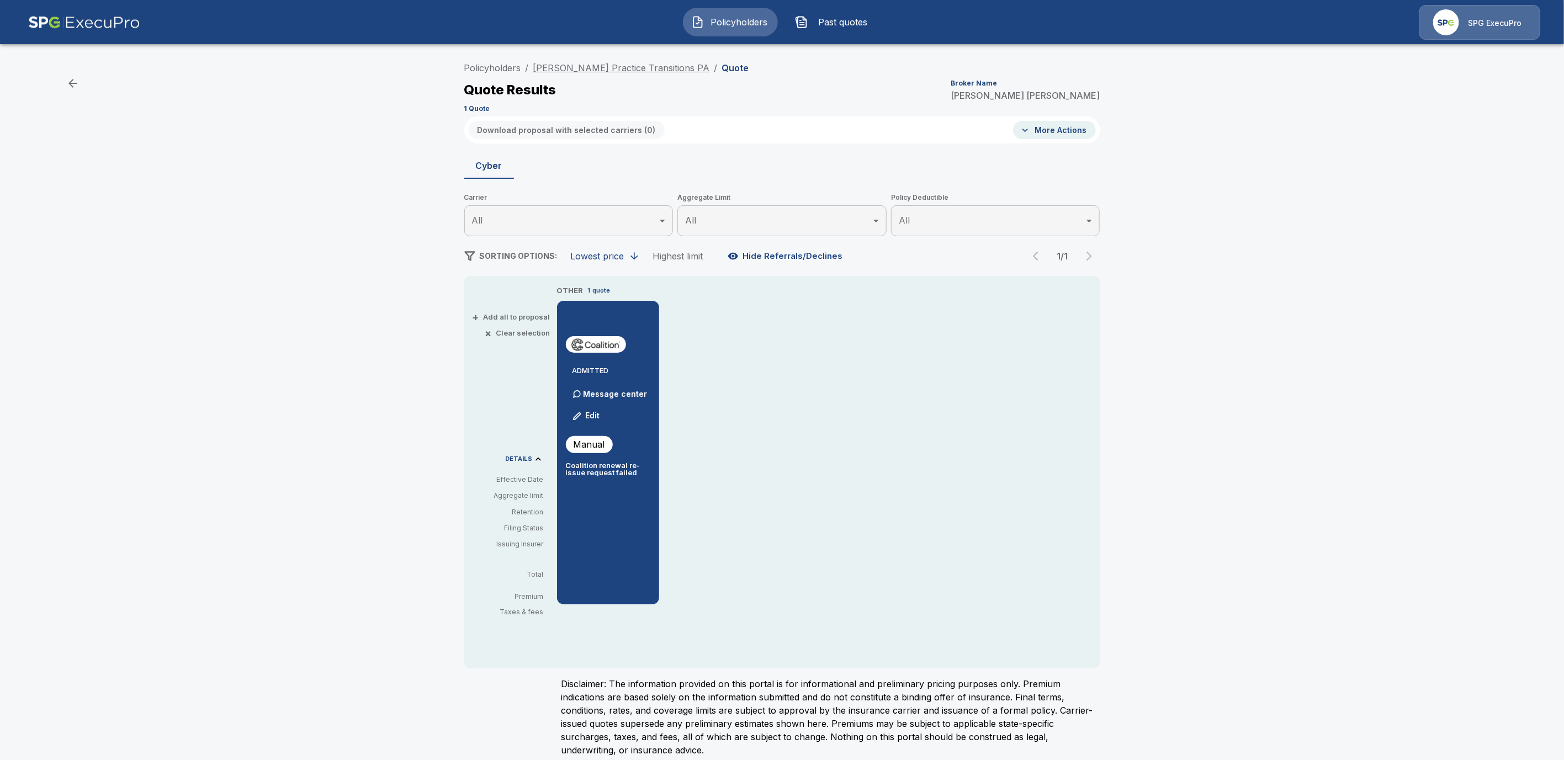
click at [572, 65] on link "[PERSON_NAME] Practice Transitions PA" at bounding box center [621, 67] width 177 height 11
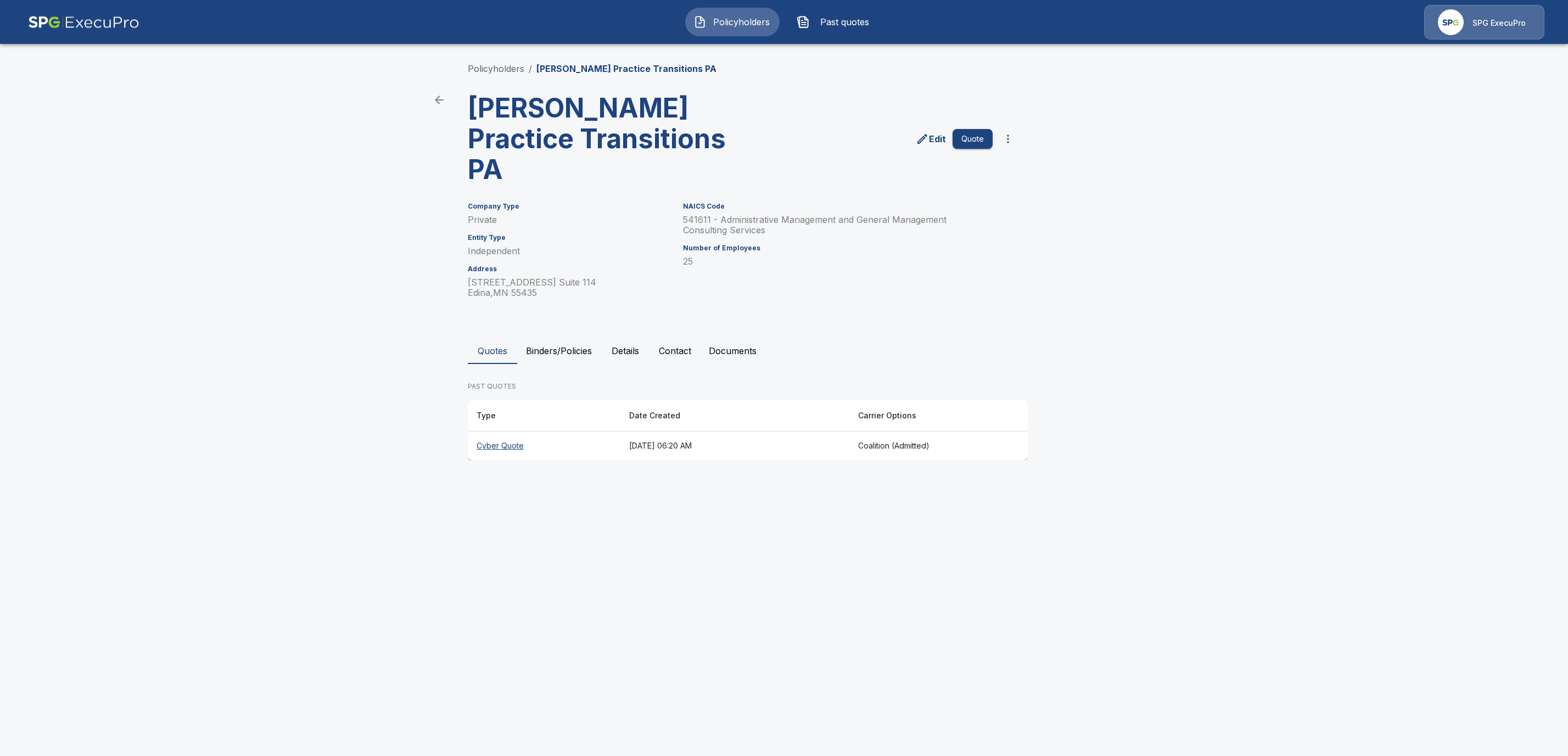
click at [568, 337] on button "Binders/Policies" at bounding box center [559, 350] width 84 height 26
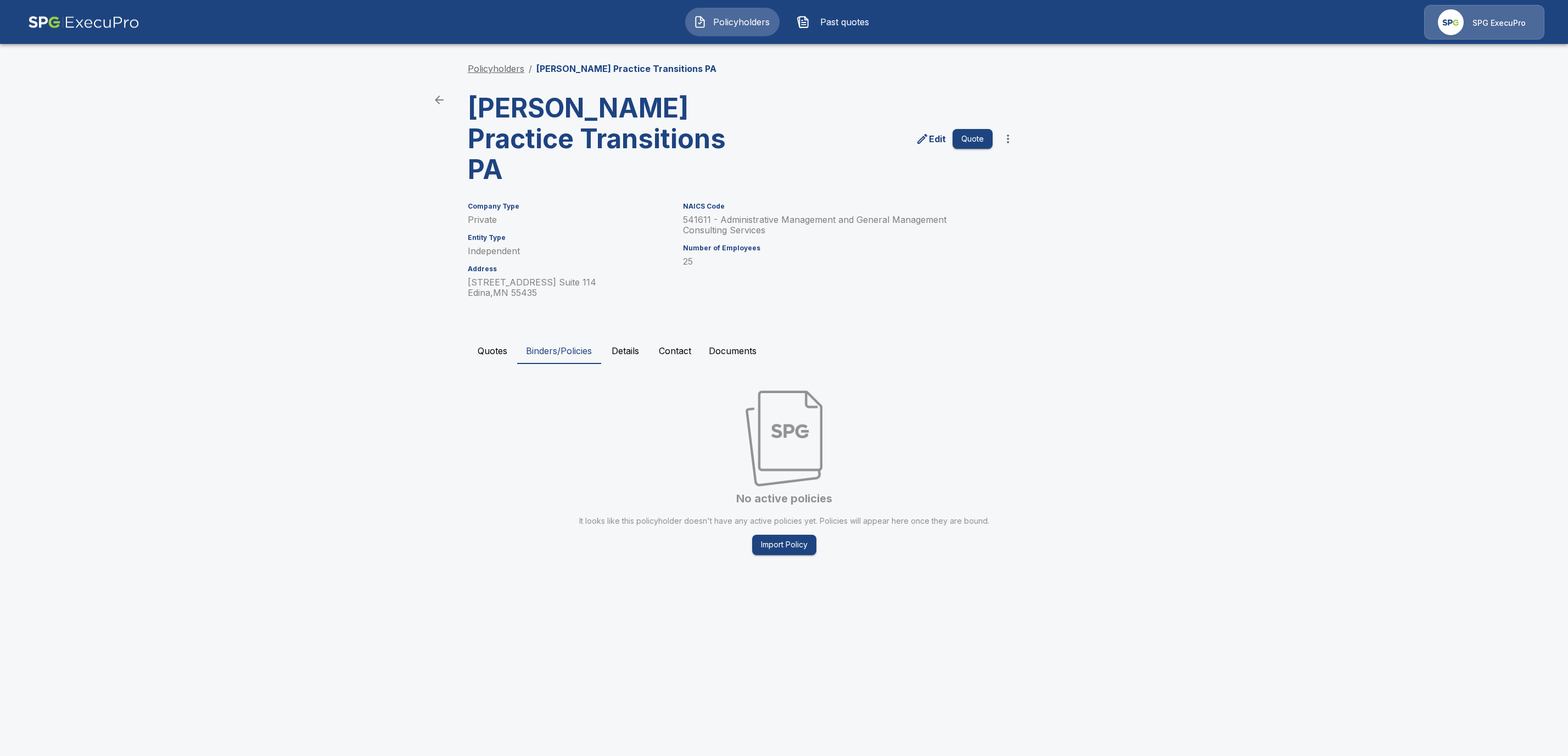
click at [472, 66] on link "Policyholders" at bounding box center [495, 68] width 57 height 11
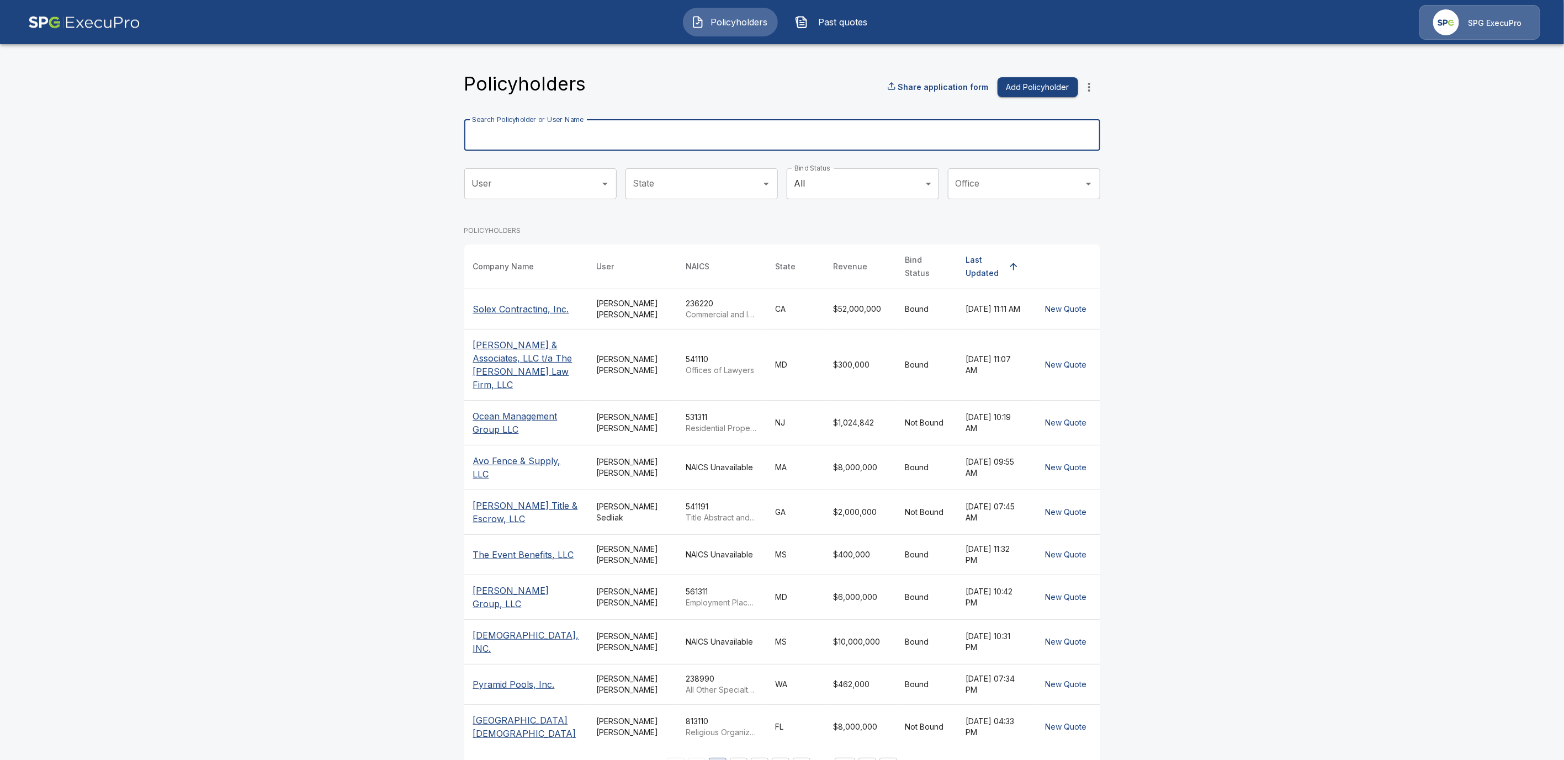
click at [569, 131] on input "Search Policyholder or User Name" at bounding box center [776, 135] width 624 height 31
paste input "**********"
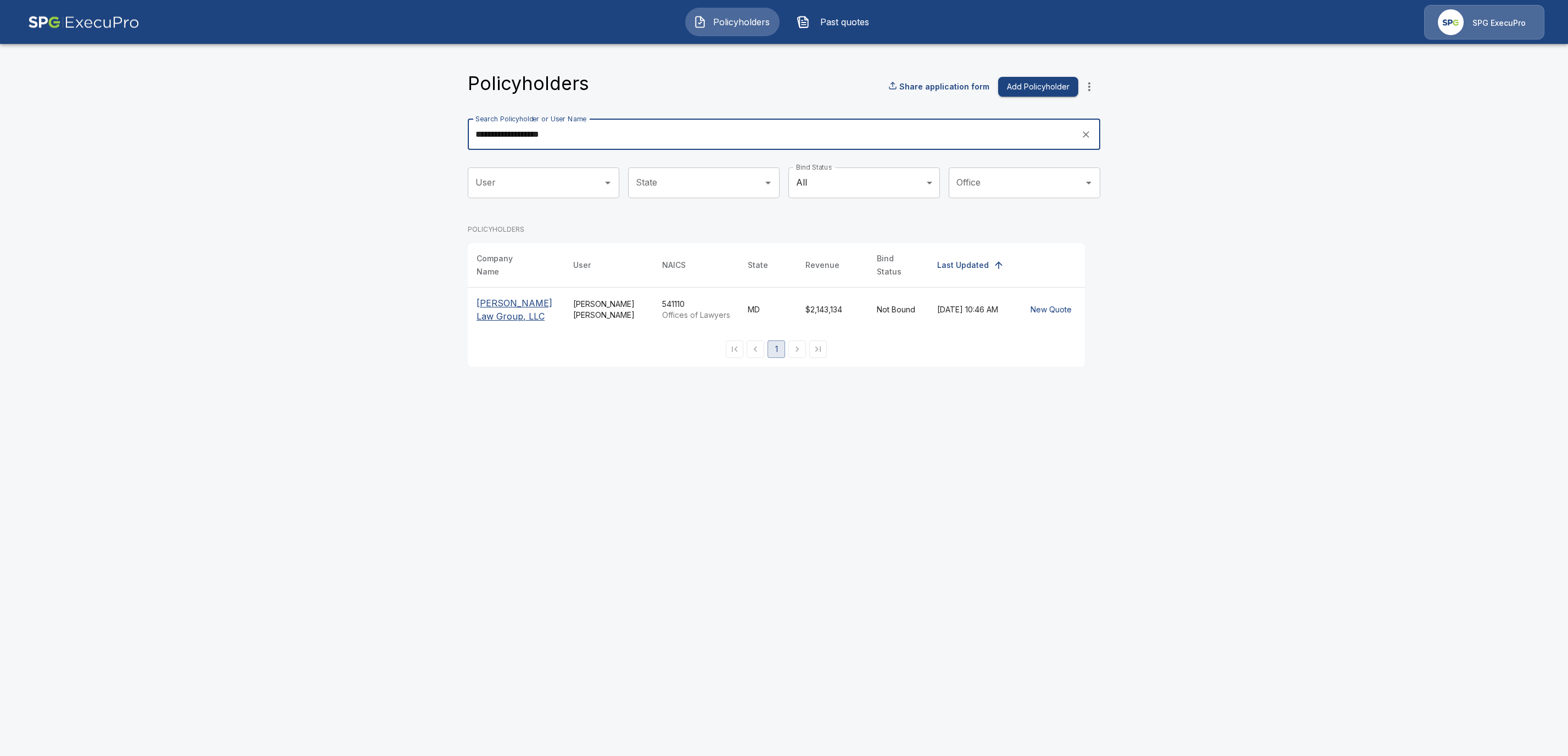
type input "**********"
click at [502, 304] on p "[PERSON_NAME] Law Group, LLC" at bounding box center [515, 309] width 79 height 26
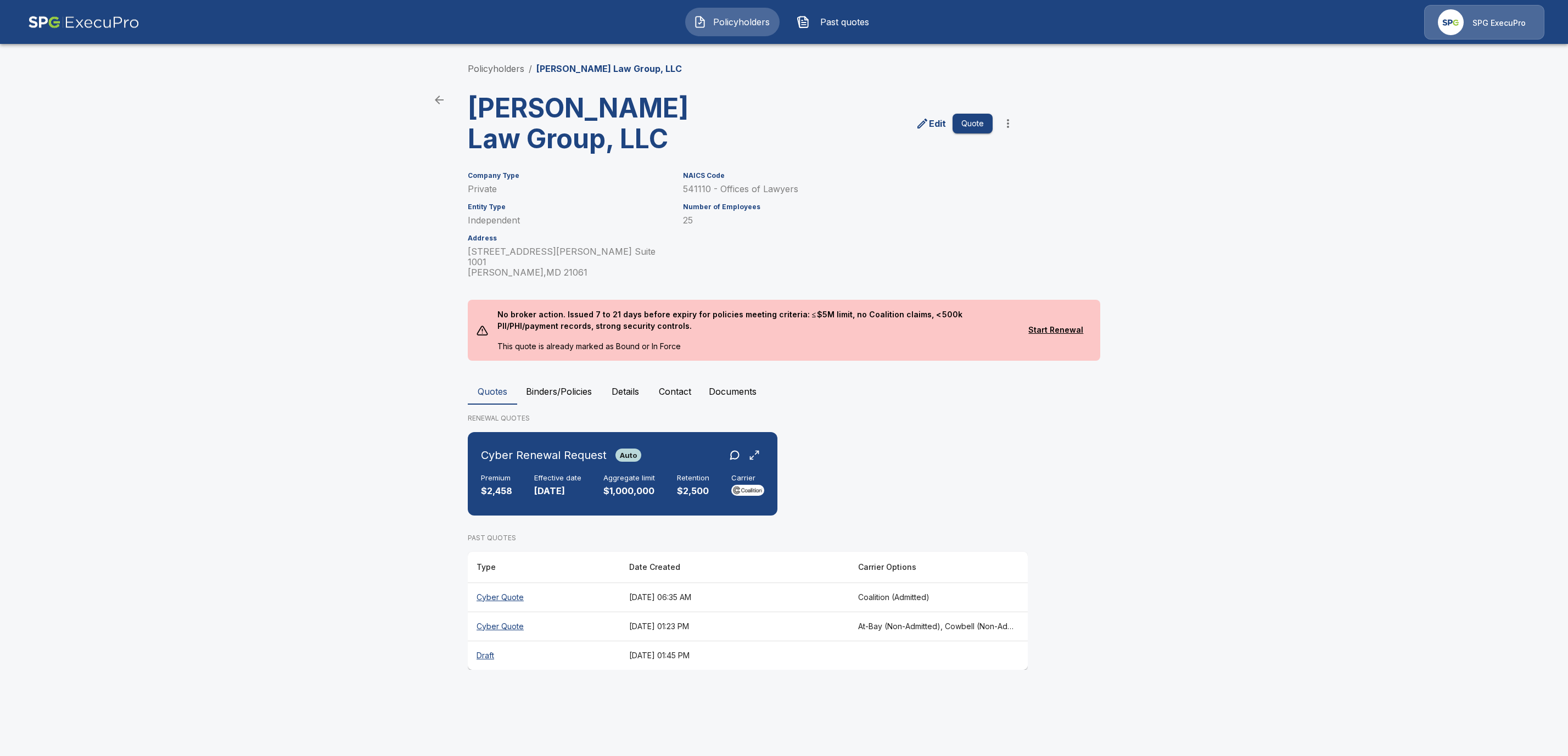
click at [563, 378] on button "Binders/Policies" at bounding box center [559, 391] width 84 height 26
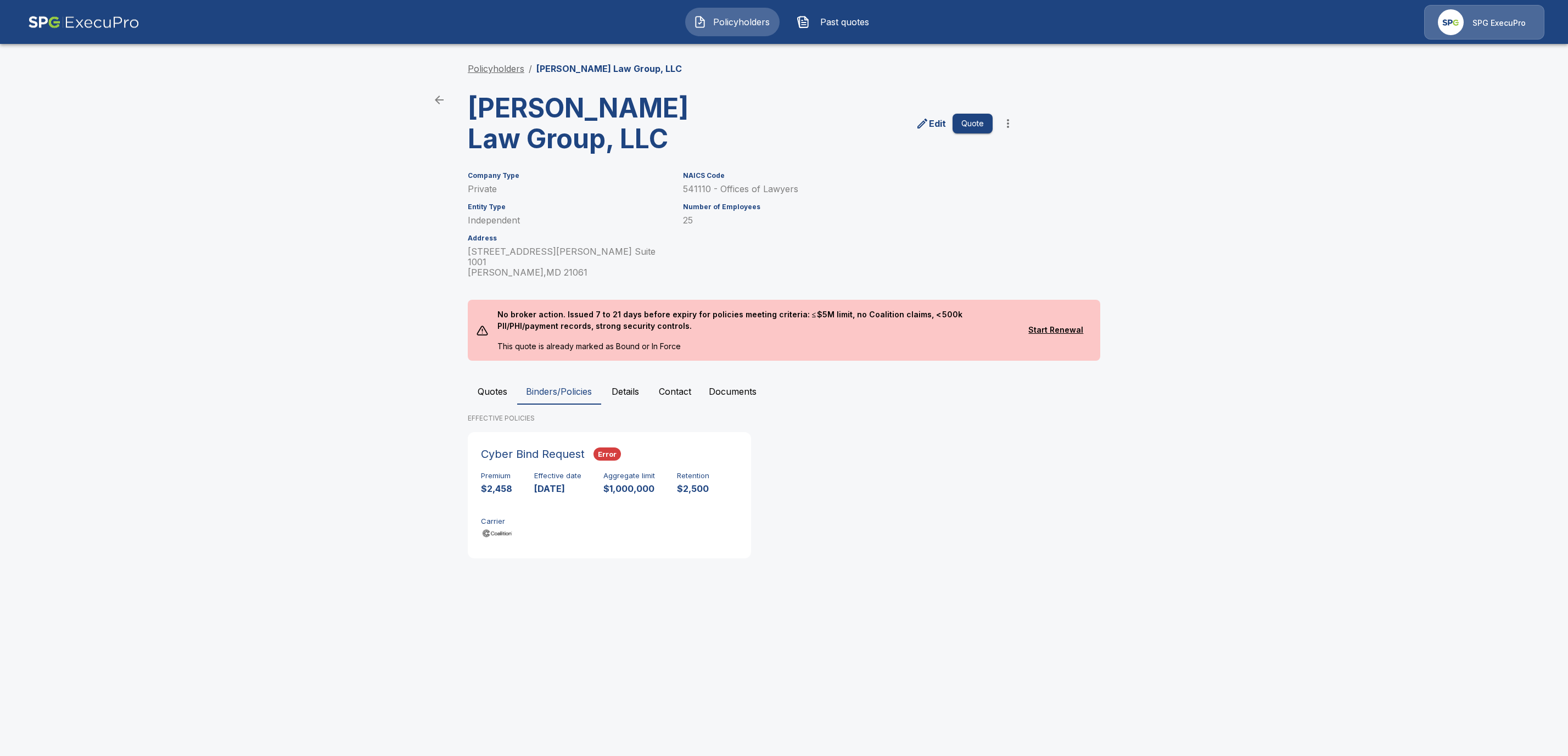
click at [498, 68] on link "Policyholders" at bounding box center [495, 68] width 57 height 11
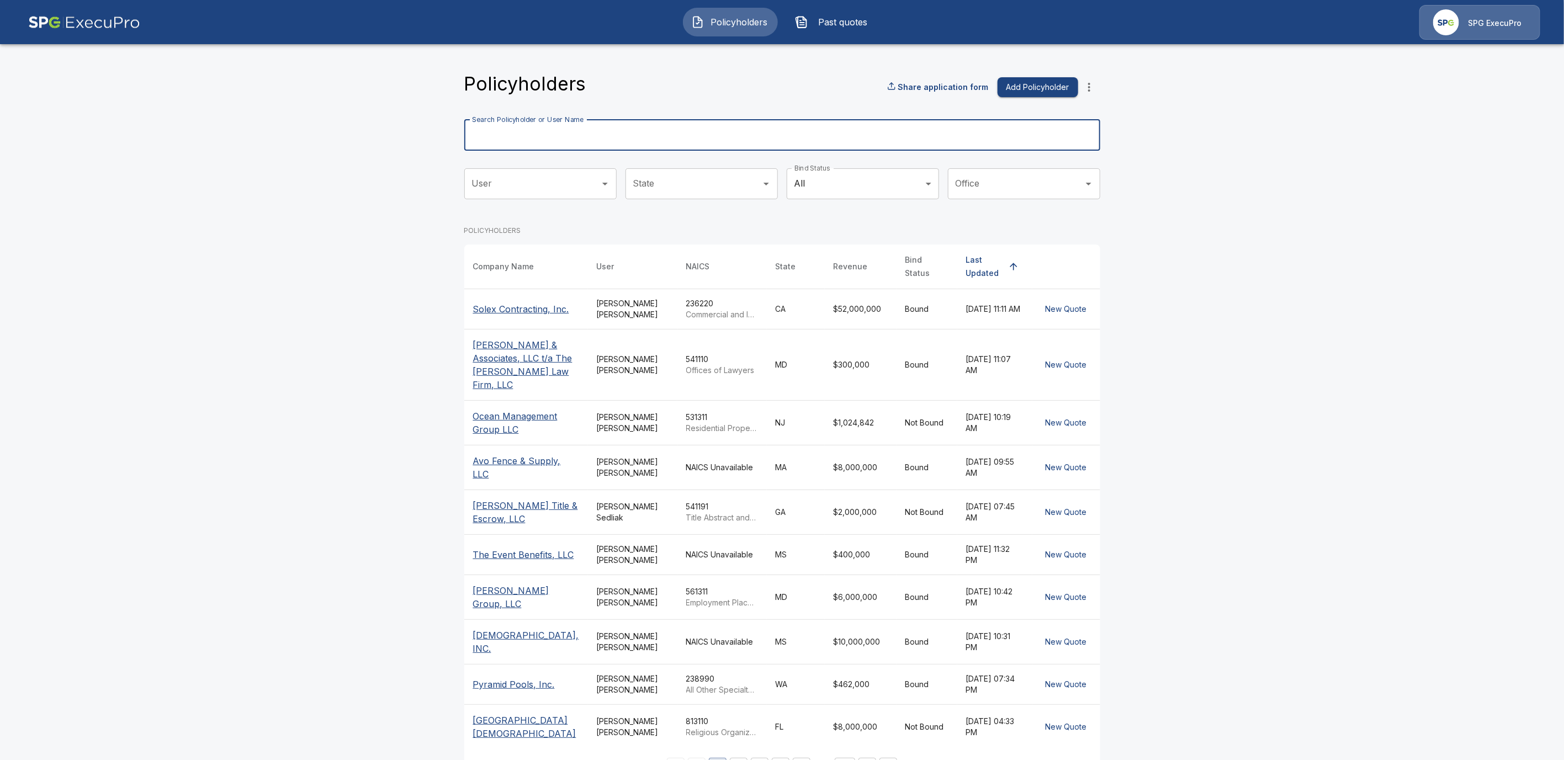
click at [562, 137] on div "Search Policyholder or User Name Search Policyholder or User Name" at bounding box center [782, 135] width 636 height 31
paste input "**********"
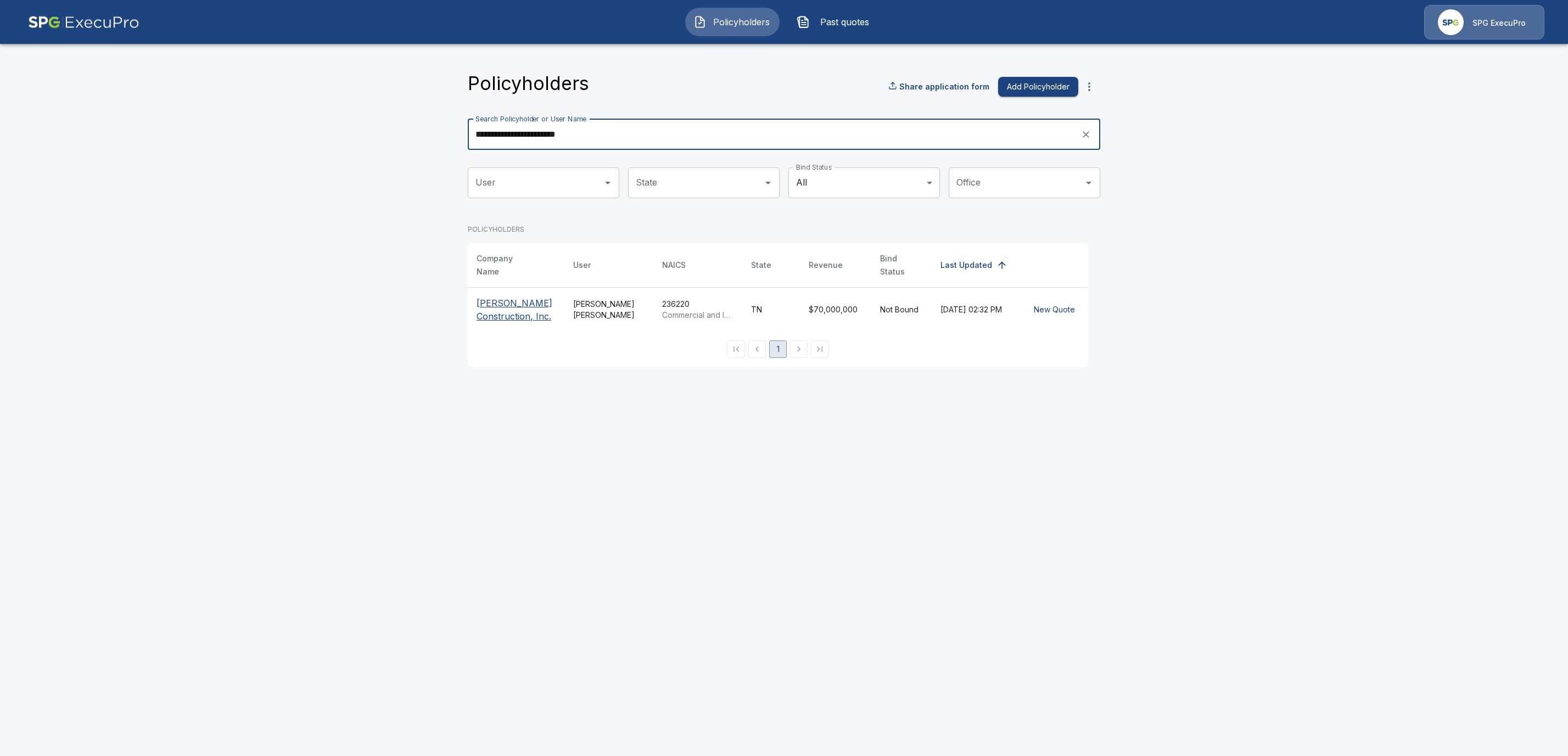
type input "**********"
click at [519, 299] on p "[PERSON_NAME] Construction, Inc." at bounding box center [515, 309] width 79 height 26
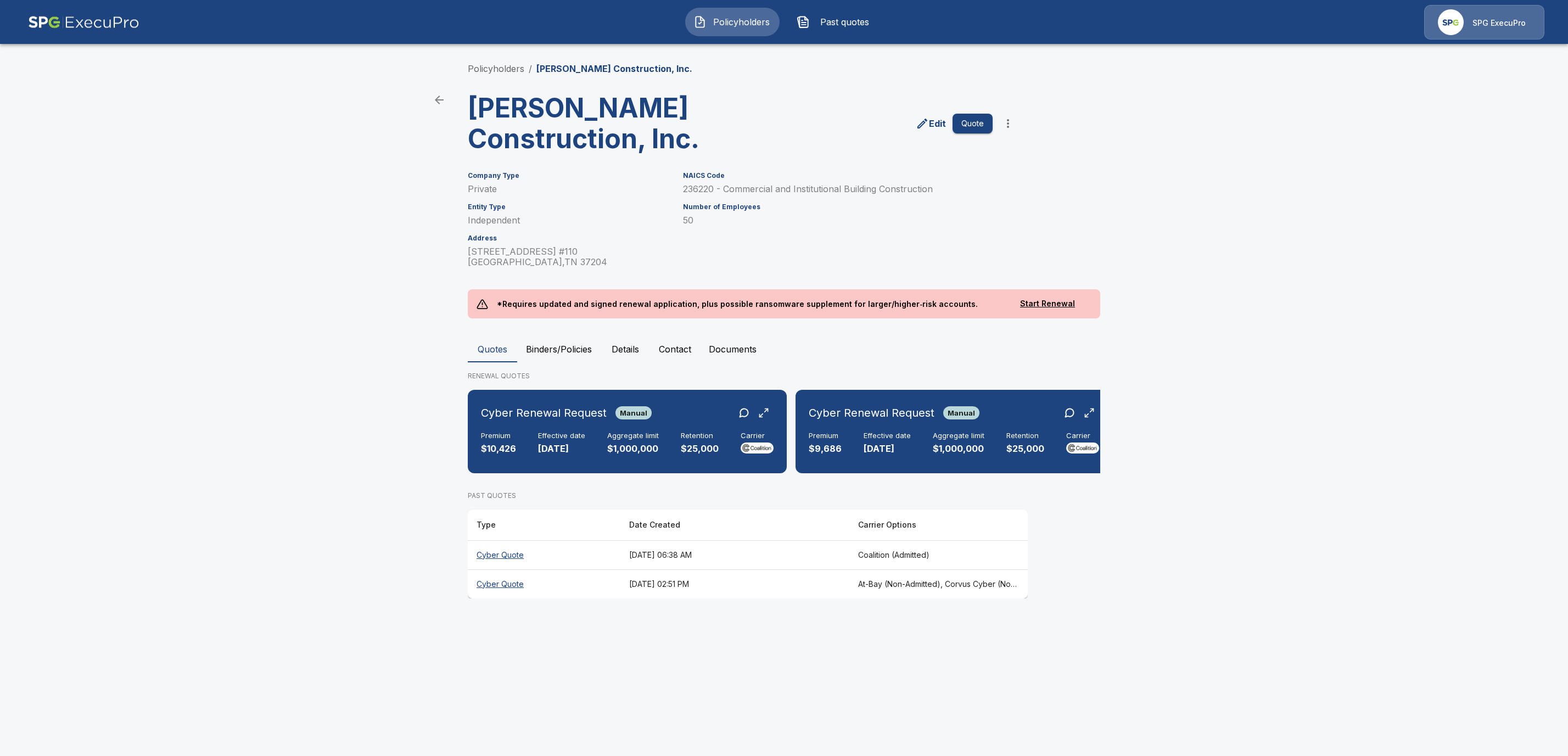
click at [546, 353] on button "Binders/Policies" at bounding box center [559, 349] width 84 height 26
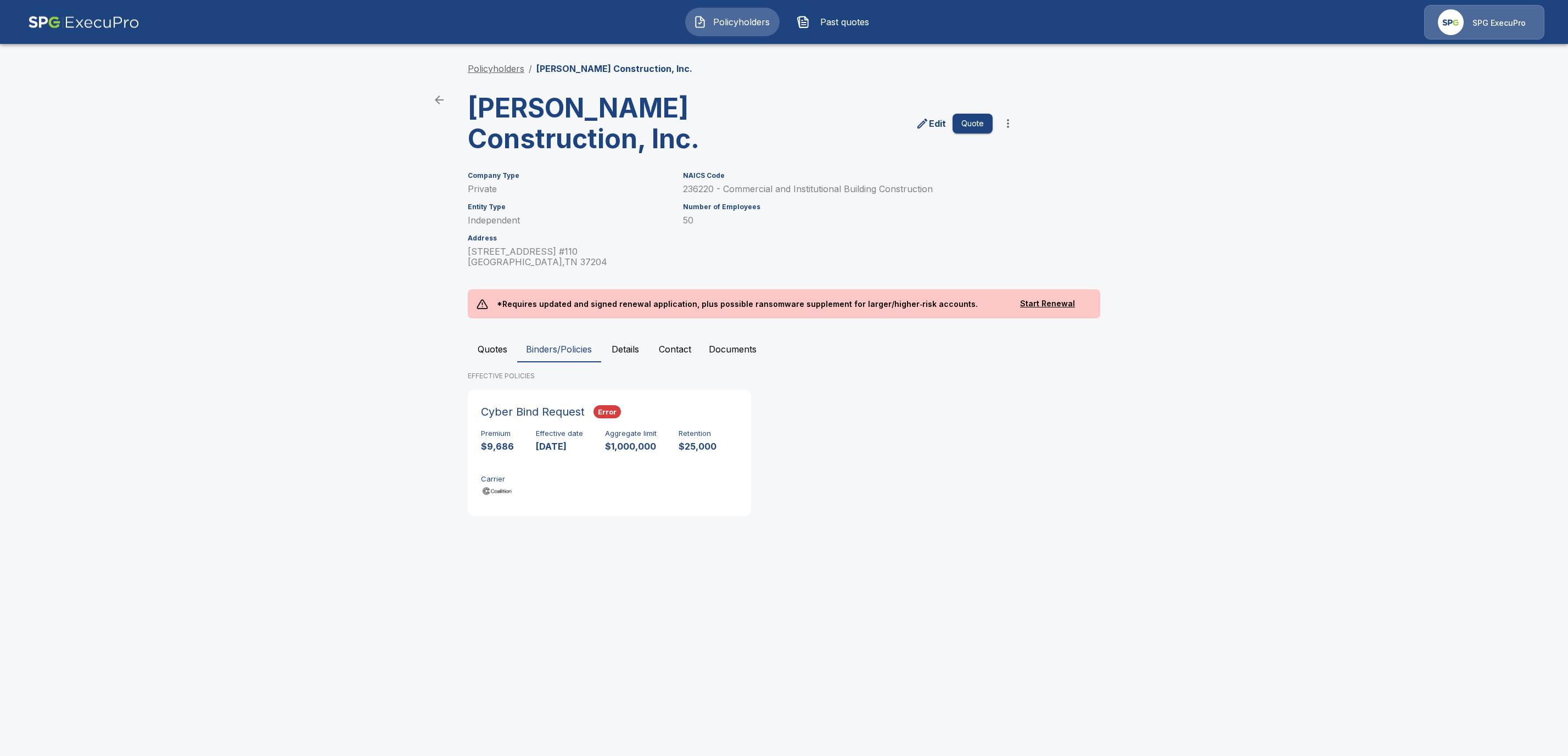
click at [497, 66] on link "Policyholders" at bounding box center [495, 68] width 57 height 11
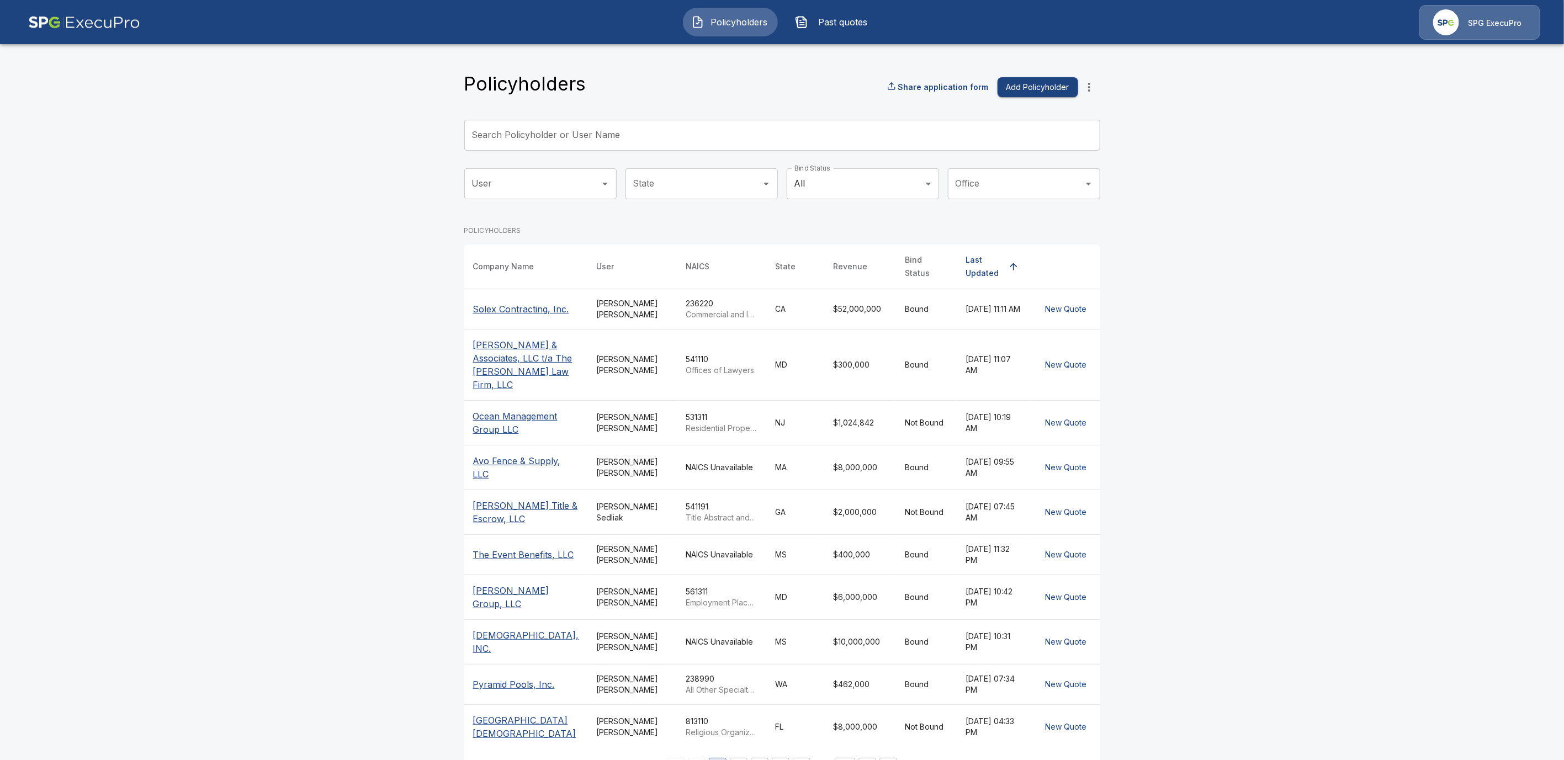
click at [629, 144] on input "Search Policyholder or User Name" at bounding box center [776, 135] width 624 height 31
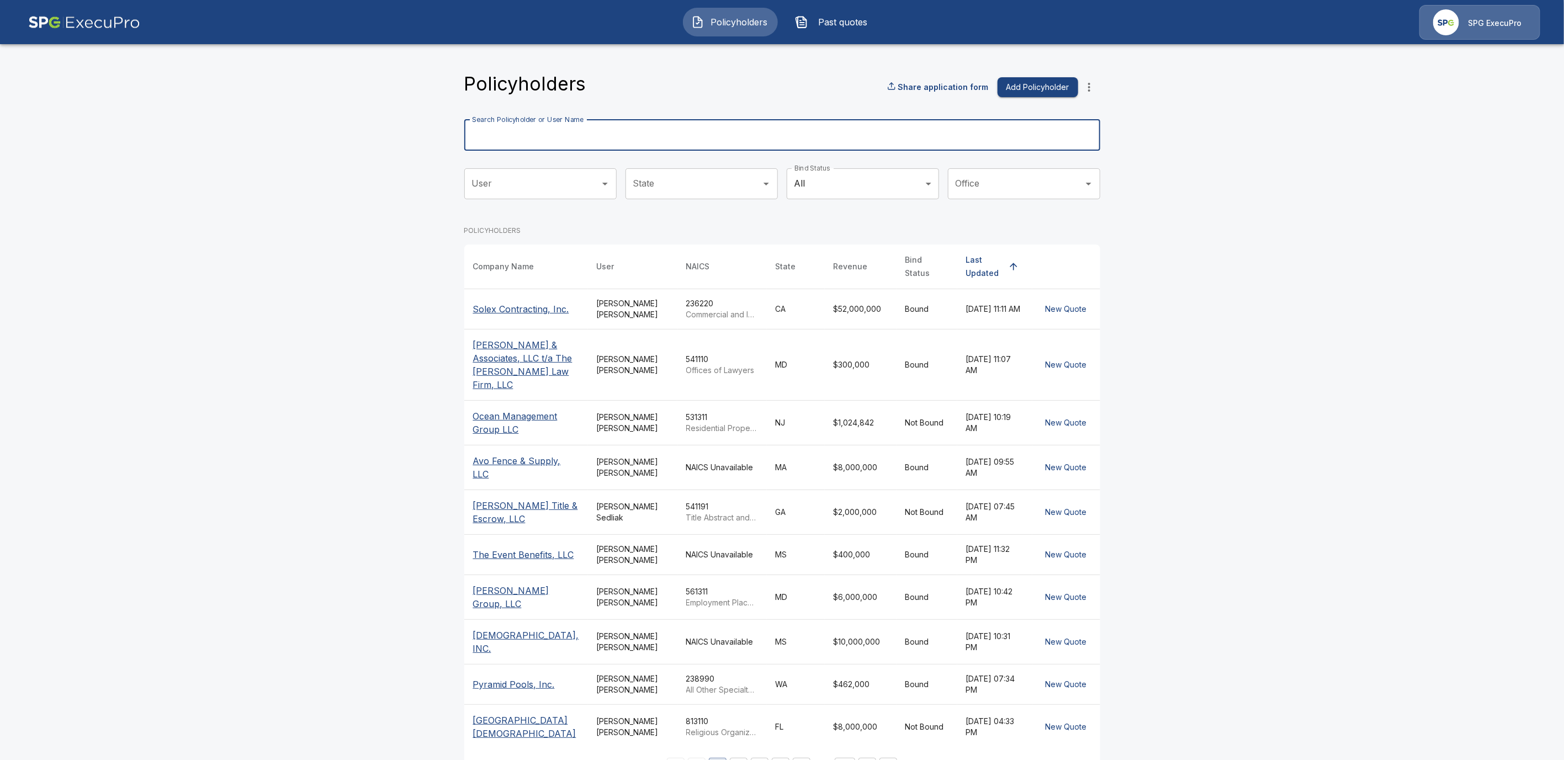
paste input "**********"
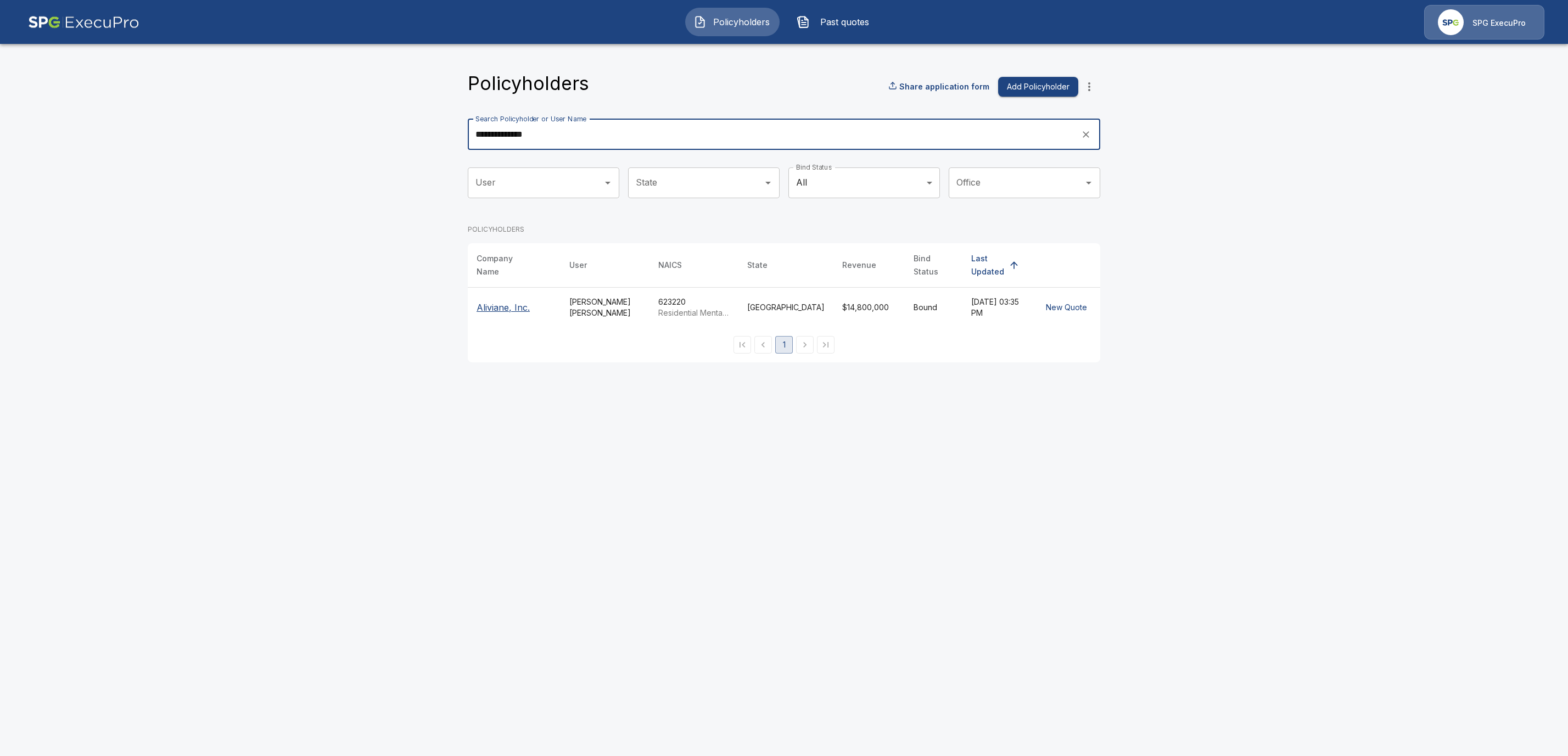
type input "**********"
click at [512, 305] on p "Aliviane, Inc." at bounding box center [514, 306] width 76 height 13
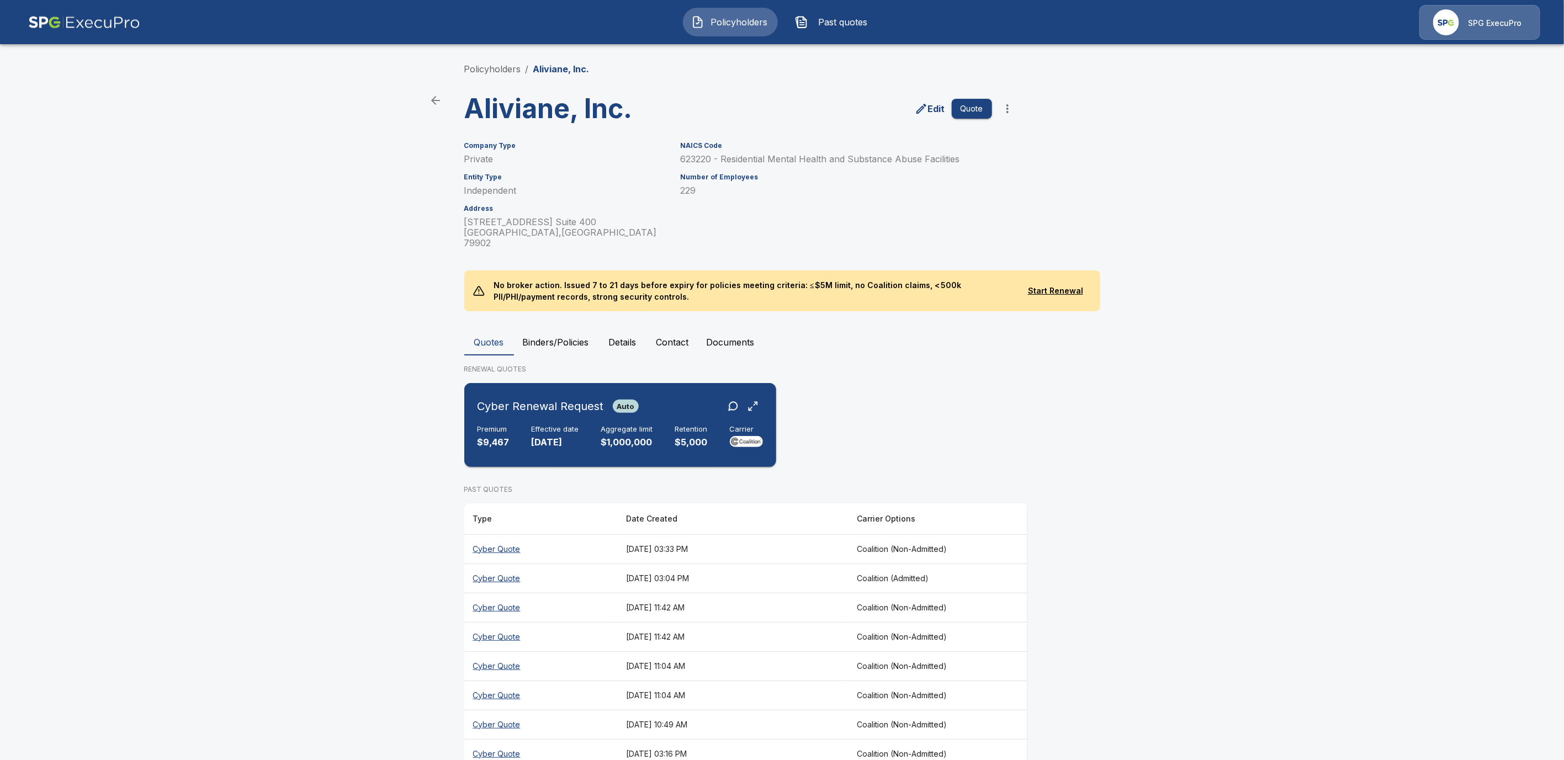
click at [665, 401] on div "Cyber Renewal Request Auto" at bounding box center [619, 406] width 285 height 20
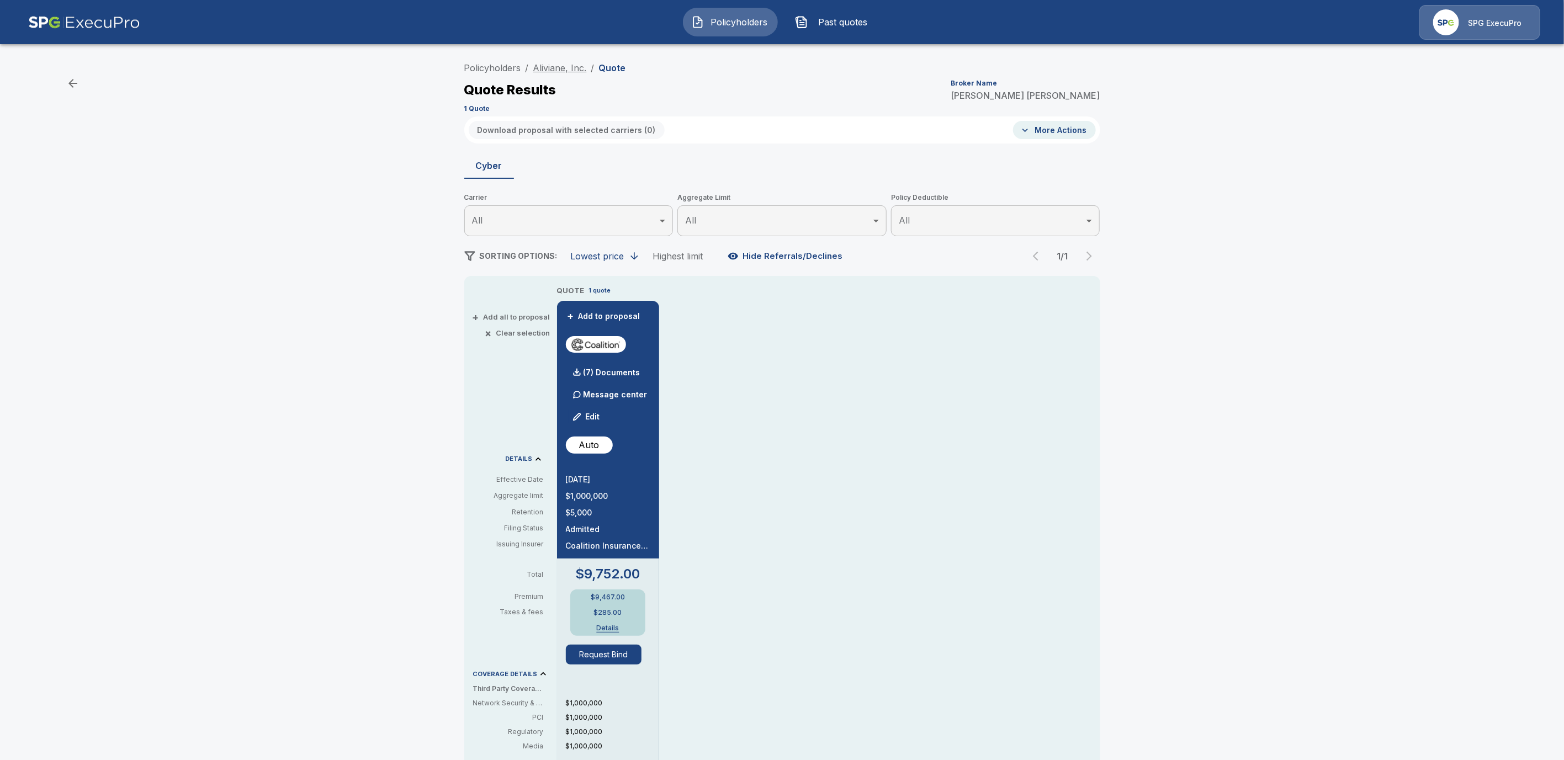
click at [569, 69] on link "Aliviane, Inc." at bounding box center [560, 67] width 54 height 11
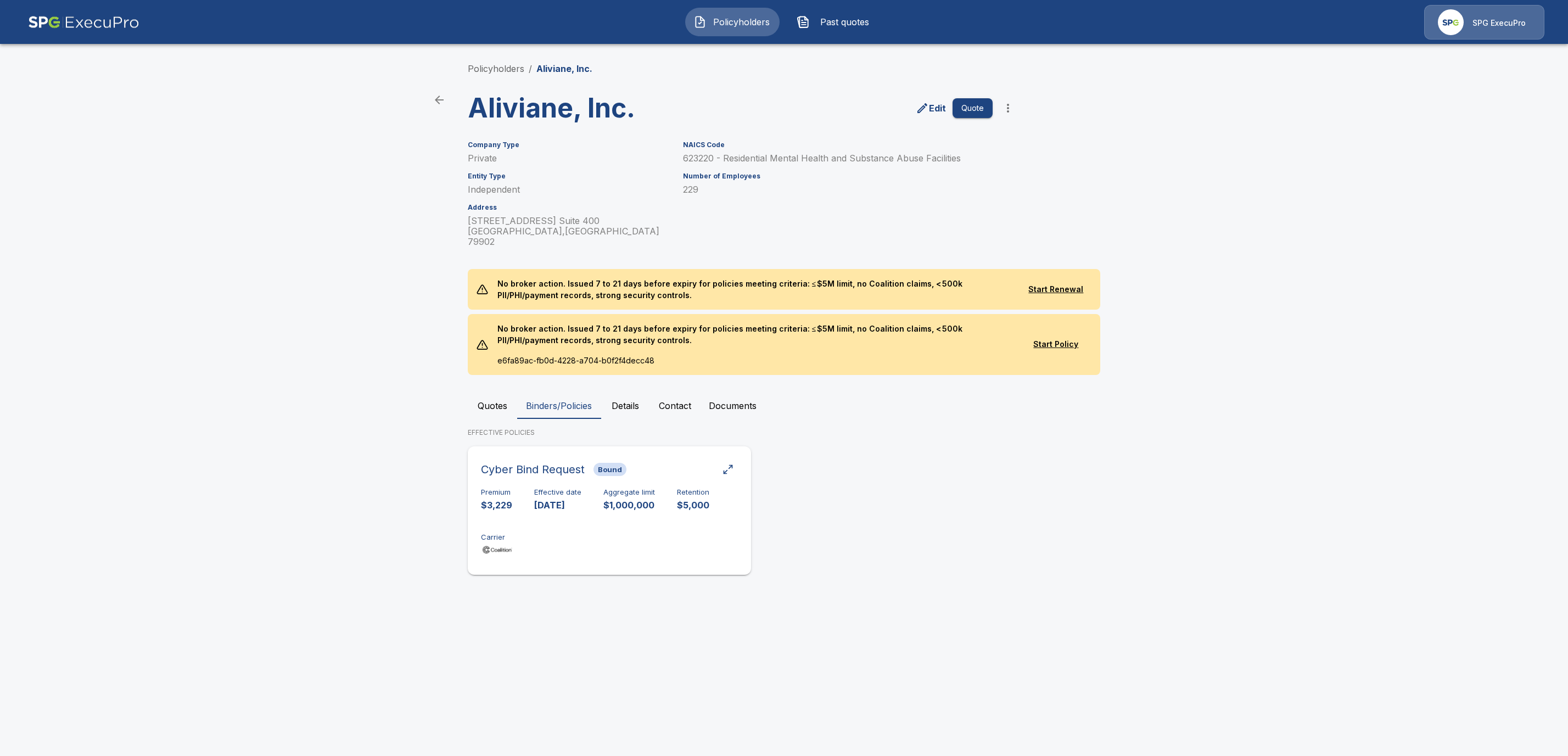
drag, startPoint x: 665, startPoint y: 458, endPoint x: 684, endPoint y: 456, distance: 19.1
click at [667, 460] on div "Cyber Bind Request Bound" at bounding box center [610, 470] width 257 height 20
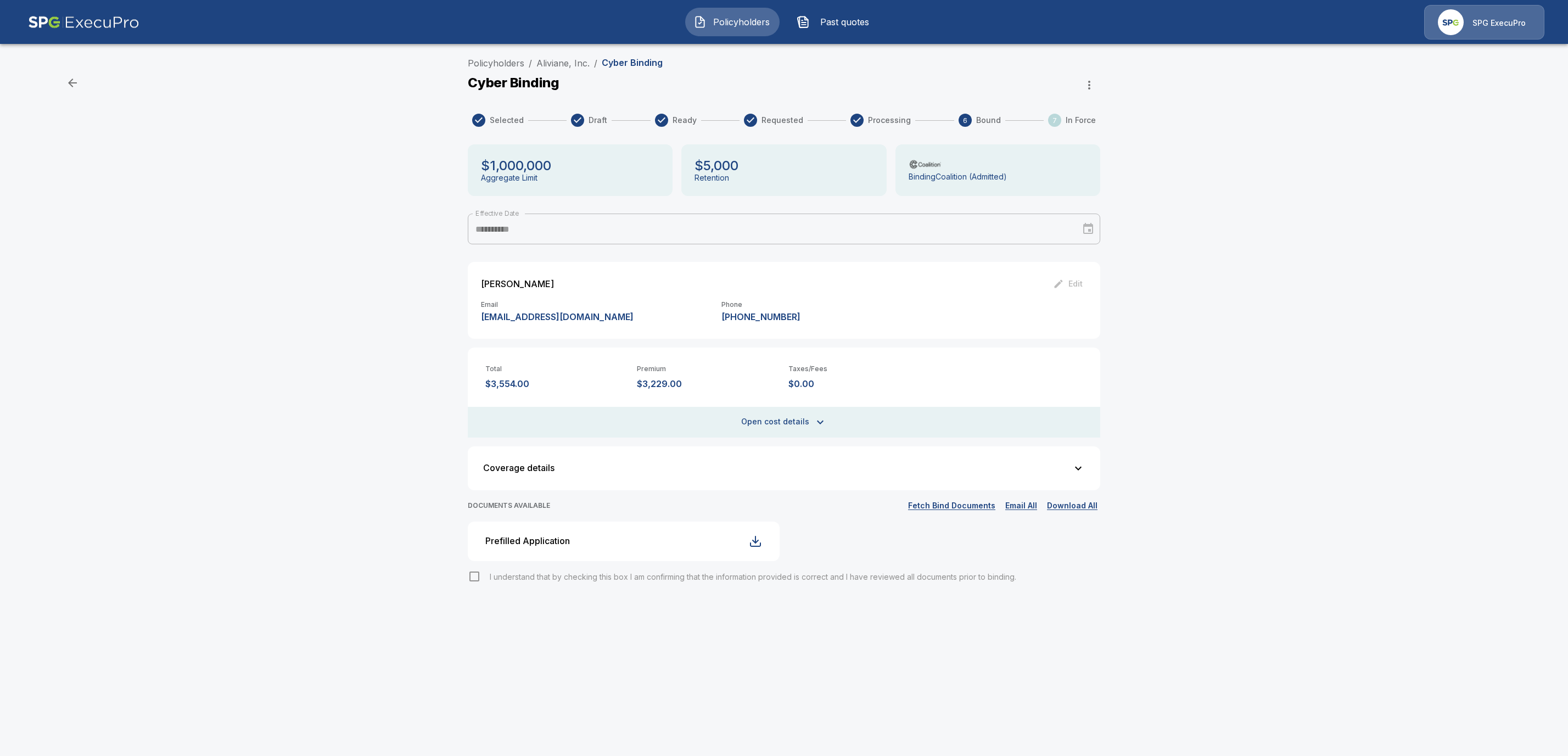
click at [977, 505] on button "Fetch Bind Documents" at bounding box center [951, 506] width 93 height 14
click at [557, 67] on link "Aliviane, Inc." at bounding box center [563, 63] width 54 height 11
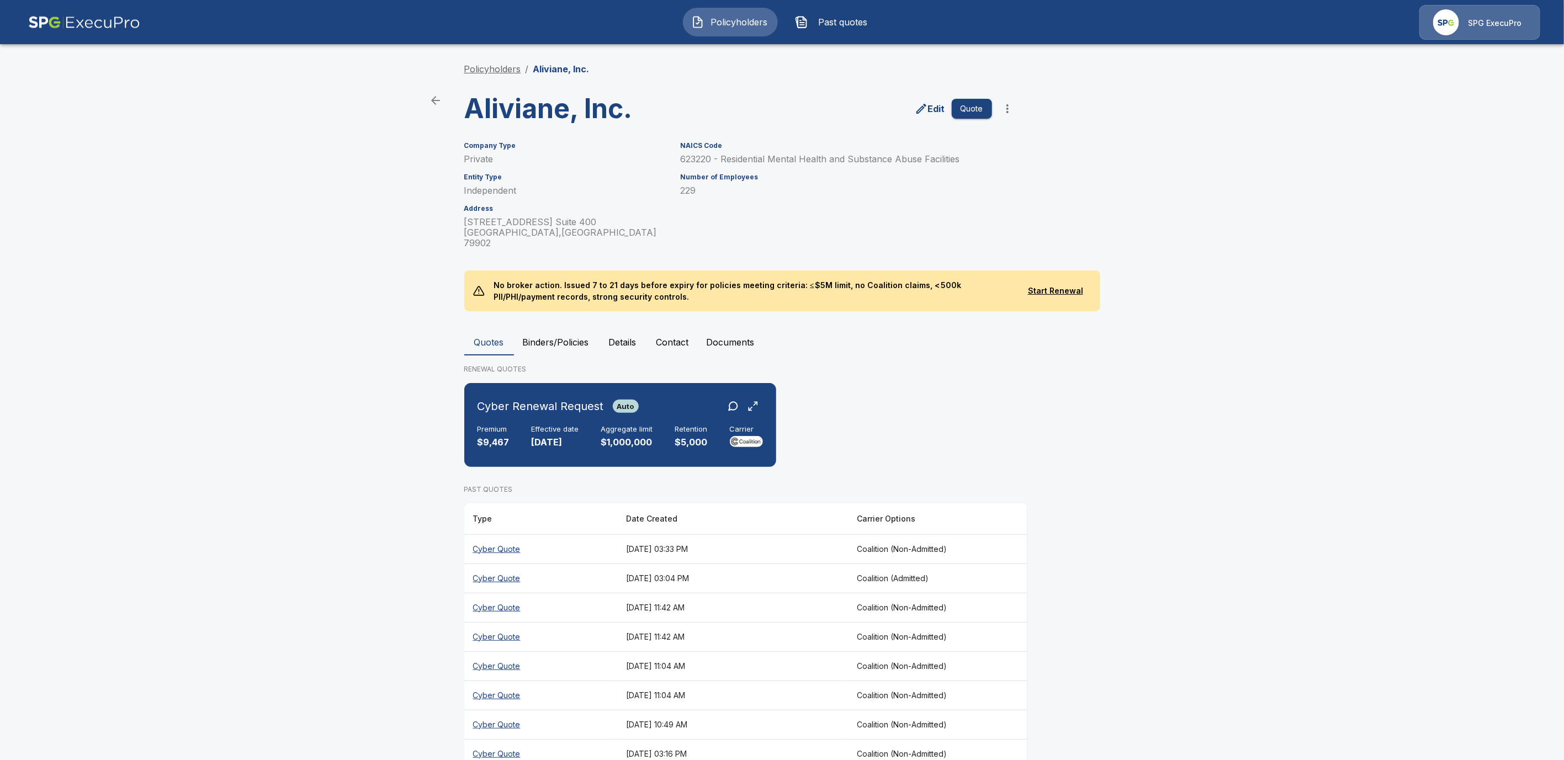
click at [505, 69] on link "Policyholders" at bounding box center [492, 68] width 57 height 11
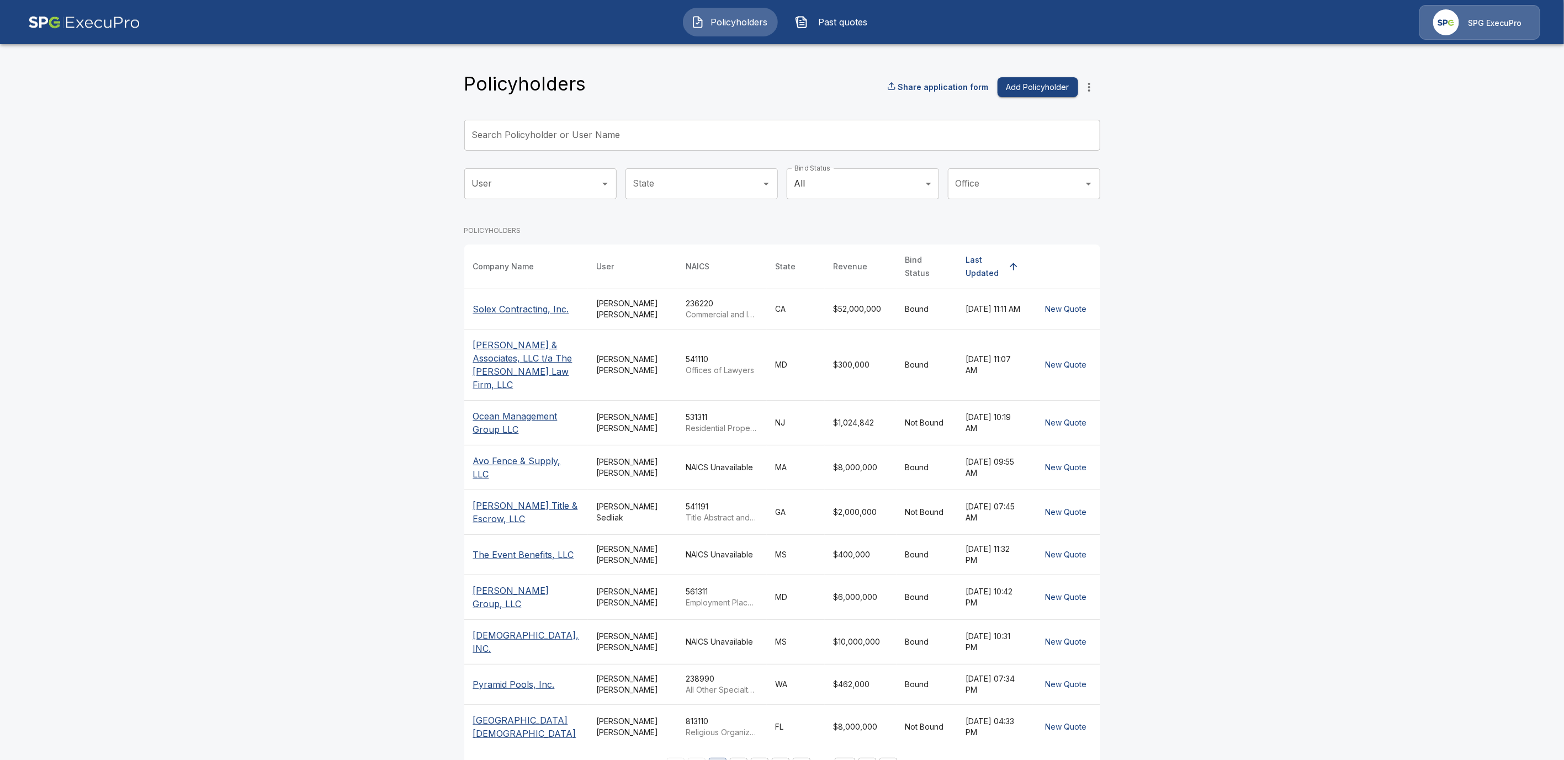
click at [569, 131] on input "Search Policyholder or User Name" at bounding box center [776, 135] width 624 height 31
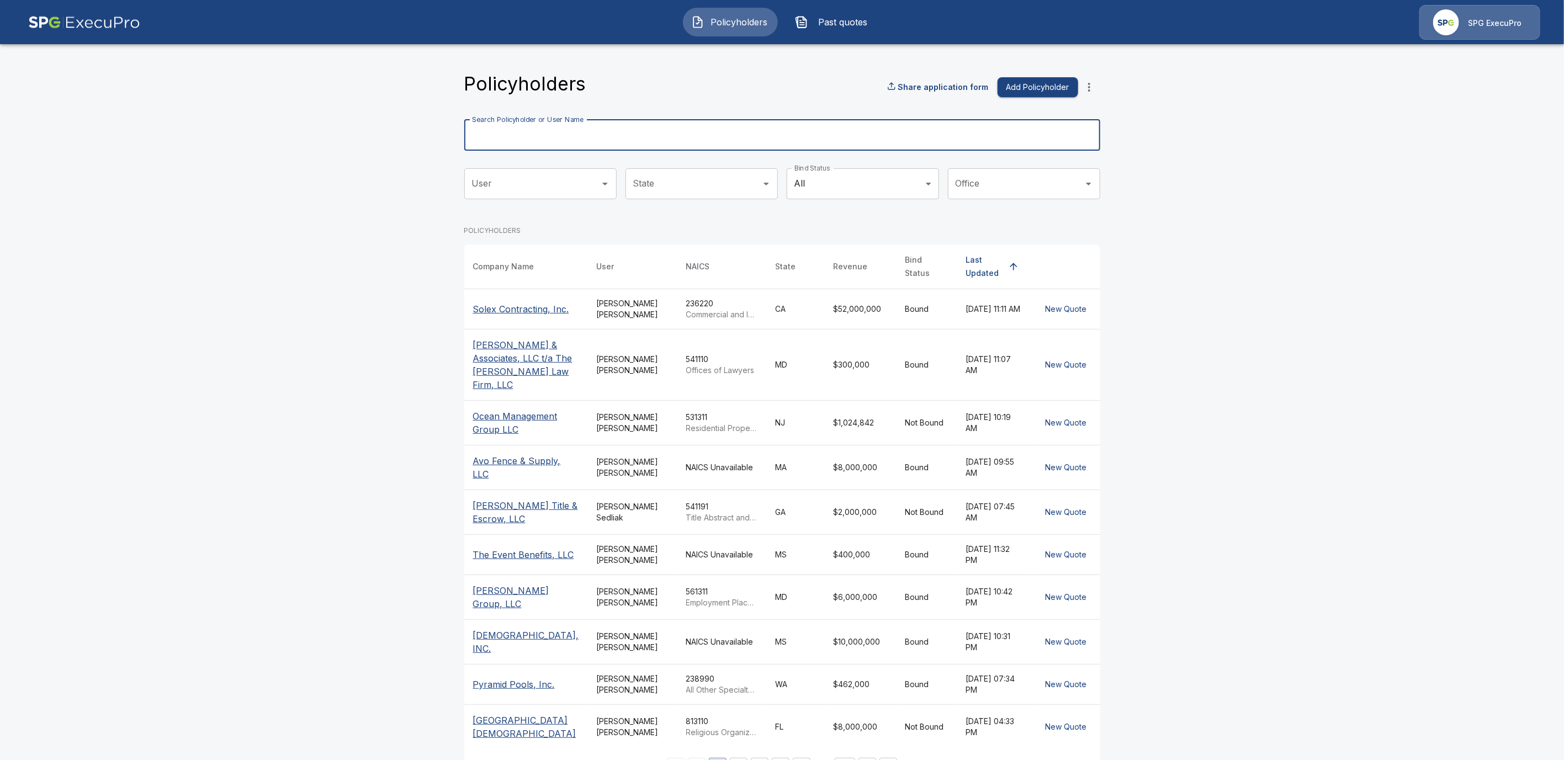
paste input "**********"
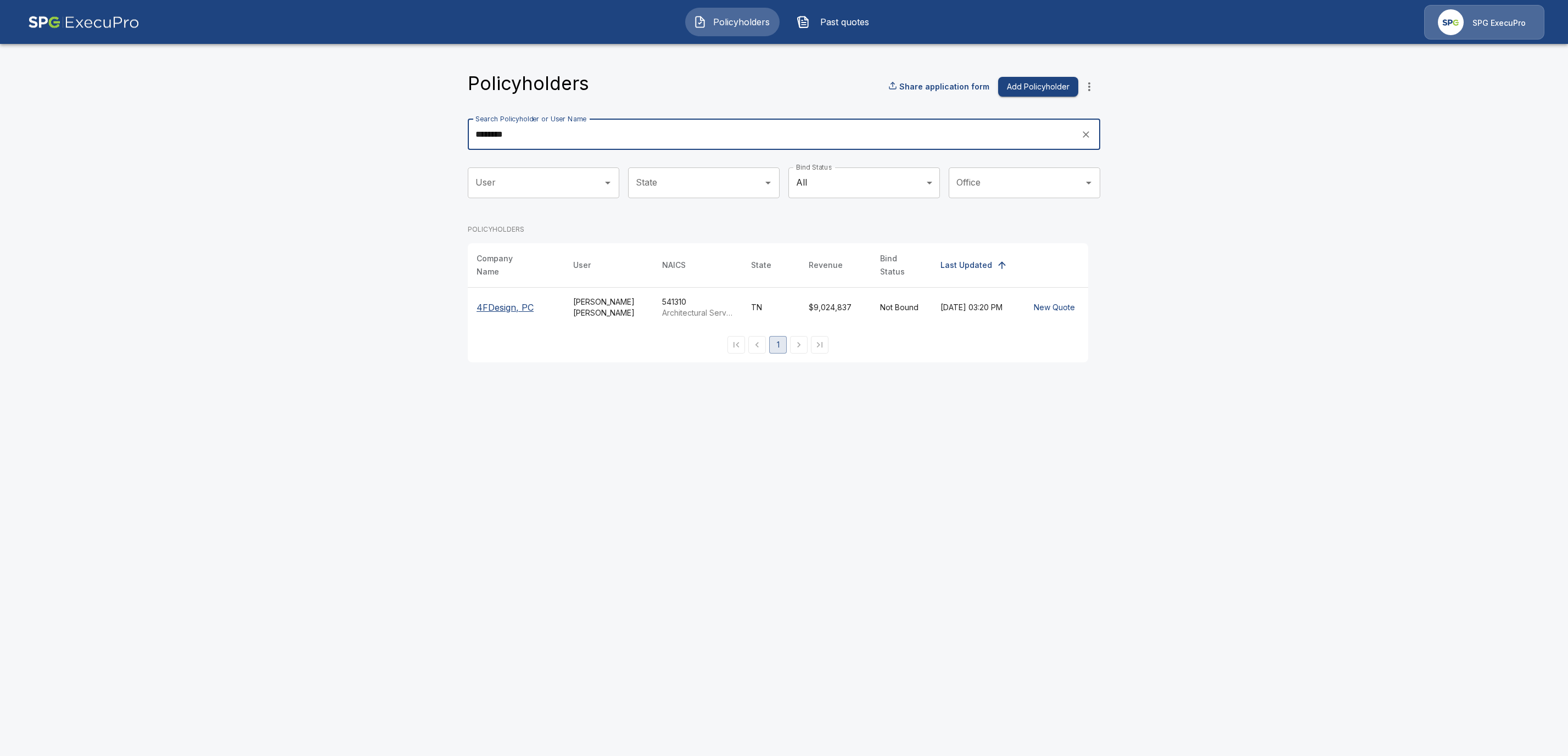
type input "********"
drag, startPoint x: 503, startPoint y: 303, endPoint x: 500, endPoint y: 309, distance: 6.7
click at [503, 303] on p "4FDesign, PC" at bounding box center [515, 306] width 79 height 13
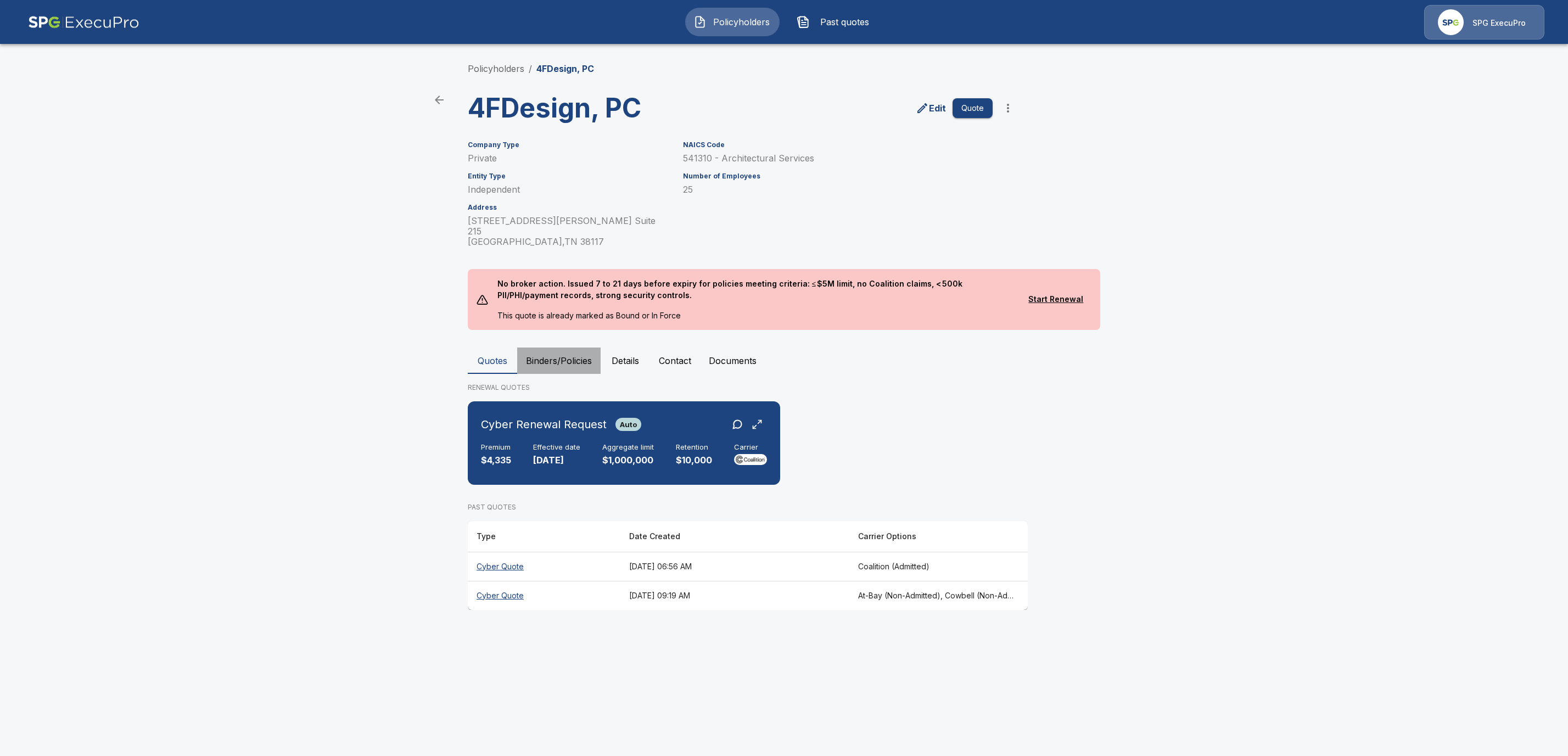
click at [563, 351] on button "Binders/Policies" at bounding box center [559, 360] width 84 height 26
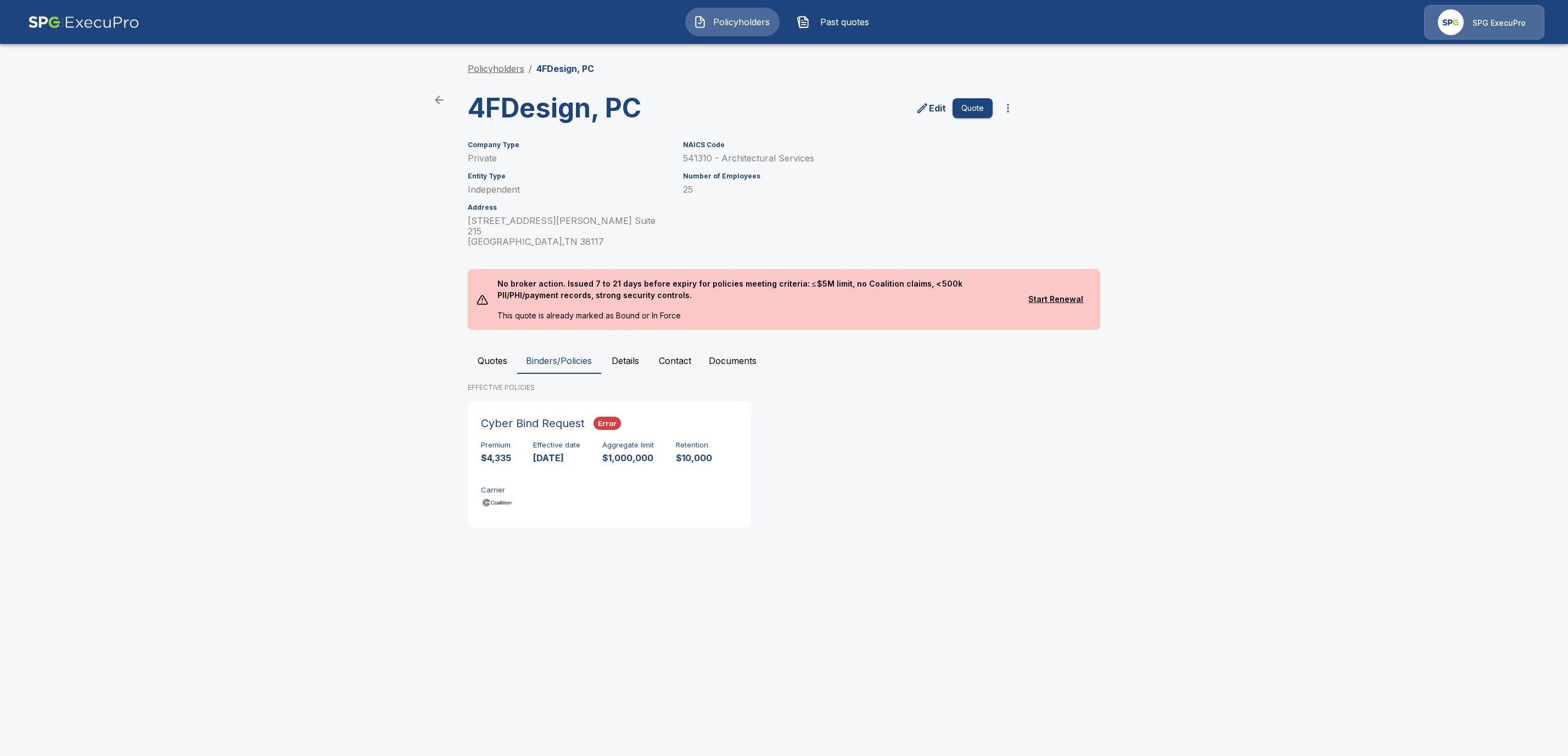
click at [496, 71] on link "Policyholders" at bounding box center [495, 68] width 57 height 11
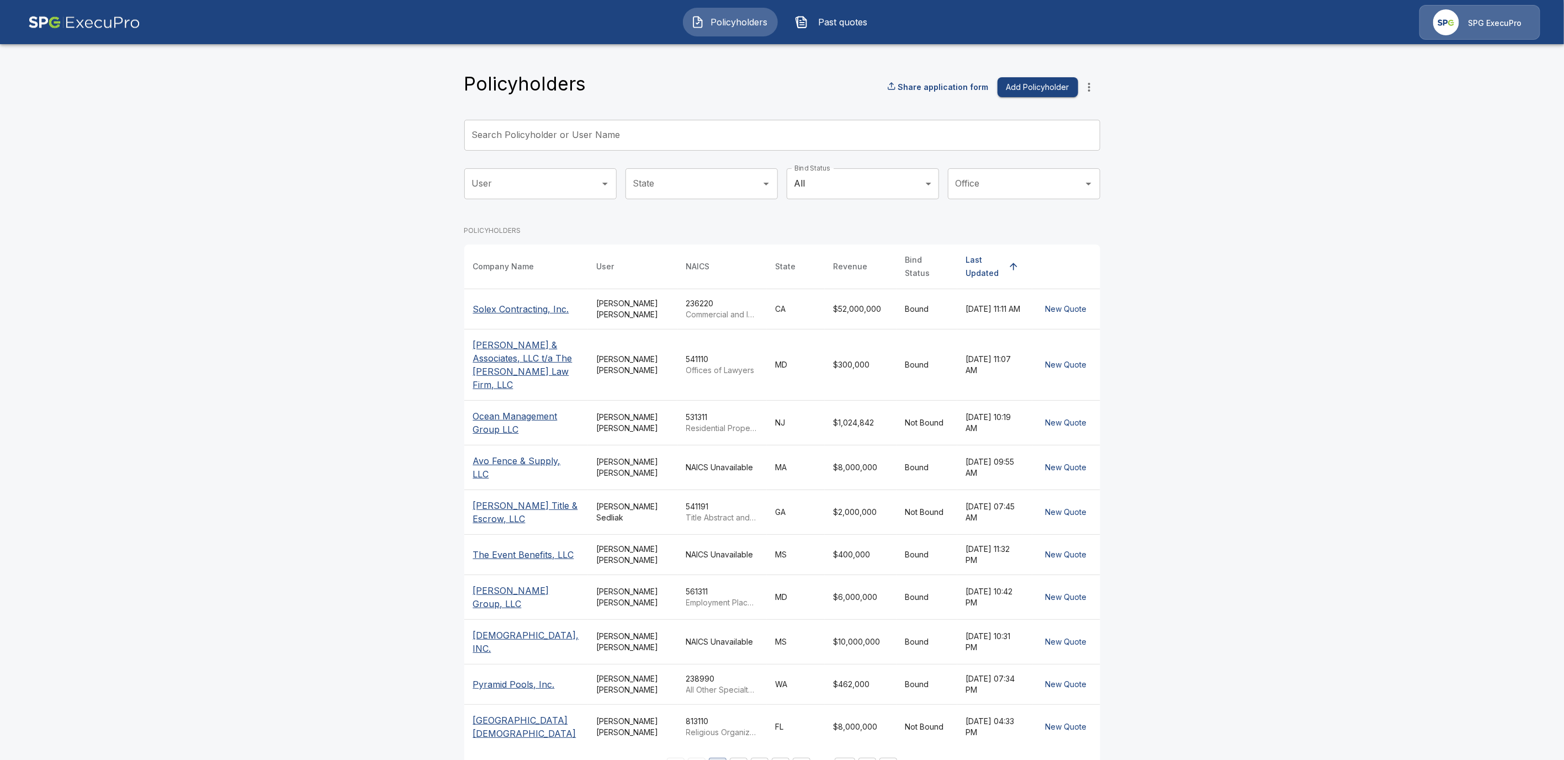
click at [545, 136] on input "Search Policyholder or User Name" at bounding box center [776, 135] width 624 height 31
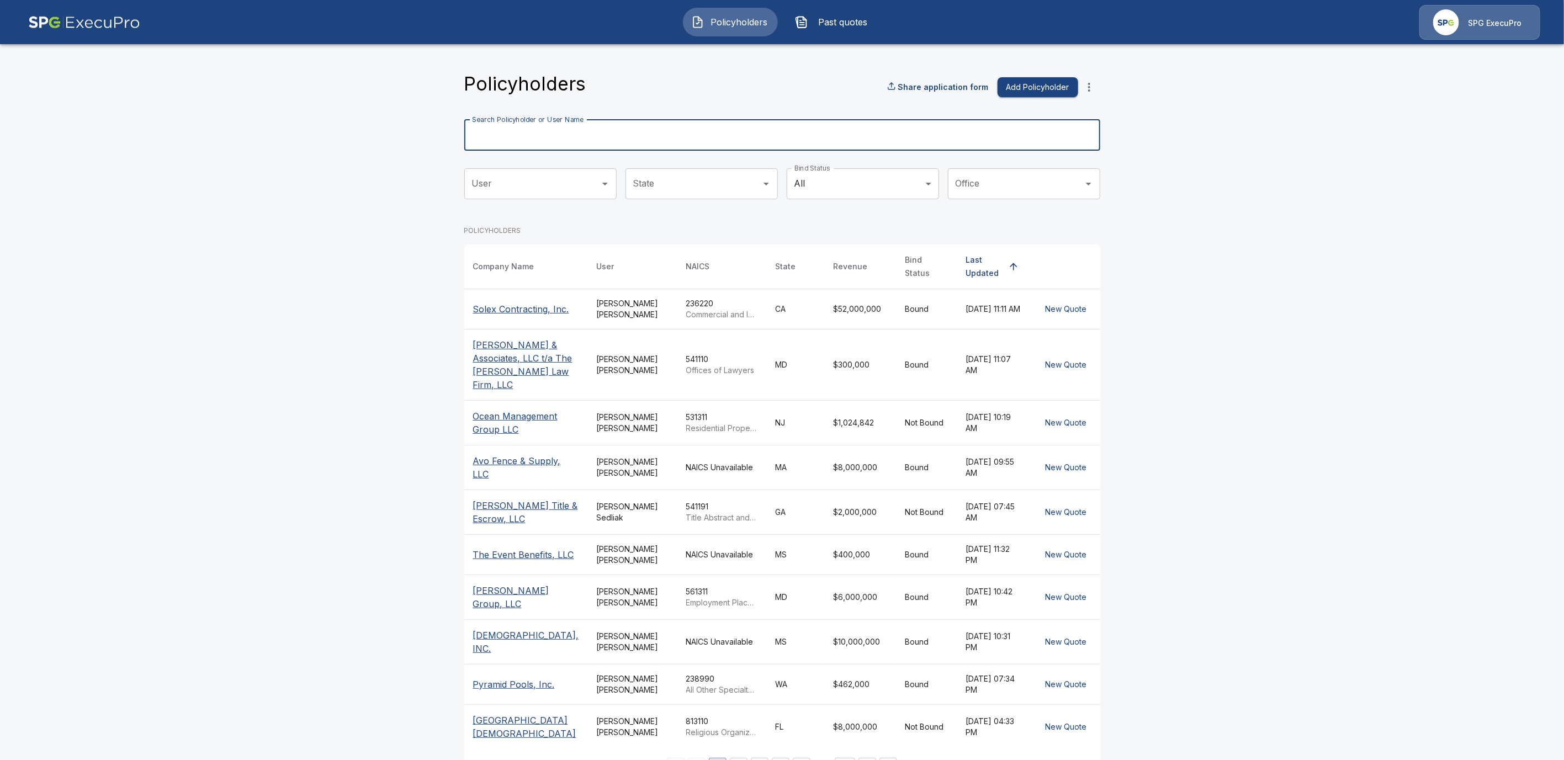
paste input "**********"
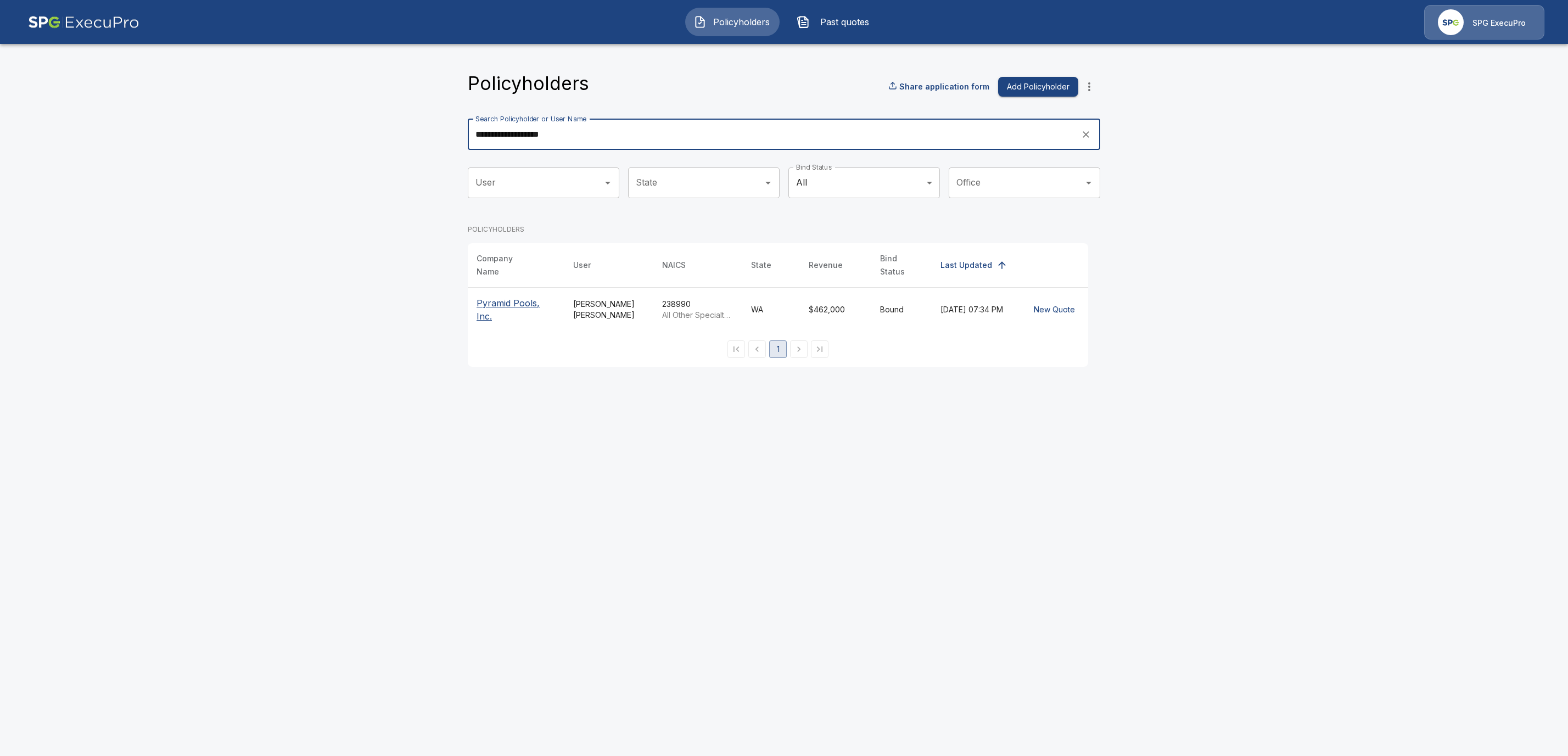
type input "**********"
drag, startPoint x: 480, startPoint y: 295, endPoint x: 540, endPoint y: 394, distance: 115.8
click at [480, 296] on p "Pyramid Pools, Inc." at bounding box center [515, 309] width 79 height 26
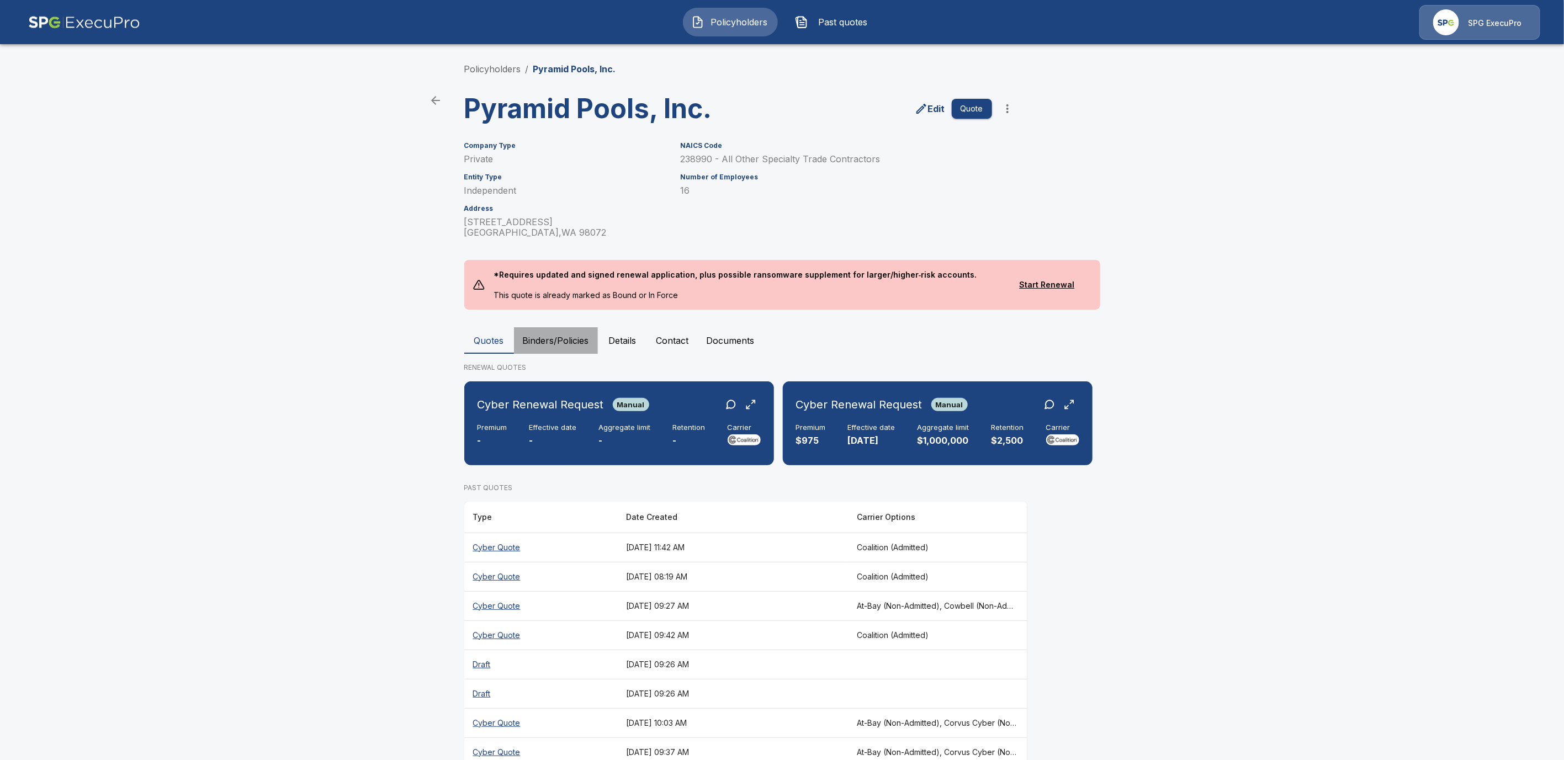
click at [558, 336] on button "Binders/Policies" at bounding box center [556, 340] width 84 height 26
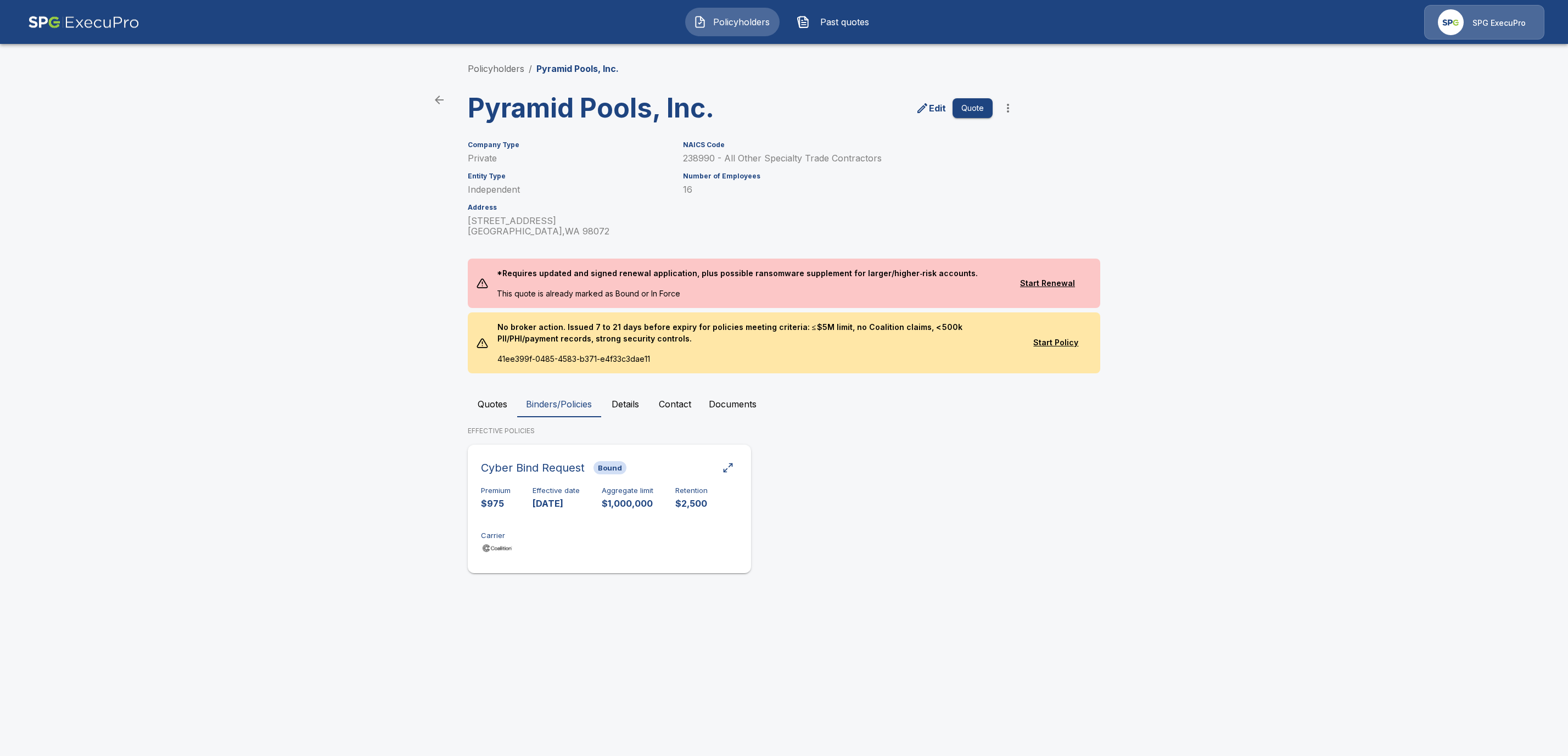
click at [650, 530] on div "Premium $975 Effective date 9/1/2025 Aggregate limit $1,000,000 Retention $2,50…" at bounding box center [610, 521] width 257 height 70
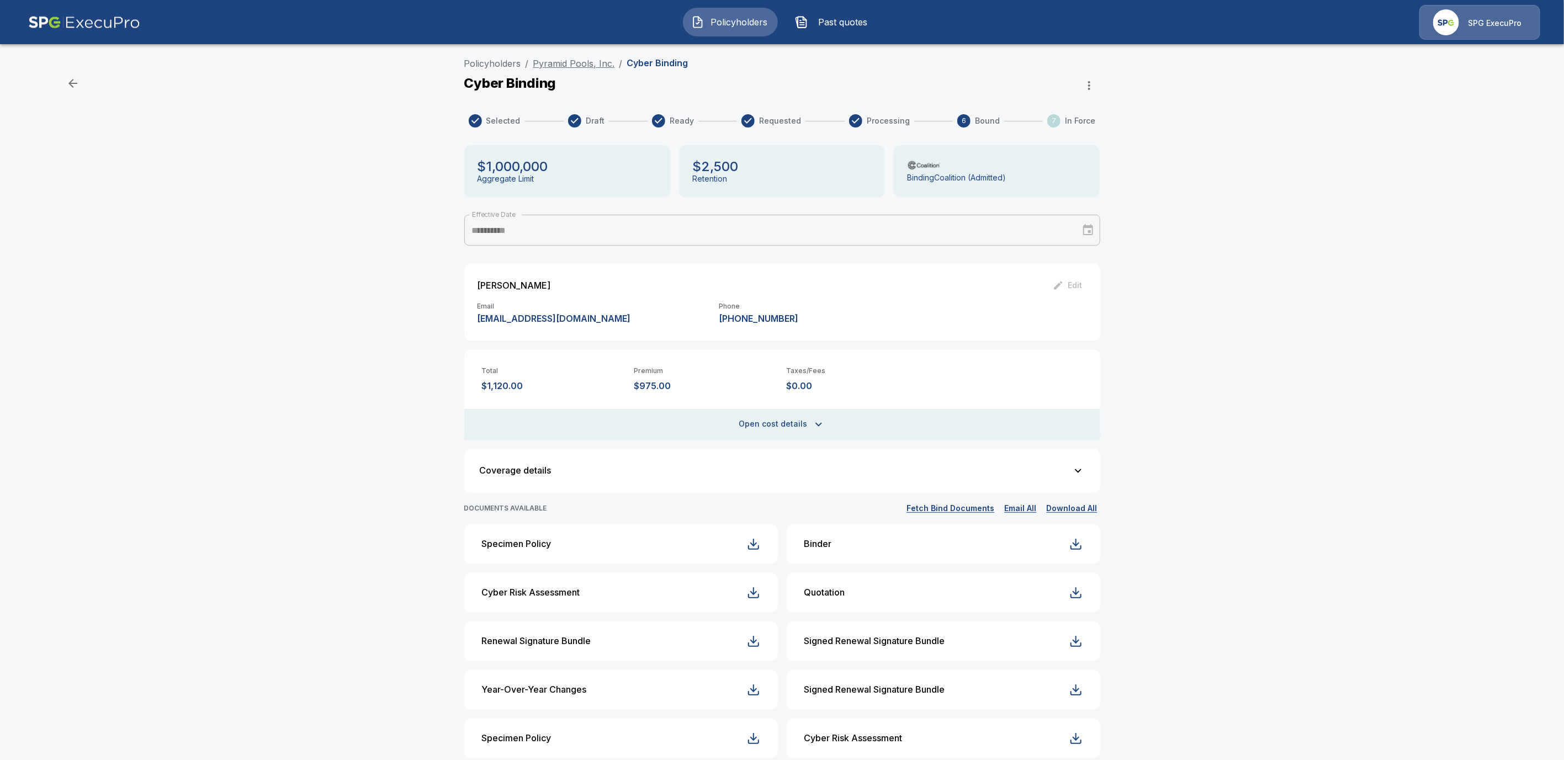
click at [555, 62] on link "Pyramid Pools, Inc." at bounding box center [574, 63] width 82 height 11
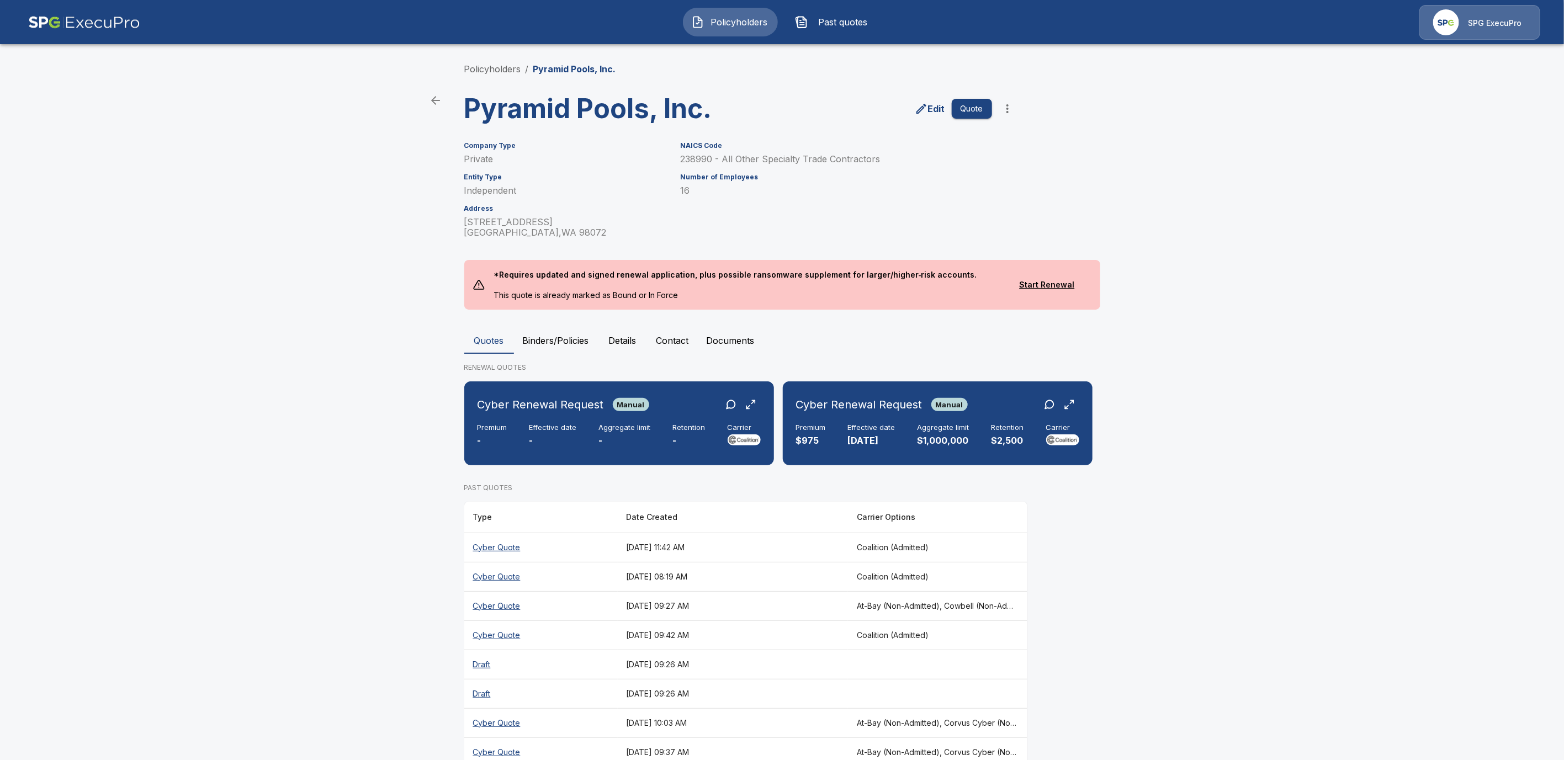
click at [543, 346] on button "Binders/Policies" at bounding box center [556, 340] width 84 height 26
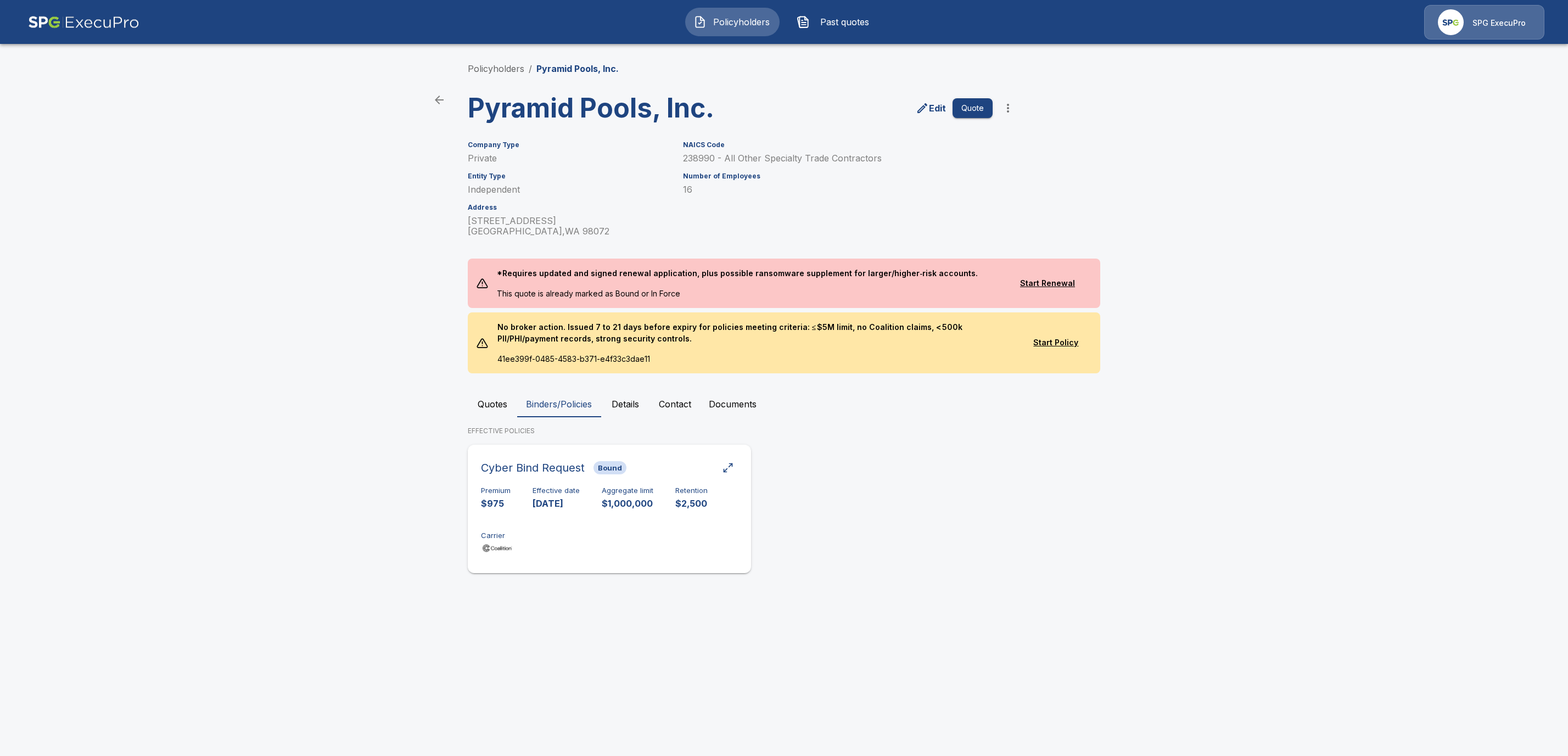
click at [665, 478] on div "Cyber Bind Request Bound Premium $975 Effective date [DATE] Aggregate limit $1,…" at bounding box center [610, 509] width 275 height 119
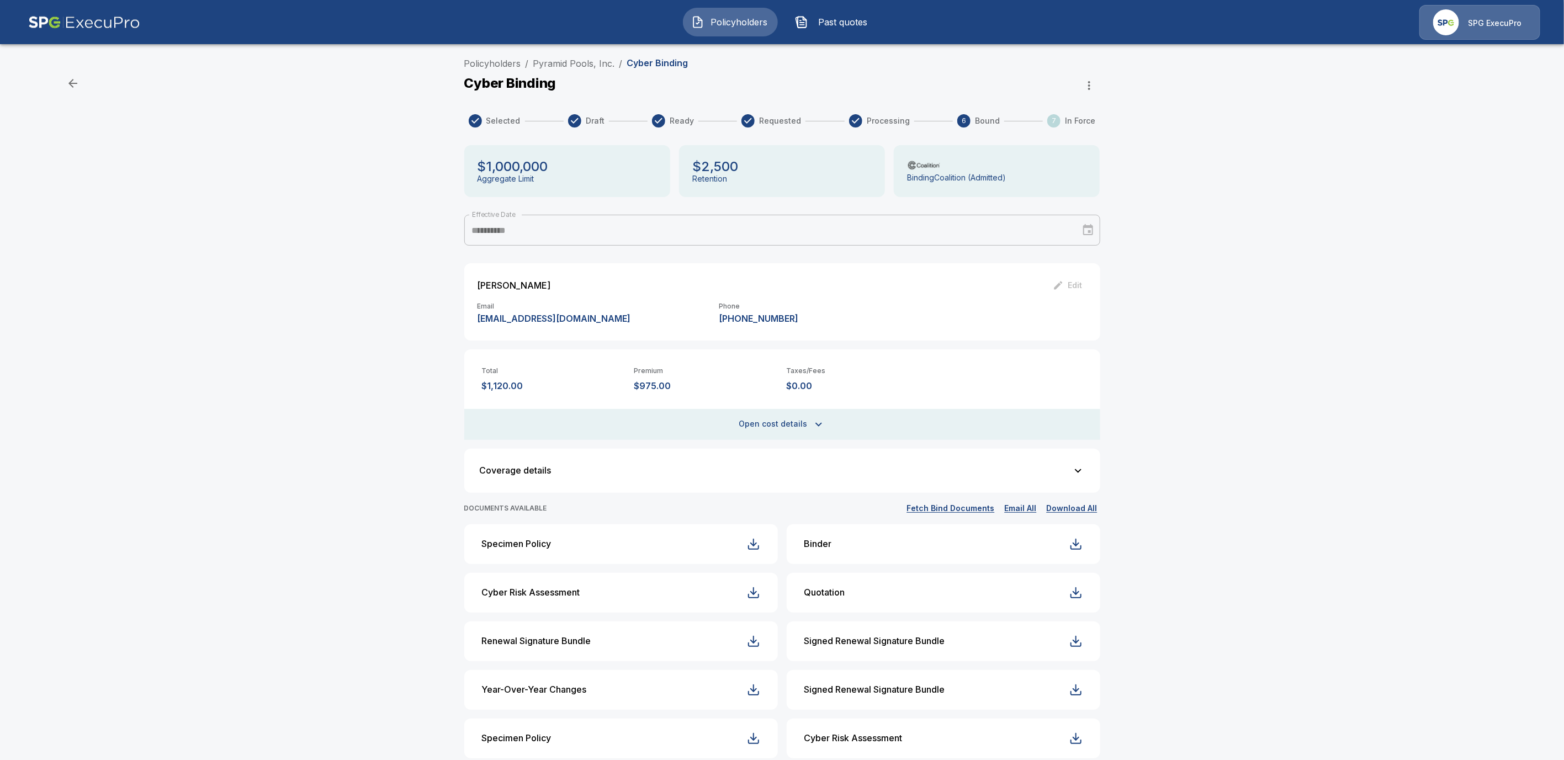
click at [512, 57] on li "Policyholders" at bounding box center [492, 63] width 57 height 13
click at [492, 59] on link "Policyholders" at bounding box center [492, 63] width 57 height 11
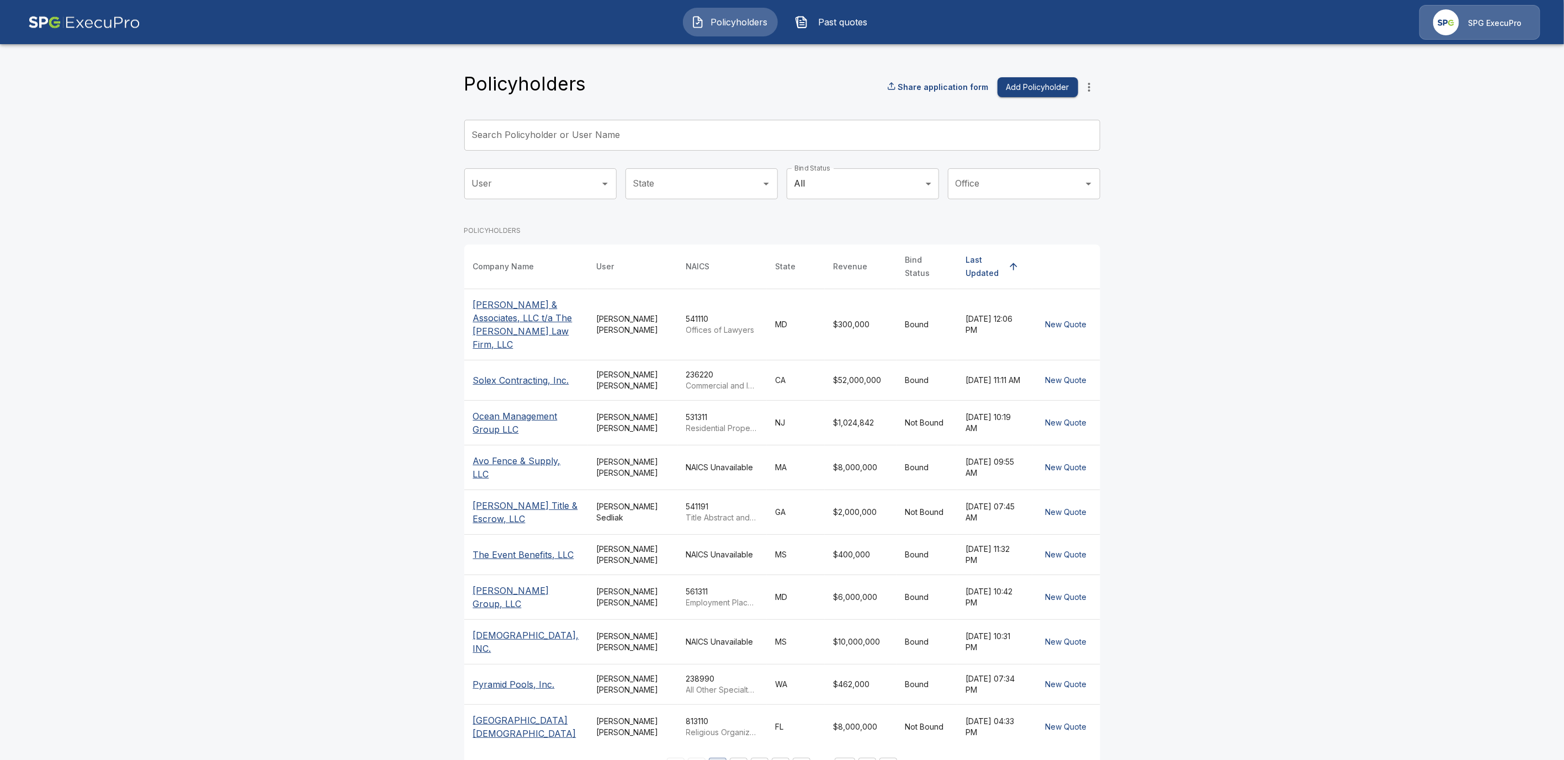
click at [553, 138] on input "Search Policyholder or User Name" at bounding box center [776, 135] width 624 height 31
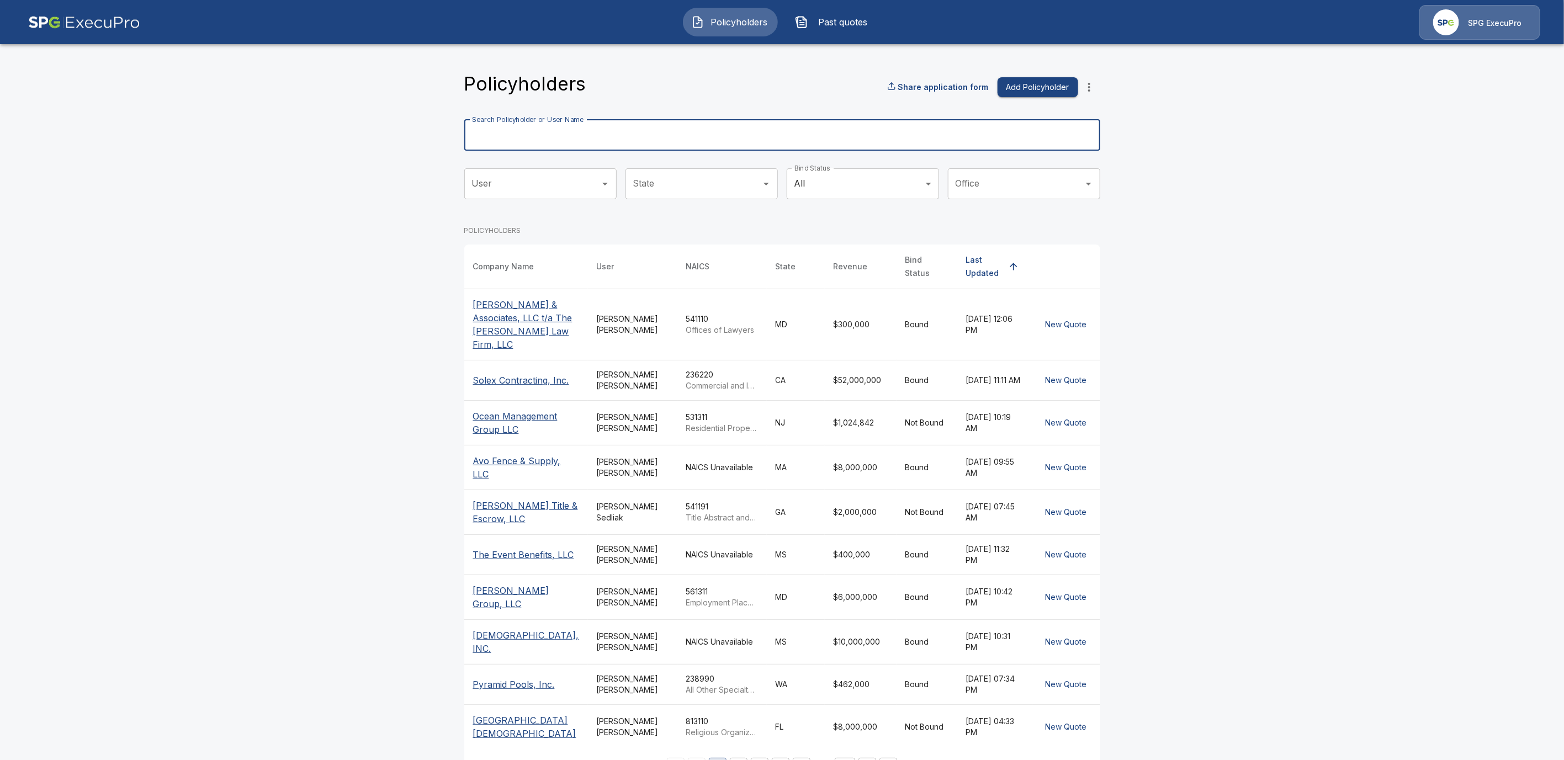
paste input "**********"
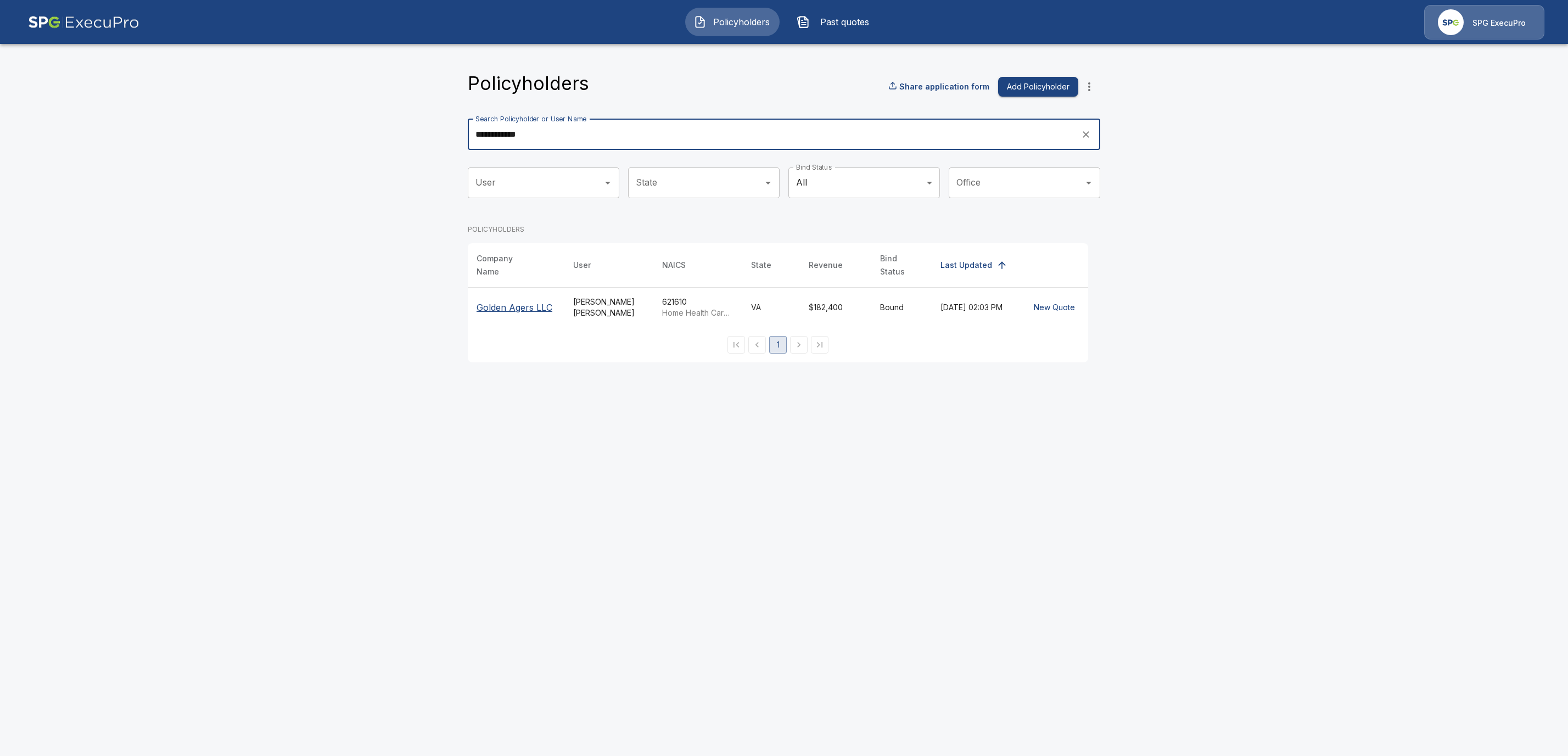
type input "**********"
drag, startPoint x: 519, startPoint y: 294, endPoint x: 510, endPoint y: 298, distance: 9.8
click at [519, 294] on th "Golden Agers LLC" at bounding box center [515, 307] width 97 height 40
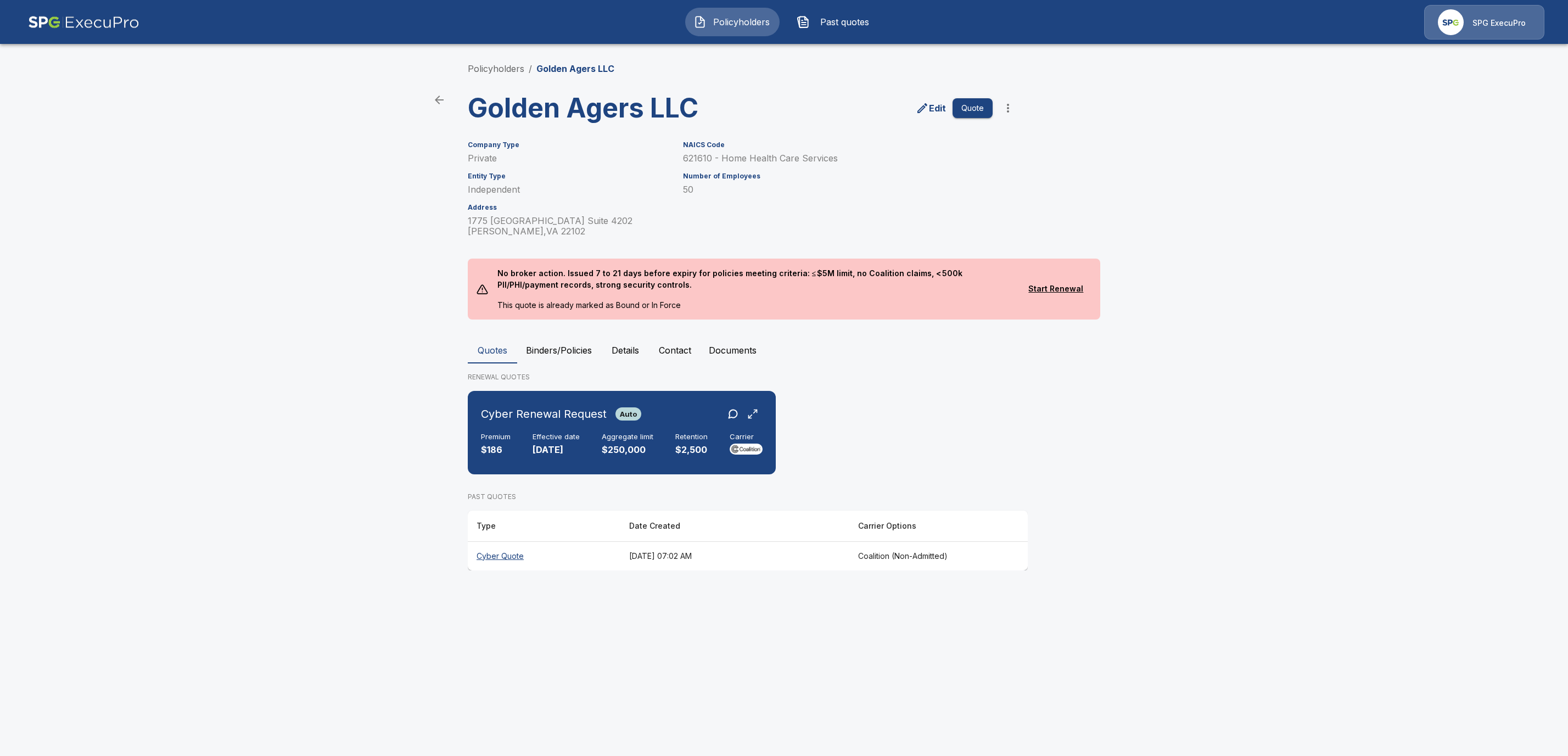
click at [553, 347] on button "Binders/Policies" at bounding box center [559, 350] width 84 height 26
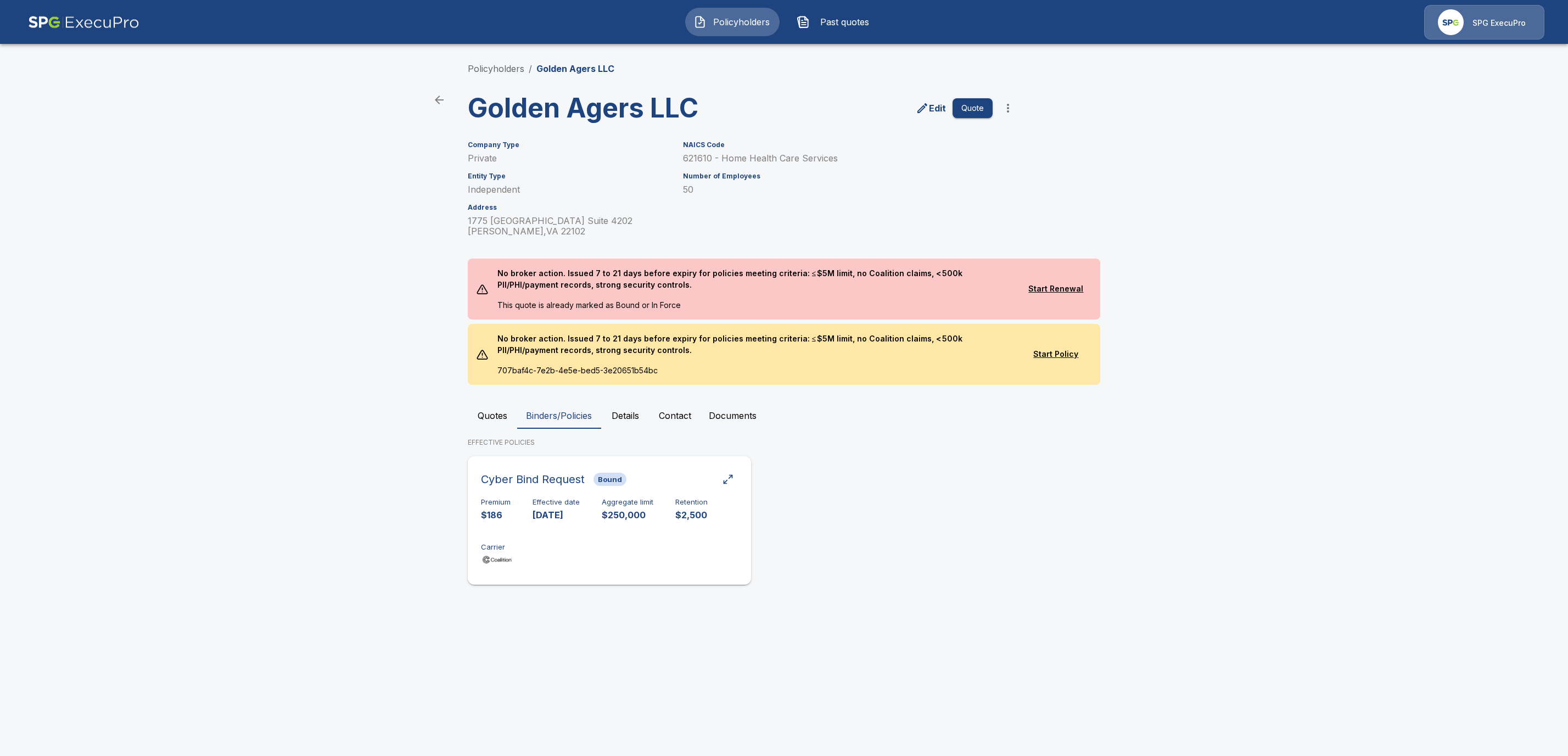
click at [672, 468] on div "Cyber Bind Request Bound Premium $186 Effective date [DATE] Aggregate limit $25…" at bounding box center [610, 520] width 275 height 119
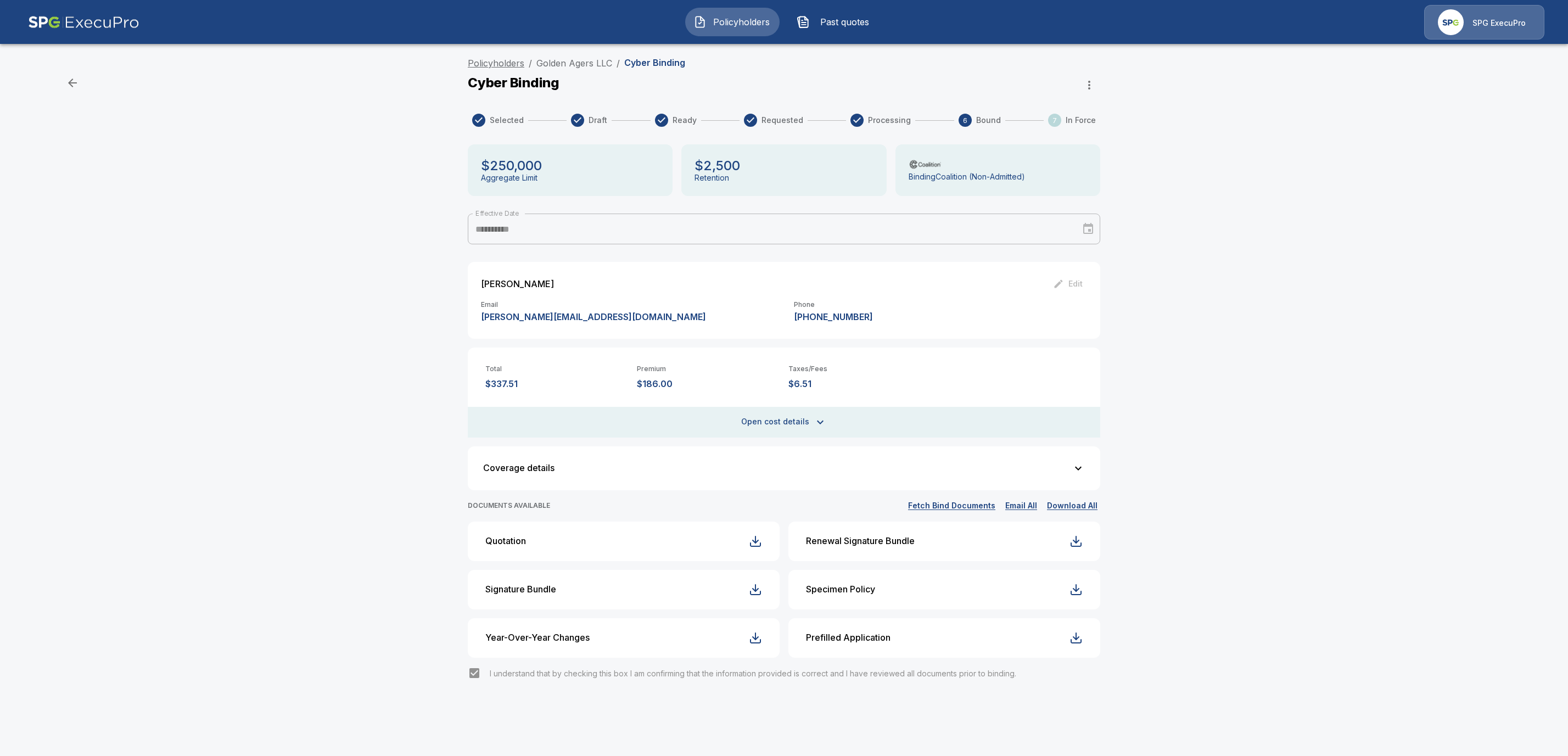
click at [512, 62] on link "Policyholders" at bounding box center [495, 63] width 57 height 11
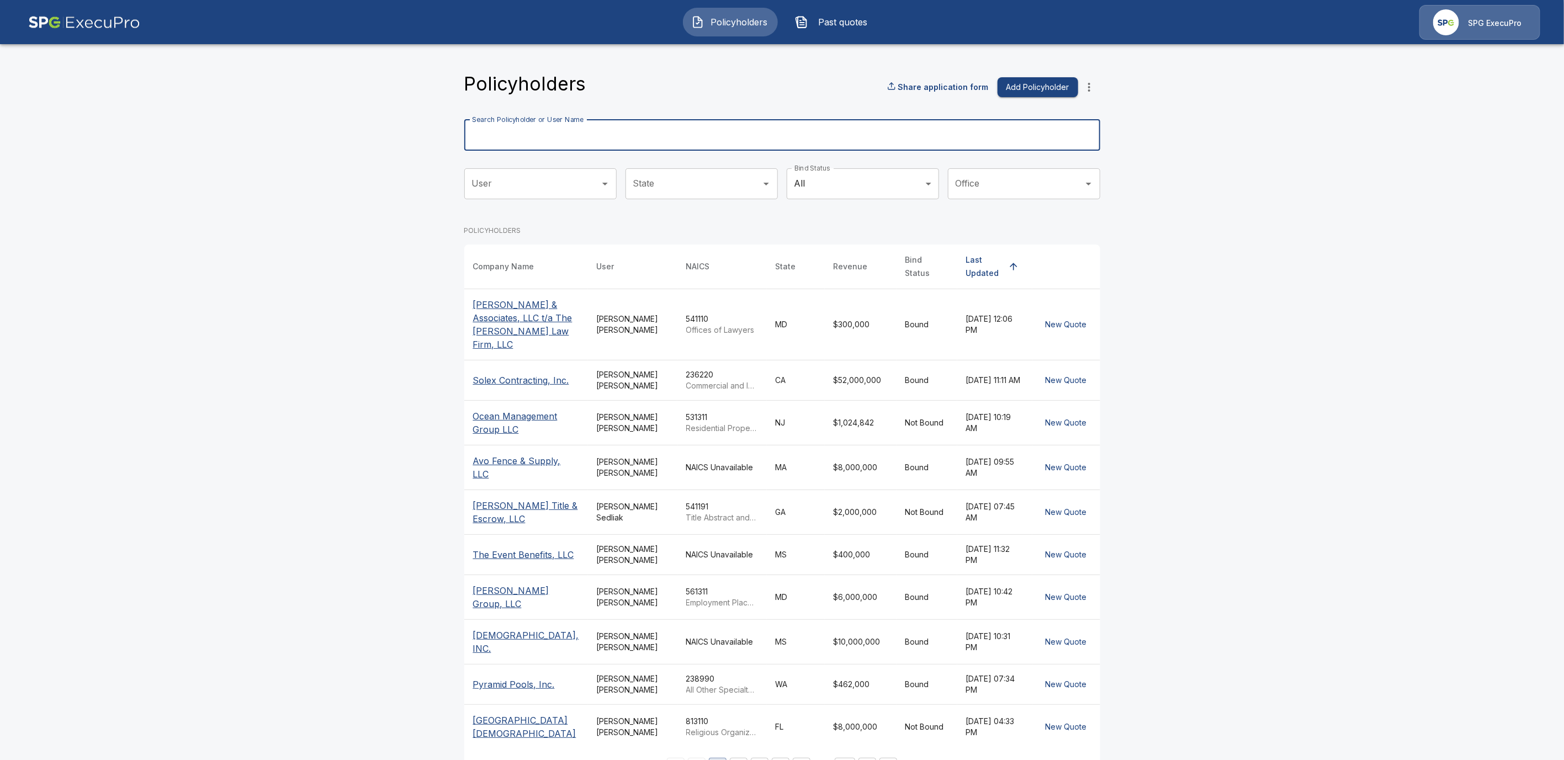
click at [514, 137] on input "Search Policyholder or User Name" at bounding box center [776, 135] width 624 height 31
paste input "**********"
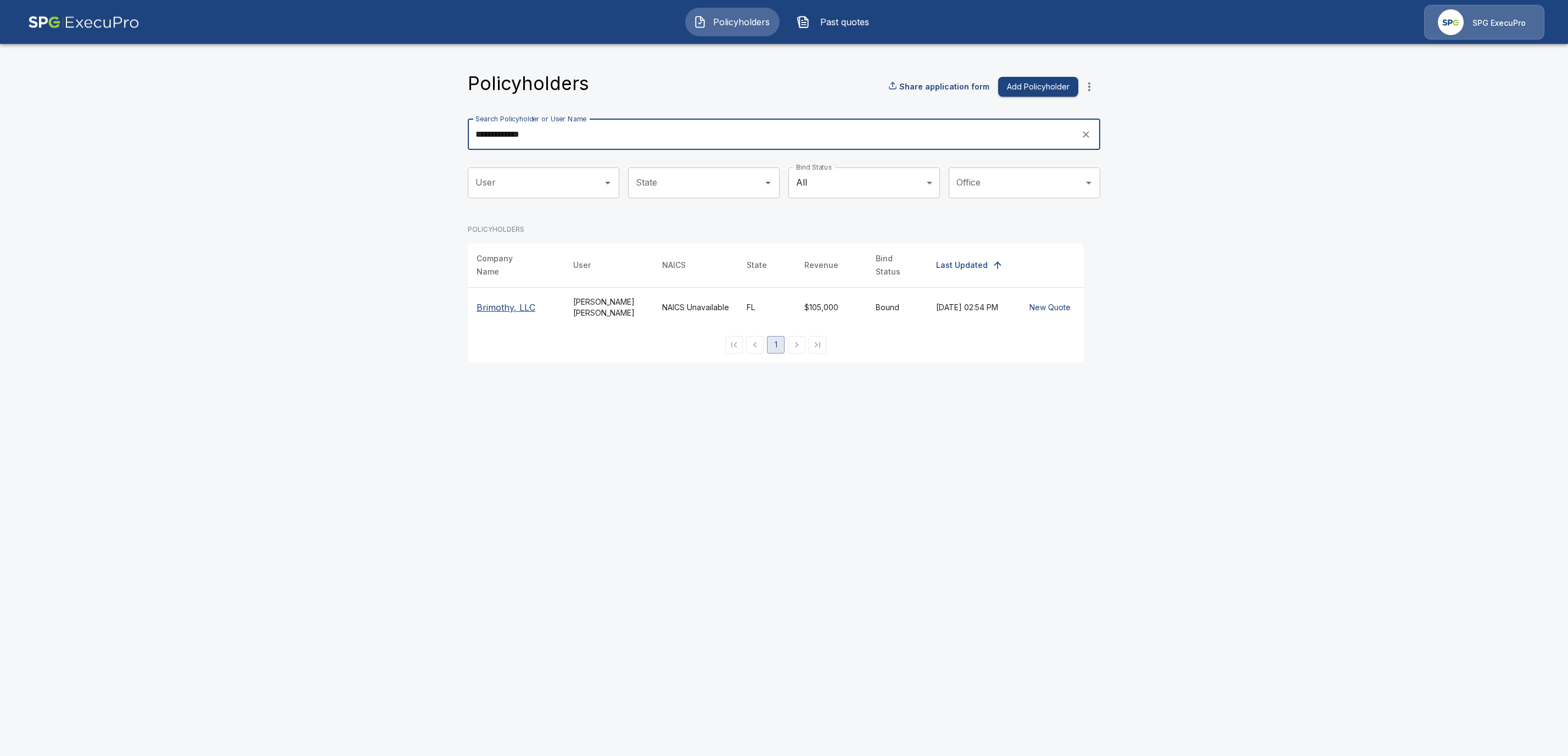
type input "**********"
click at [498, 300] on p "Brimothy, LLC" at bounding box center [515, 306] width 79 height 13
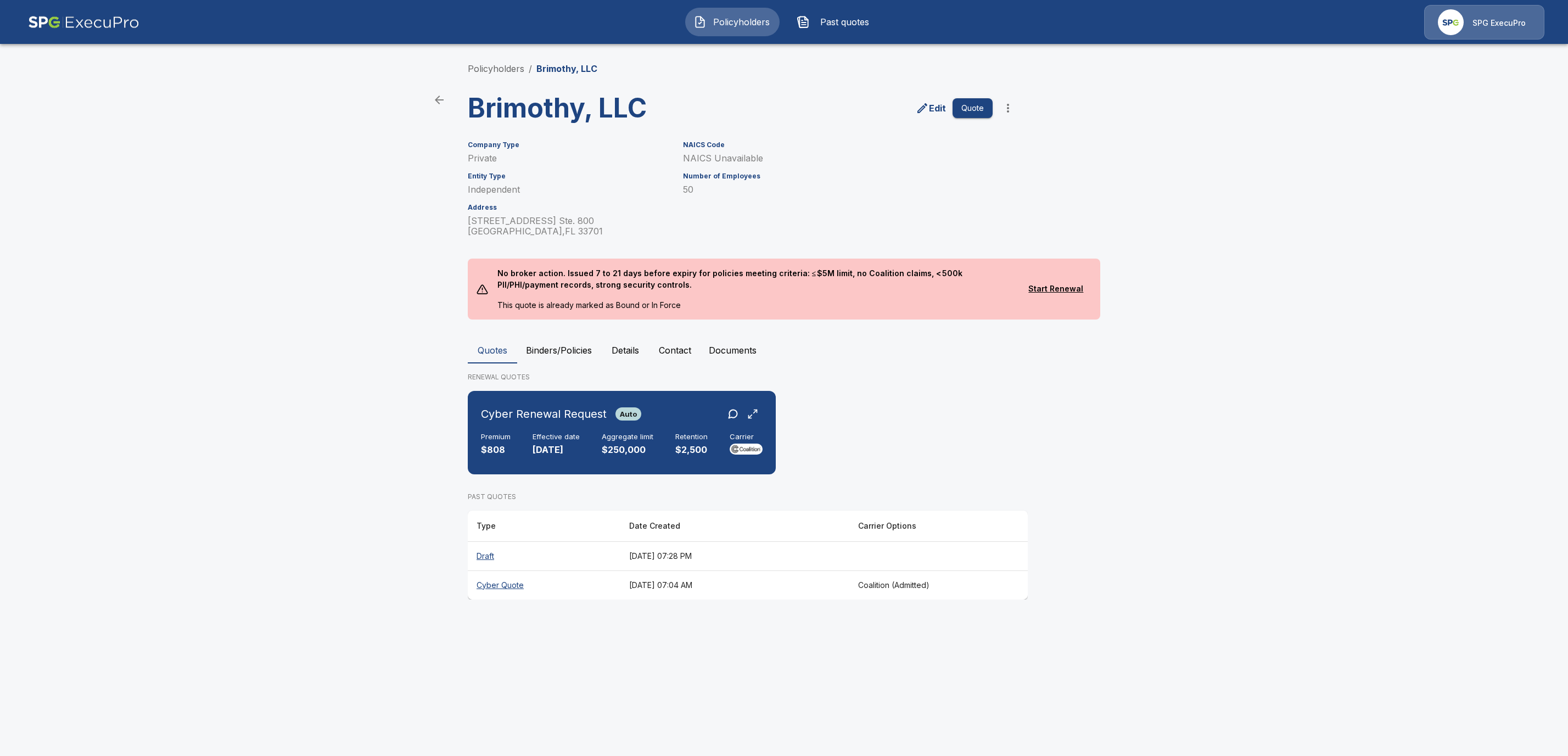
click at [572, 344] on button "Binders/Policies" at bounding box center [559, 350] width 84 height 26
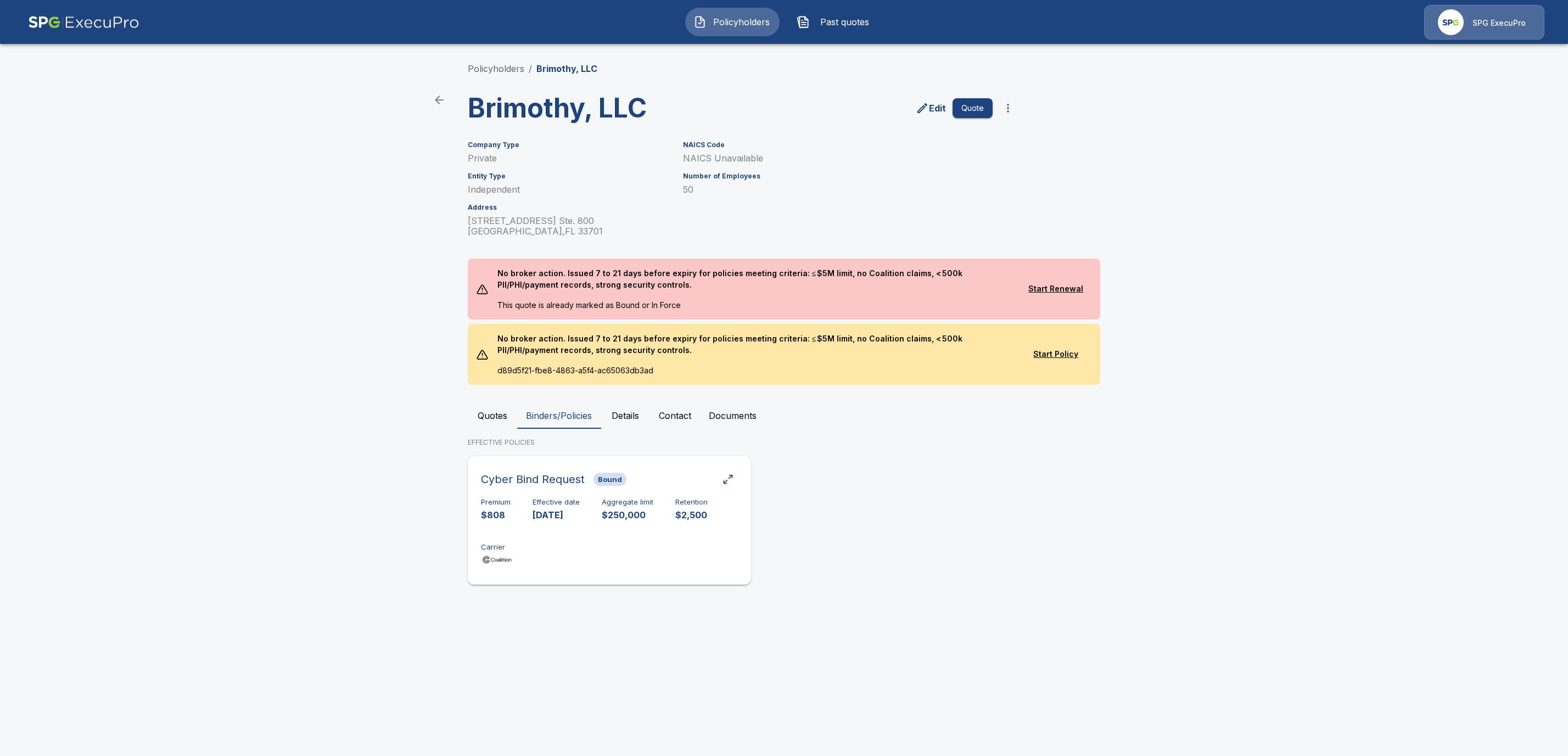
click at [674, 477] on div "Cyber Bind Request Bound" at bounding box center [610, 479] width 257 height 20
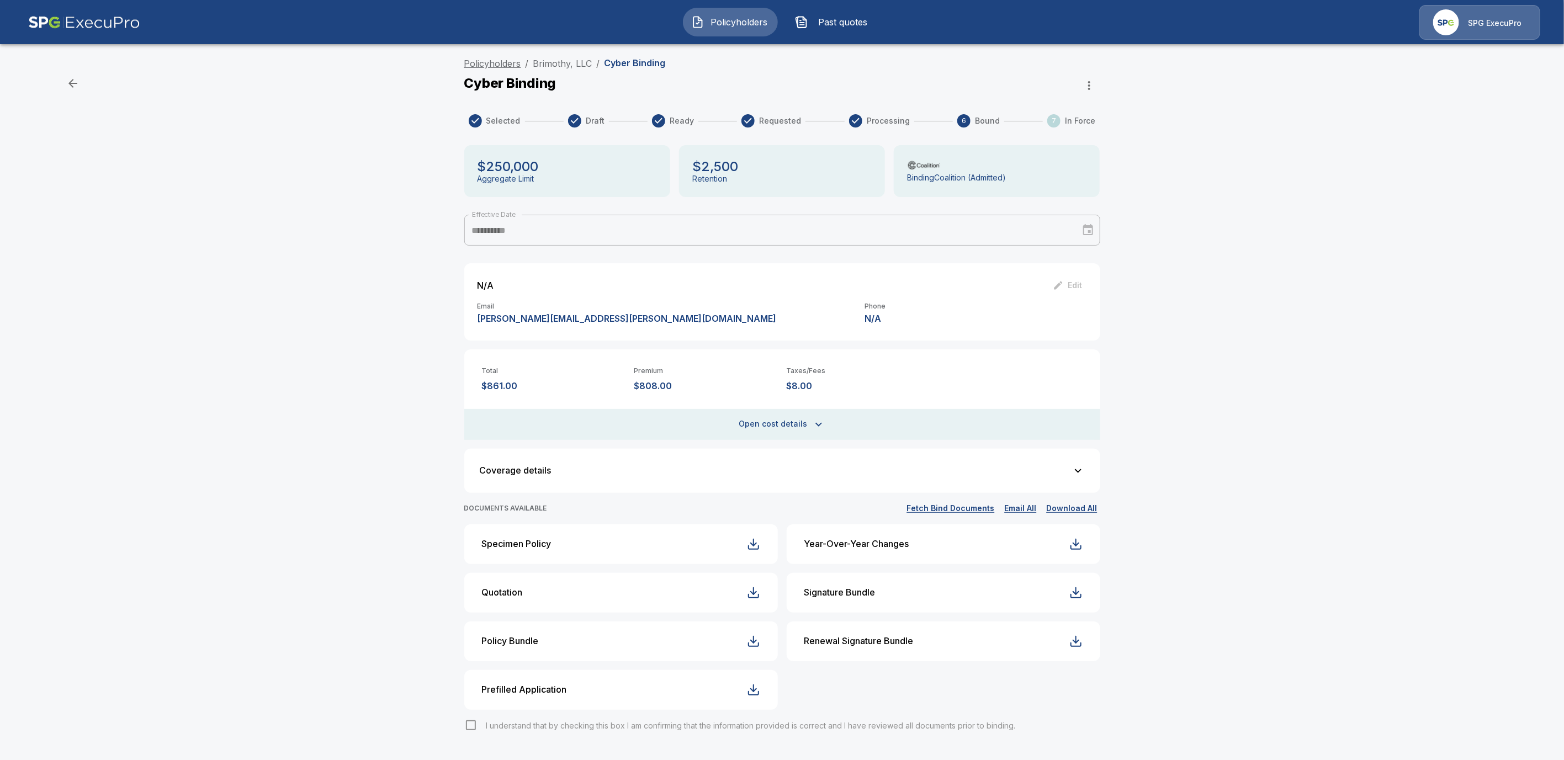
click at [476, 61] on link "Policyholders" at bounding box center [492, 63] width 57 height 11
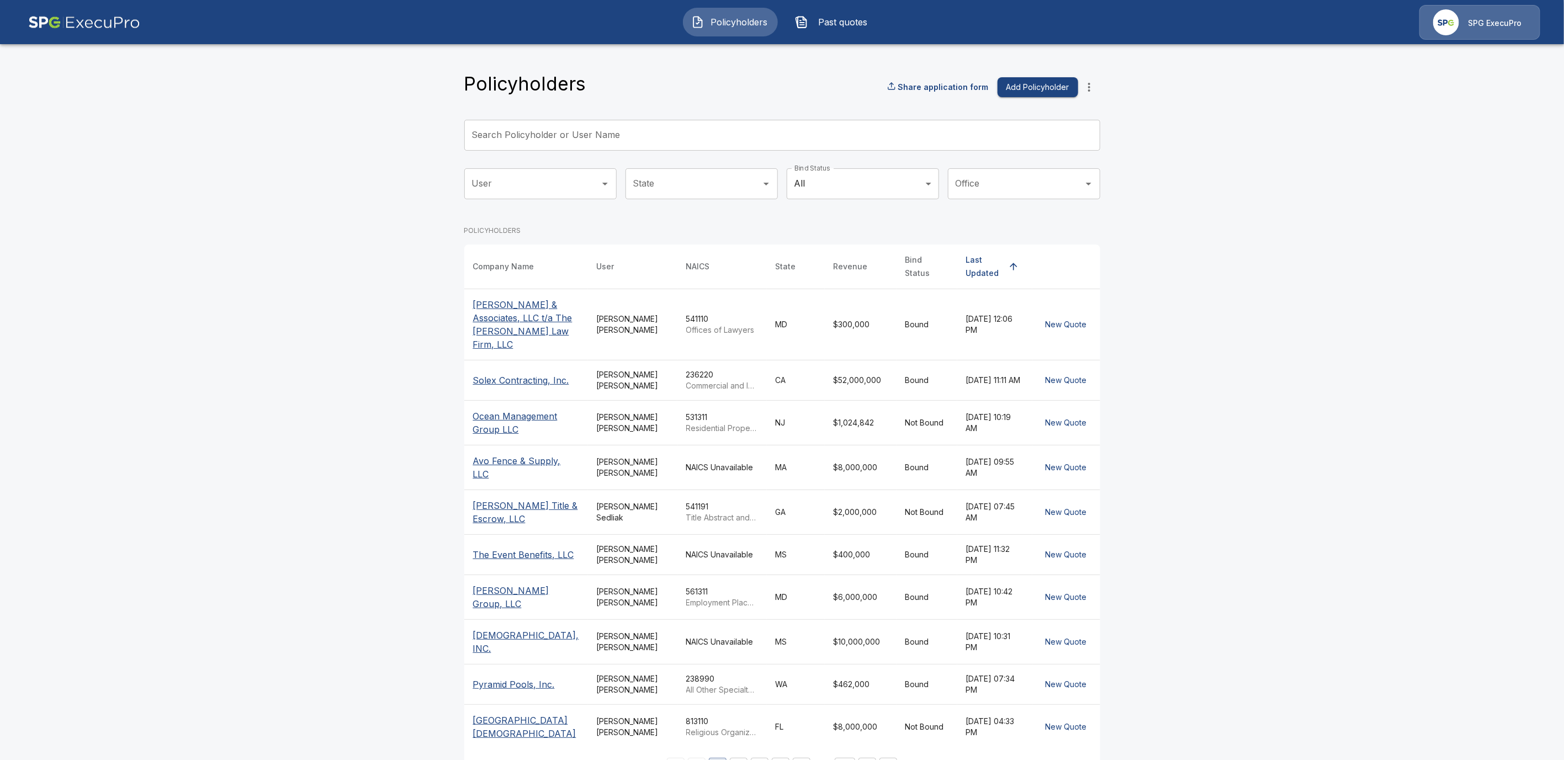
click at [534, 130] on input "Search Policyholder or User Name" at bounding box center [776, 135] width 624 height 31
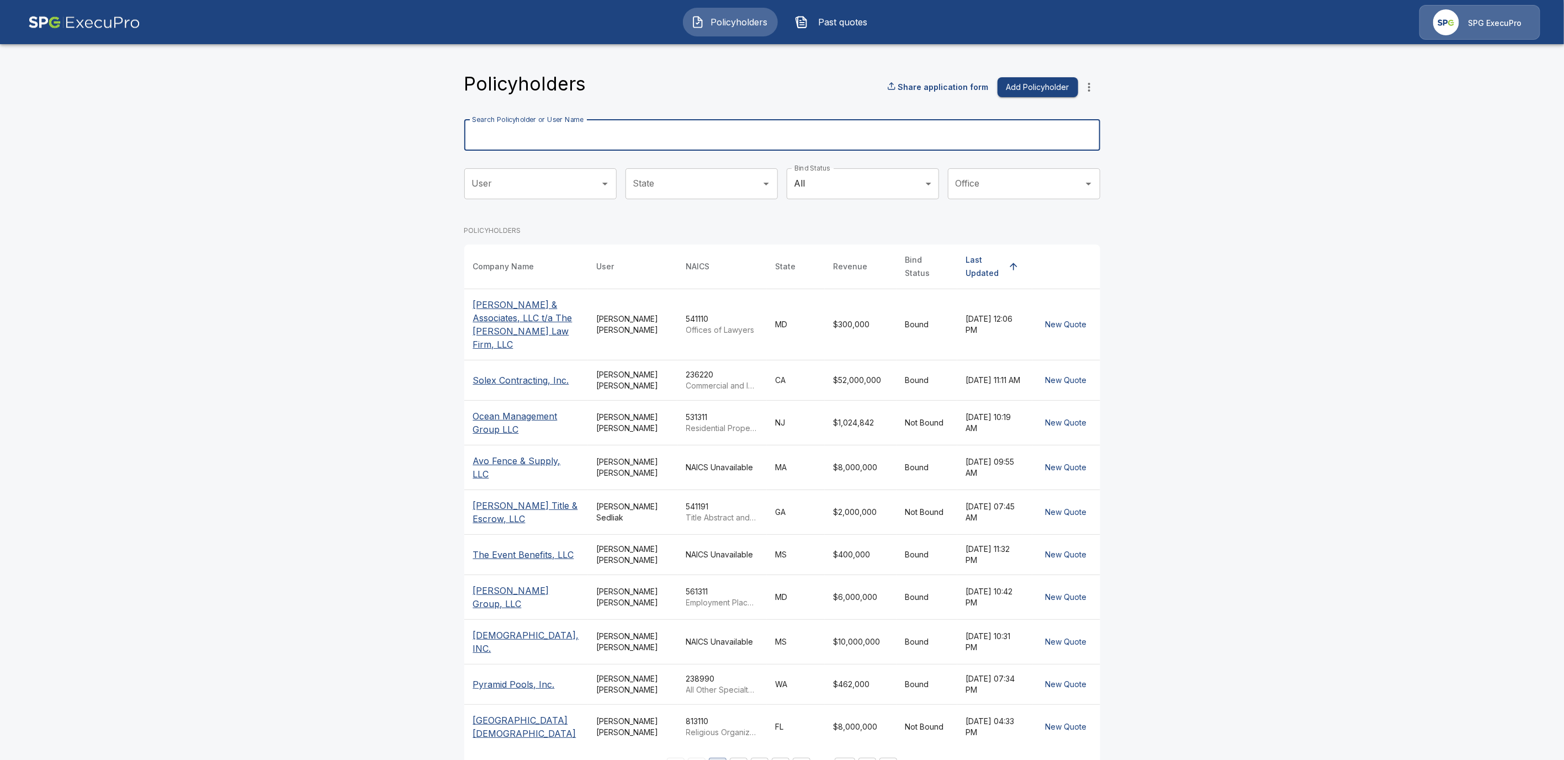
paste input "**********"
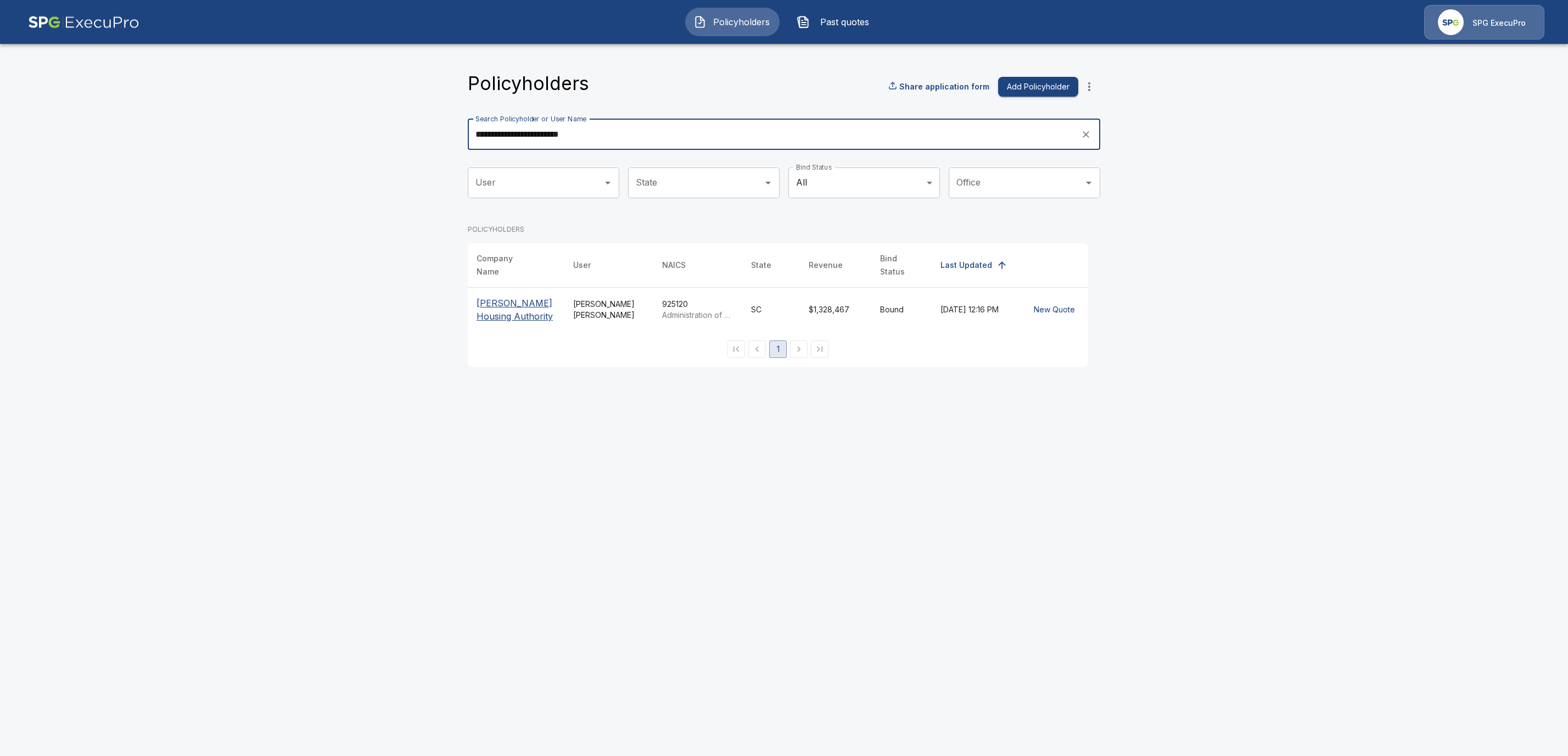
type input "**********"
click at [485, 298] on p "[PERSON_NAME] Housing Authority" at bounding box center [515, 309] width 79 height 26
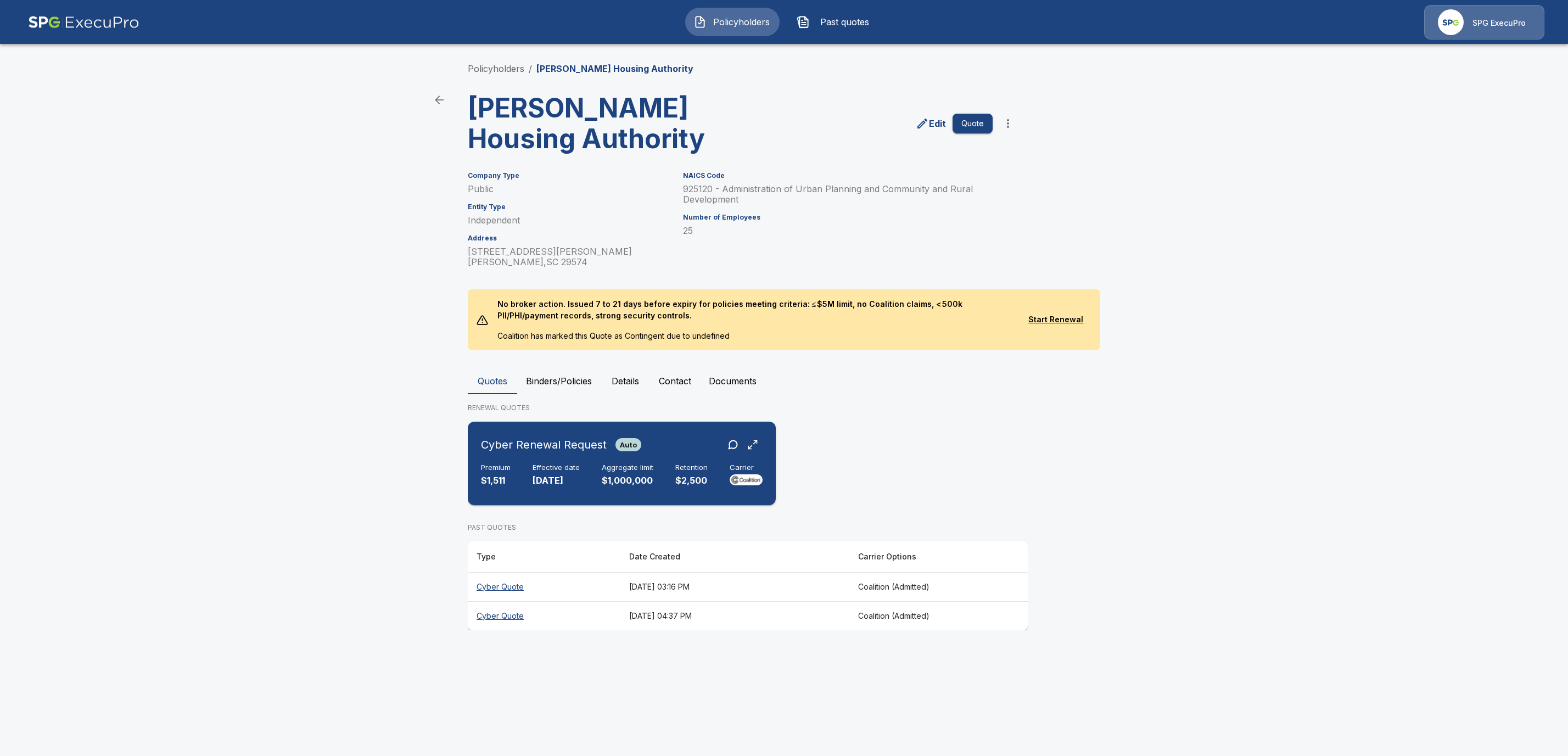
click at [521, 448] on h6 "Cyber Renewal Request" at bounding box center [544, 445] width 125 height 18
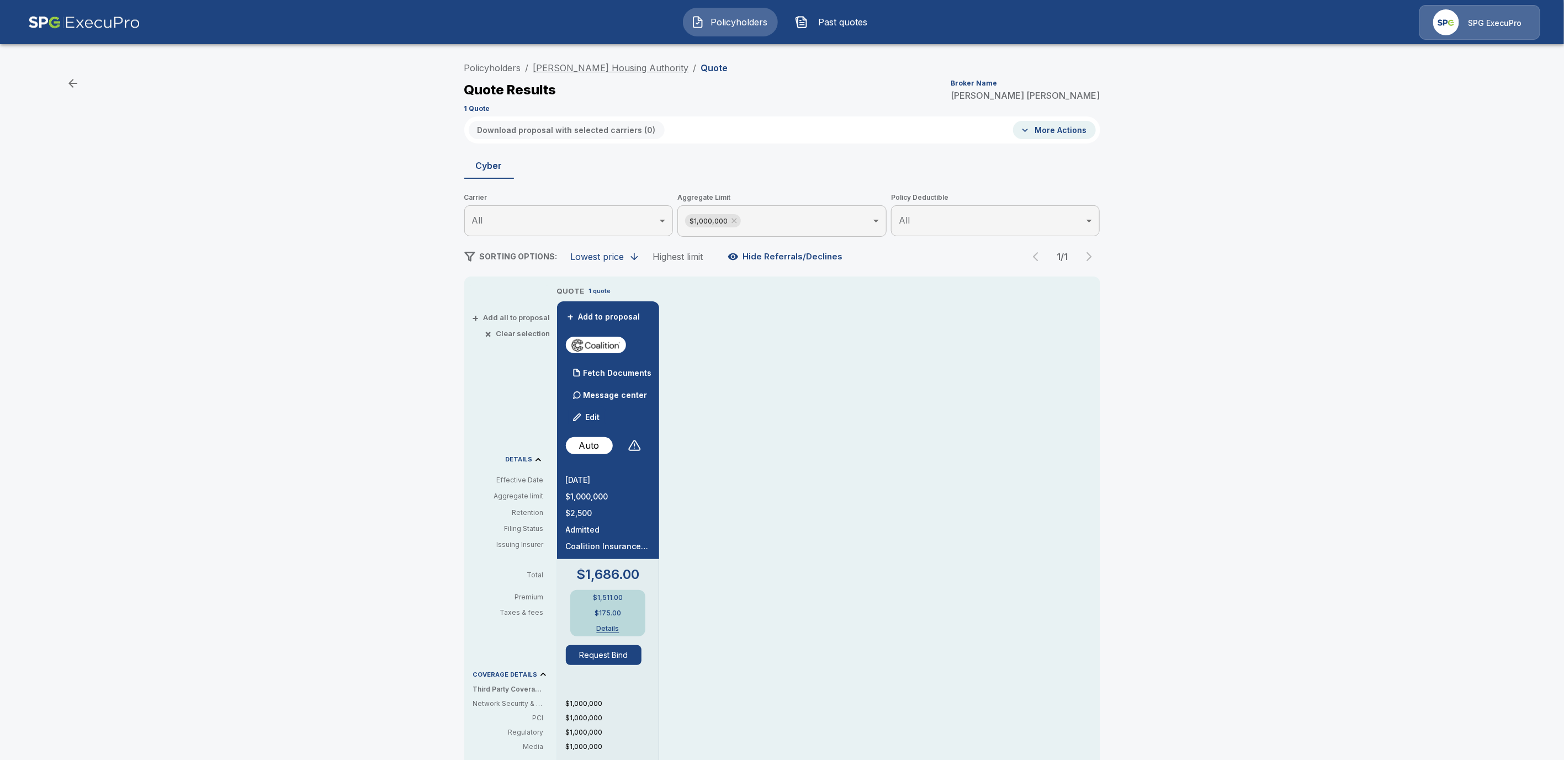
click at [593, 69] on link "[PERSON_NAME] Housing Authority" at bounding box center [611, 67] width 156 height 11
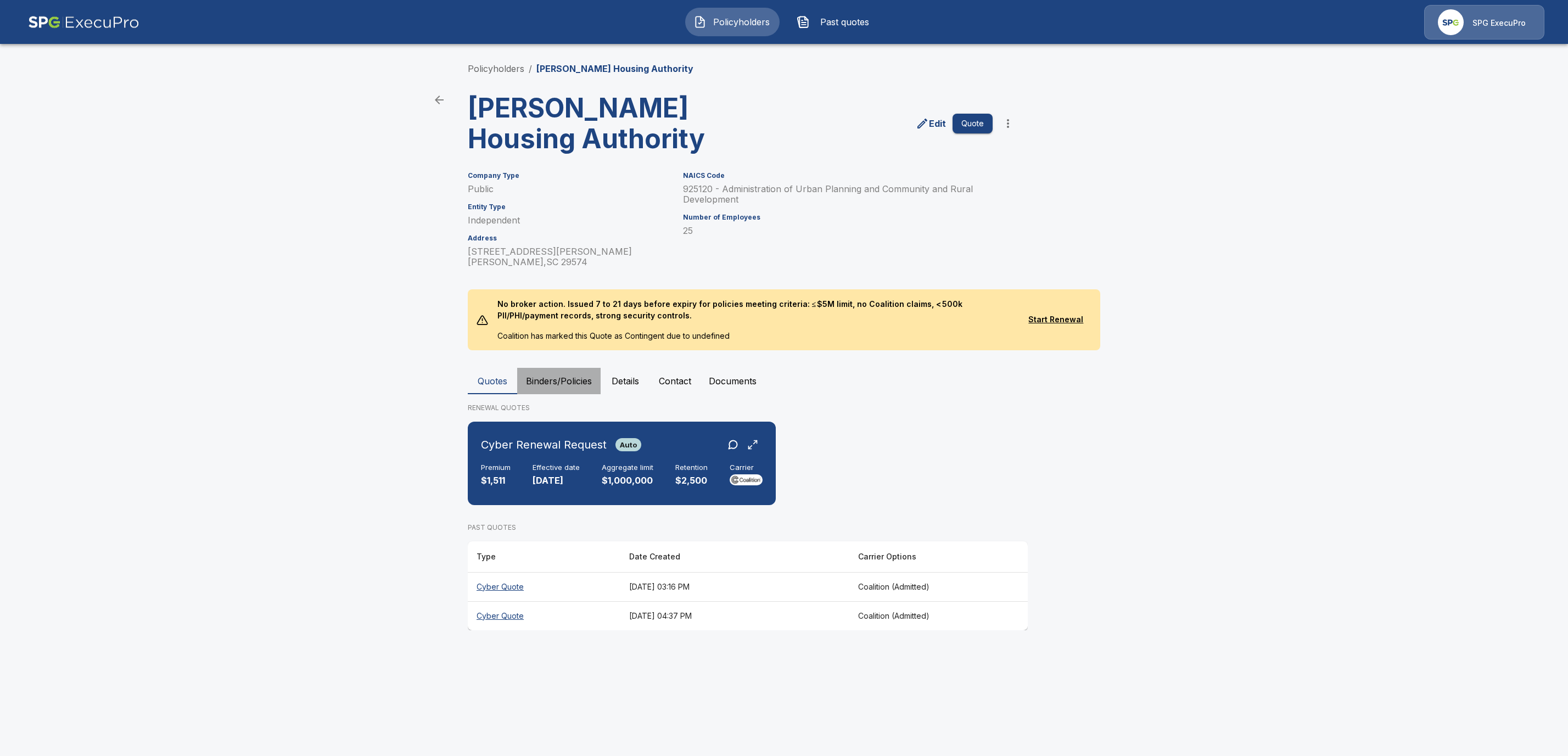
click at [557, 390] on button "Binders/Policies" at bounding box center [559, 381] width 84 height 26
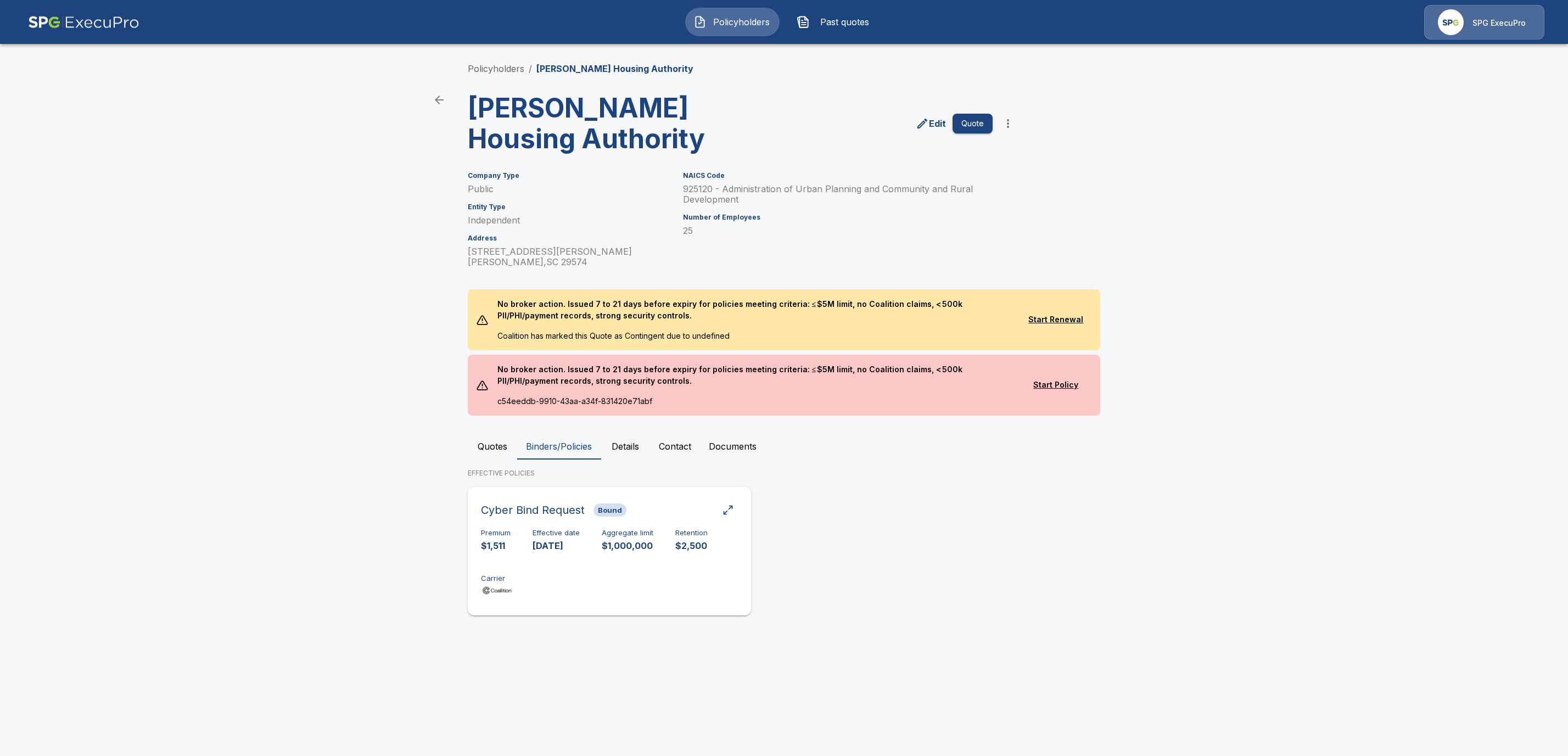
click at [672, 516] on div "Cyber Bind Request Bound" at bounding box center [610, 510] width 257 height 20
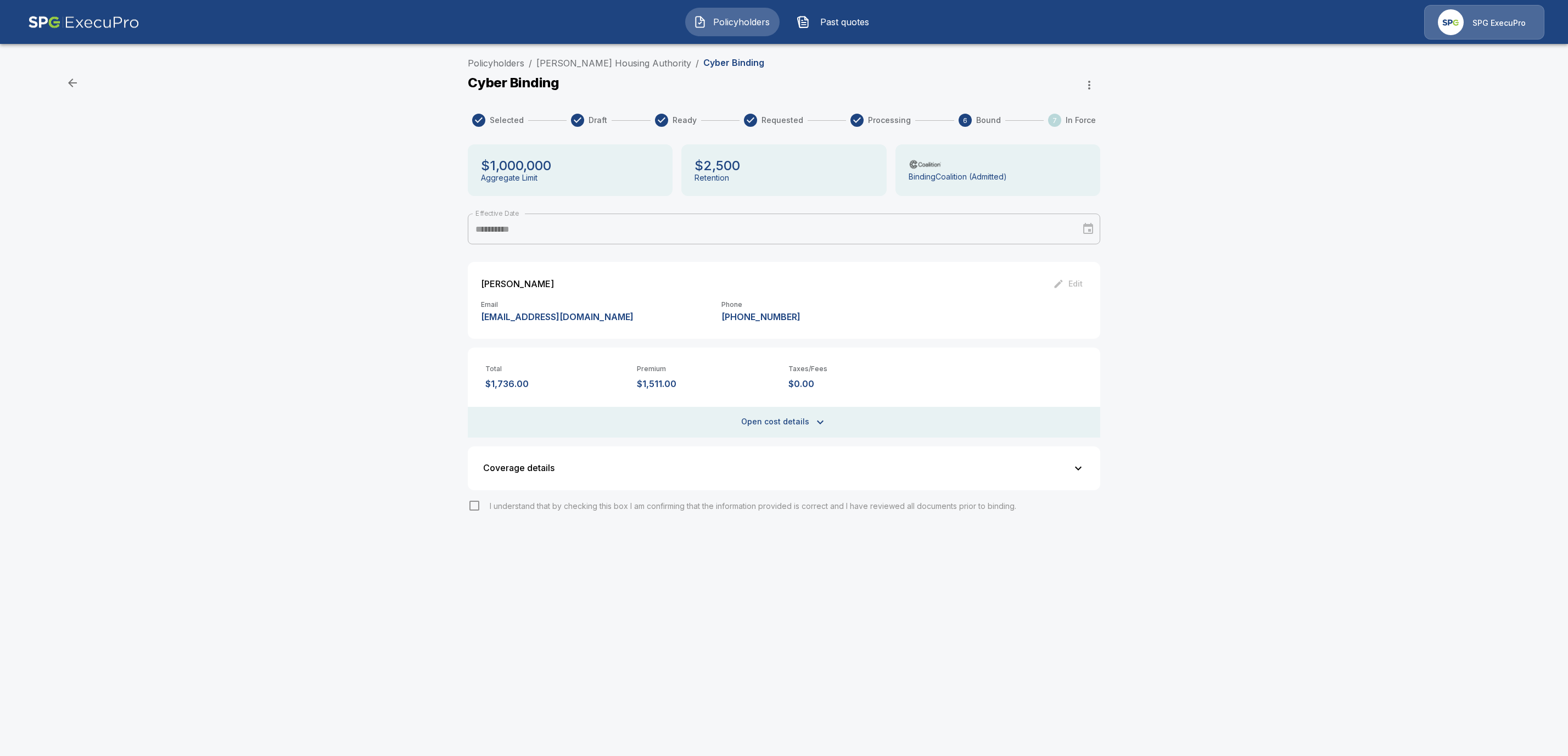
click at [1078, 467] on icon "button" at bounding box center [1078, 468] width 13 height 13
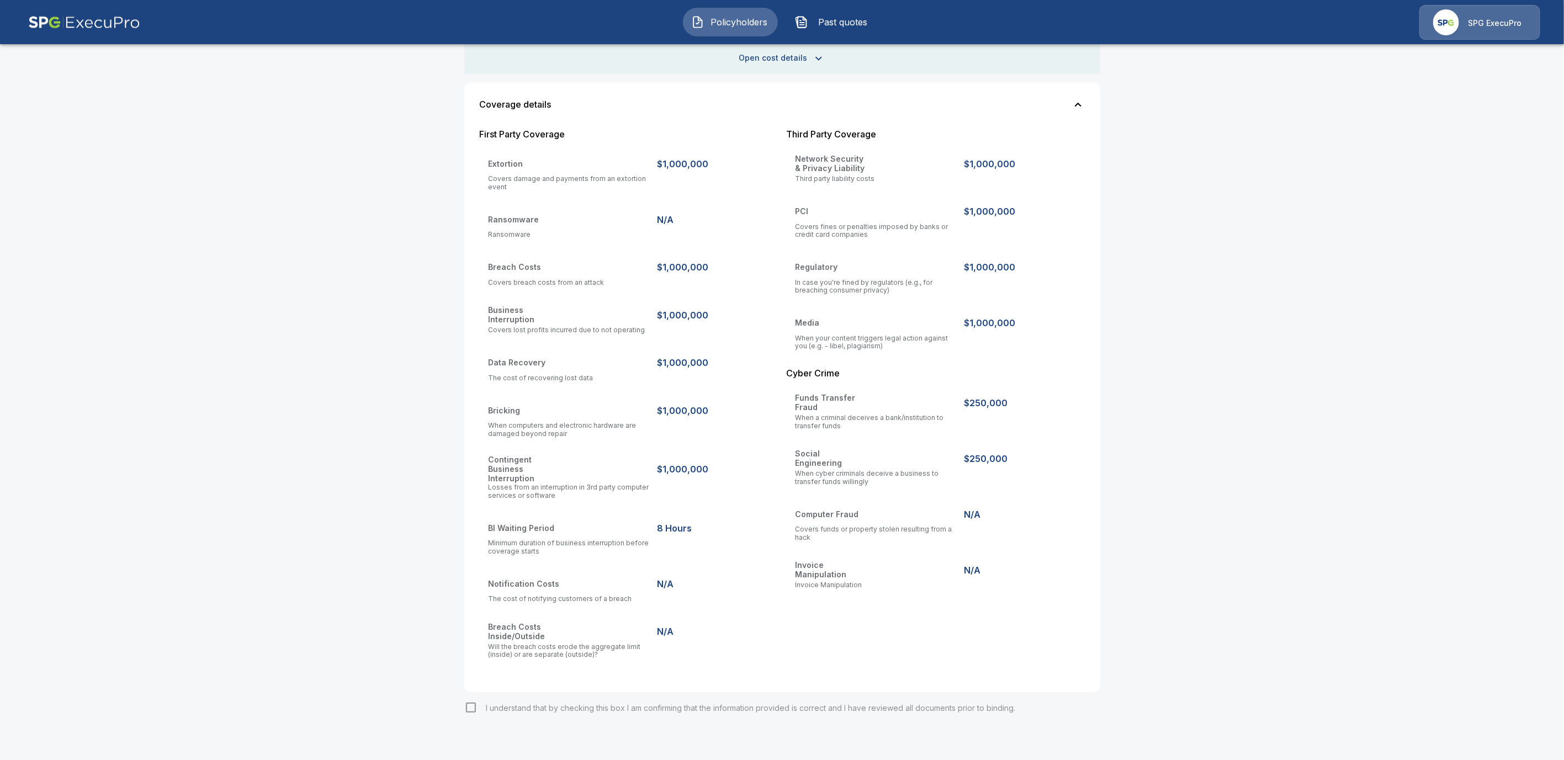
scroll to position [377, 0]
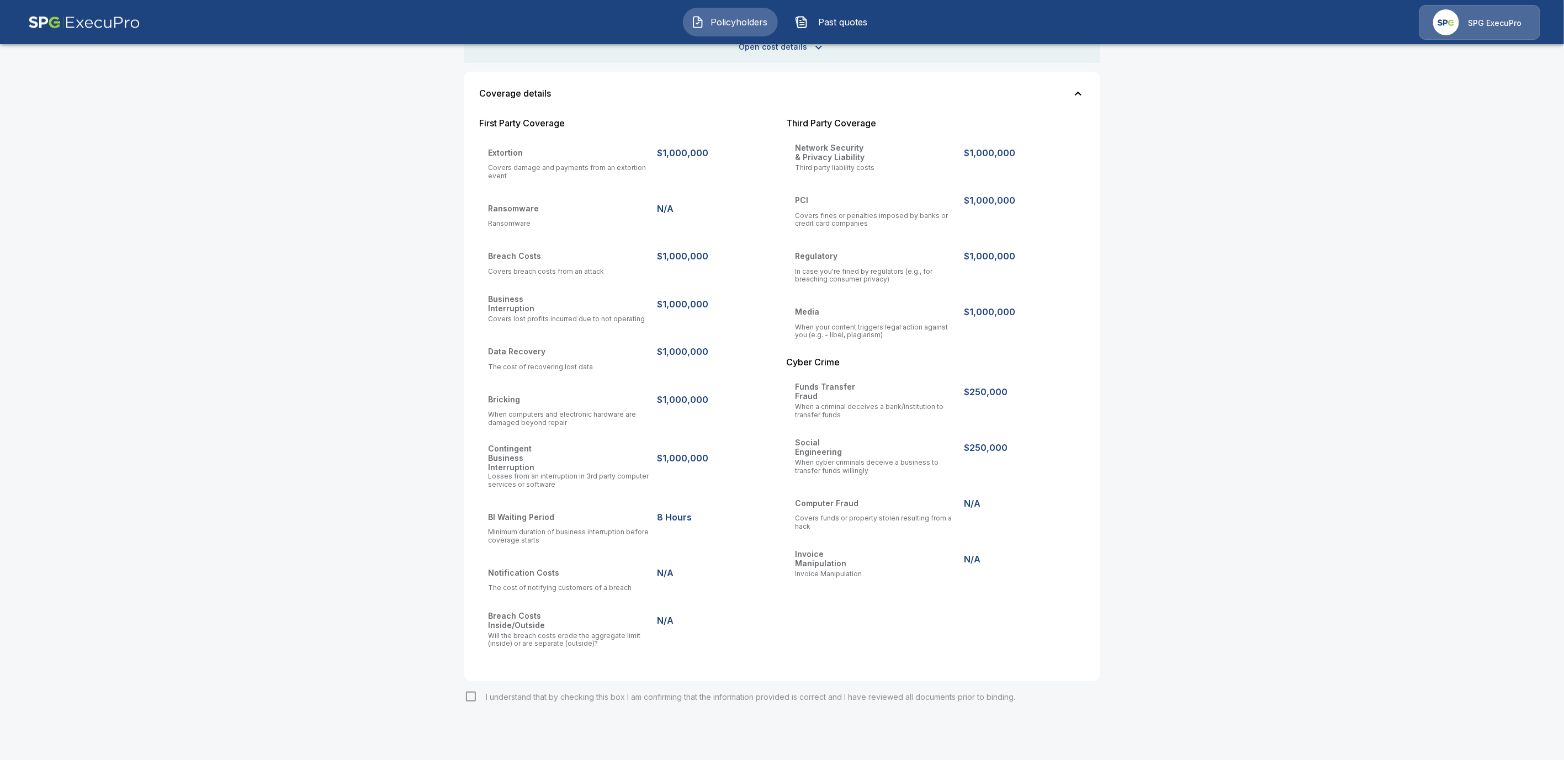
click at [1085, 89] on icon "button" at bounding box center [1077, 93] width 13 height 13
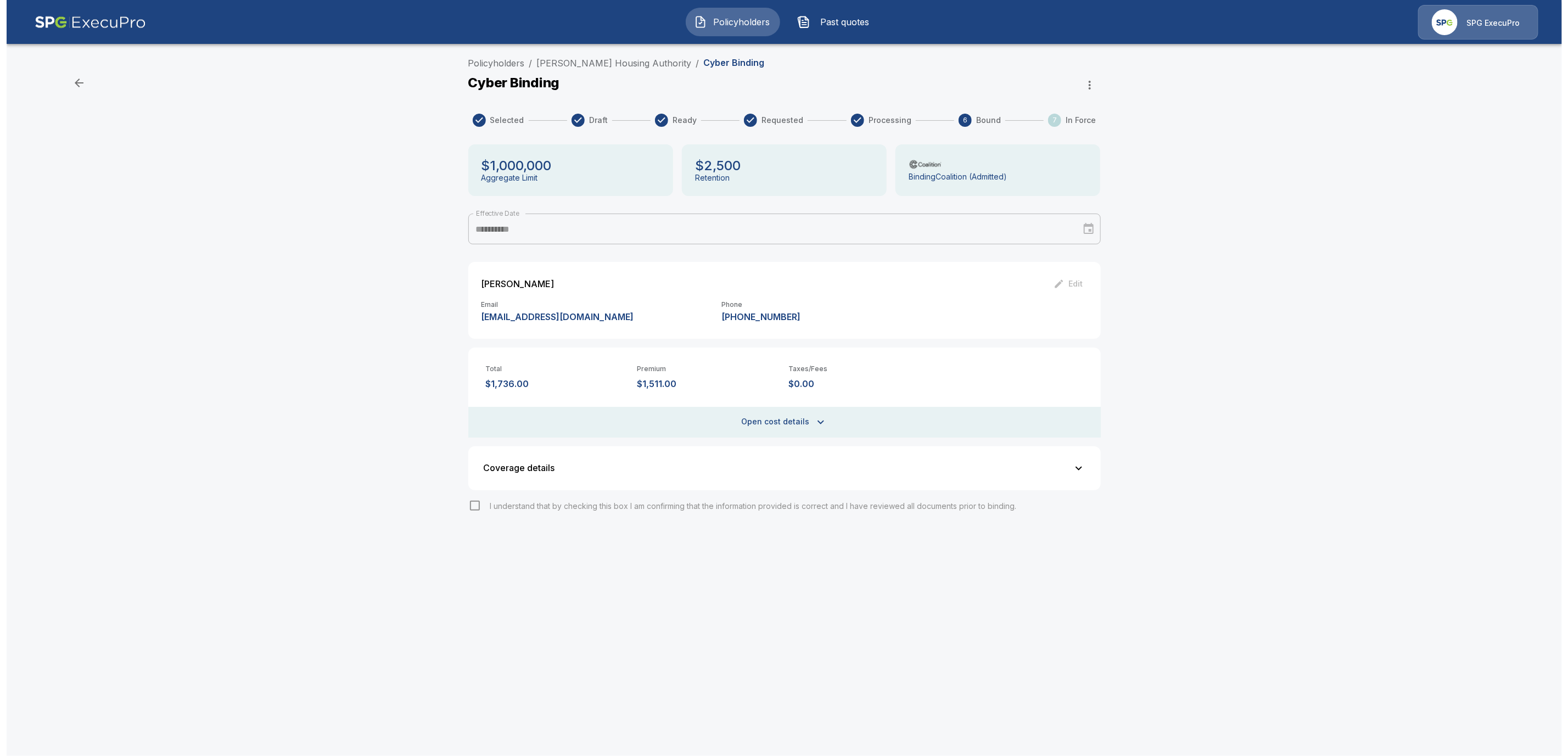
scroll to position [0, 0]
click at [476, 506] on div "I understand that by checking this box I am confirming that the information pro…" at bounding box center [784, 505] width 633 height 13
click at [564, 65] on link "[PERSON_NAME] Housing Authority" at bounding box center [614, 63] width 155 height 11
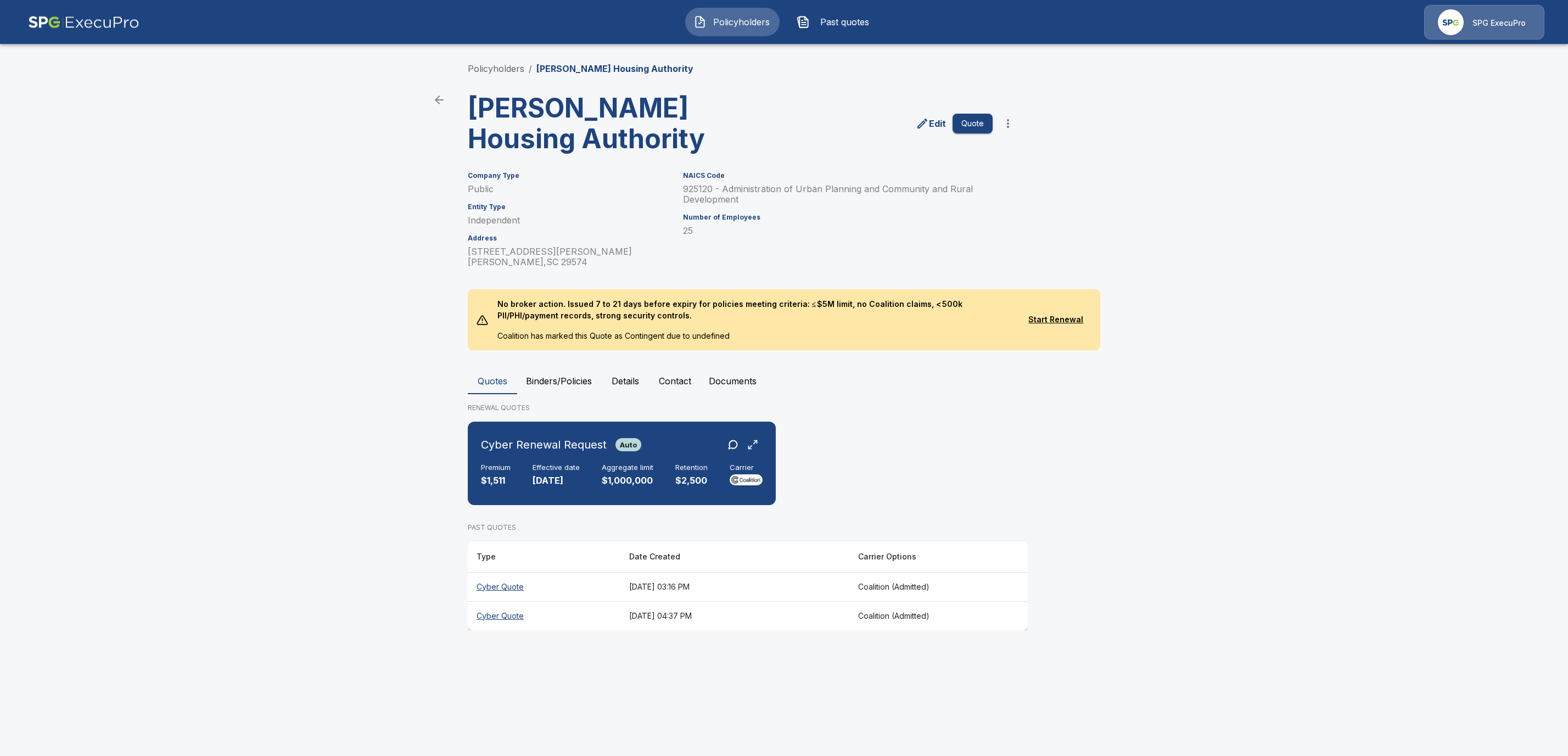
click at [538, 382] on button "Binders/Policies" at bounding box center [559, 381] width 84 height 26
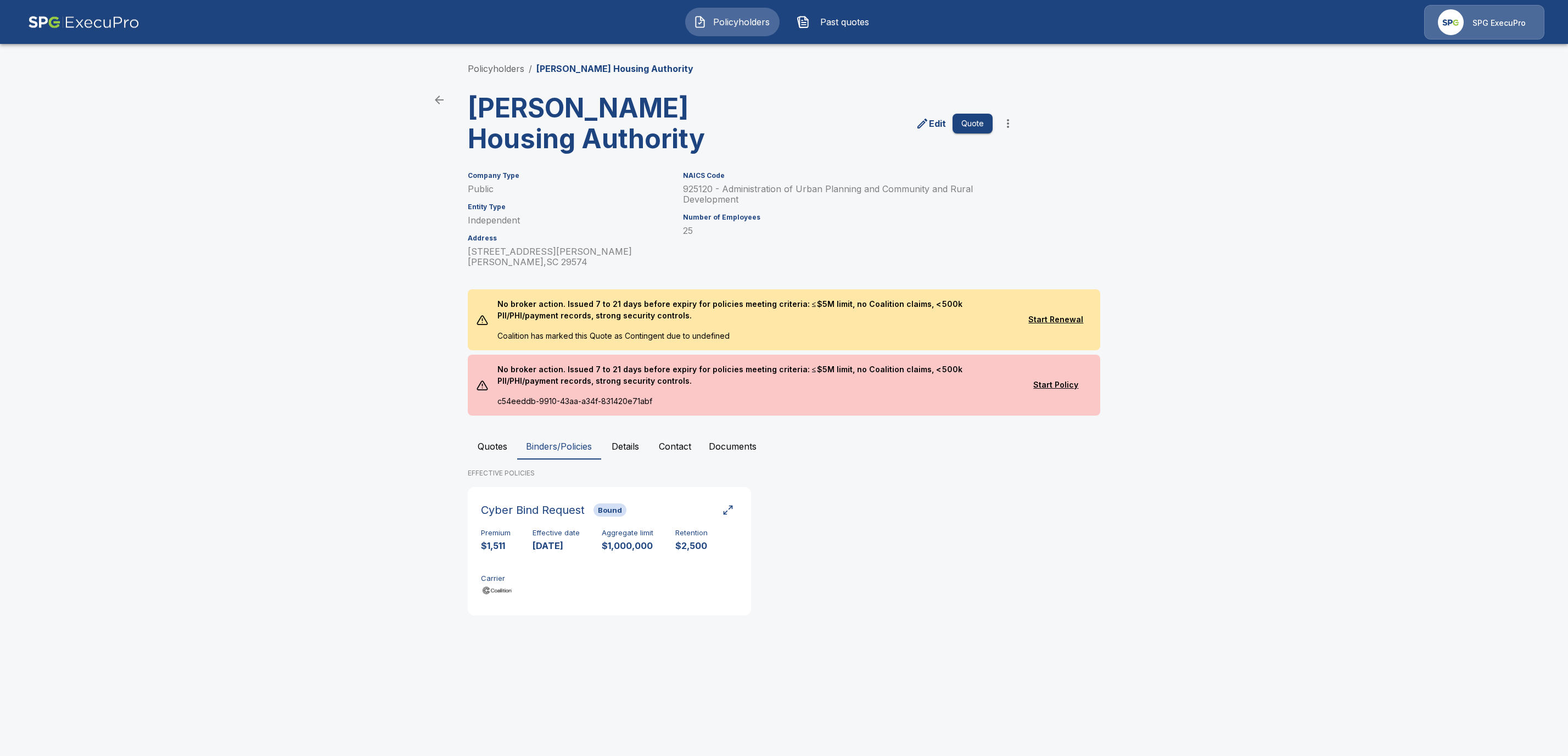
click at [494, 443] on button "Quotes" at bounding box center [492, 447] width 50 height 26
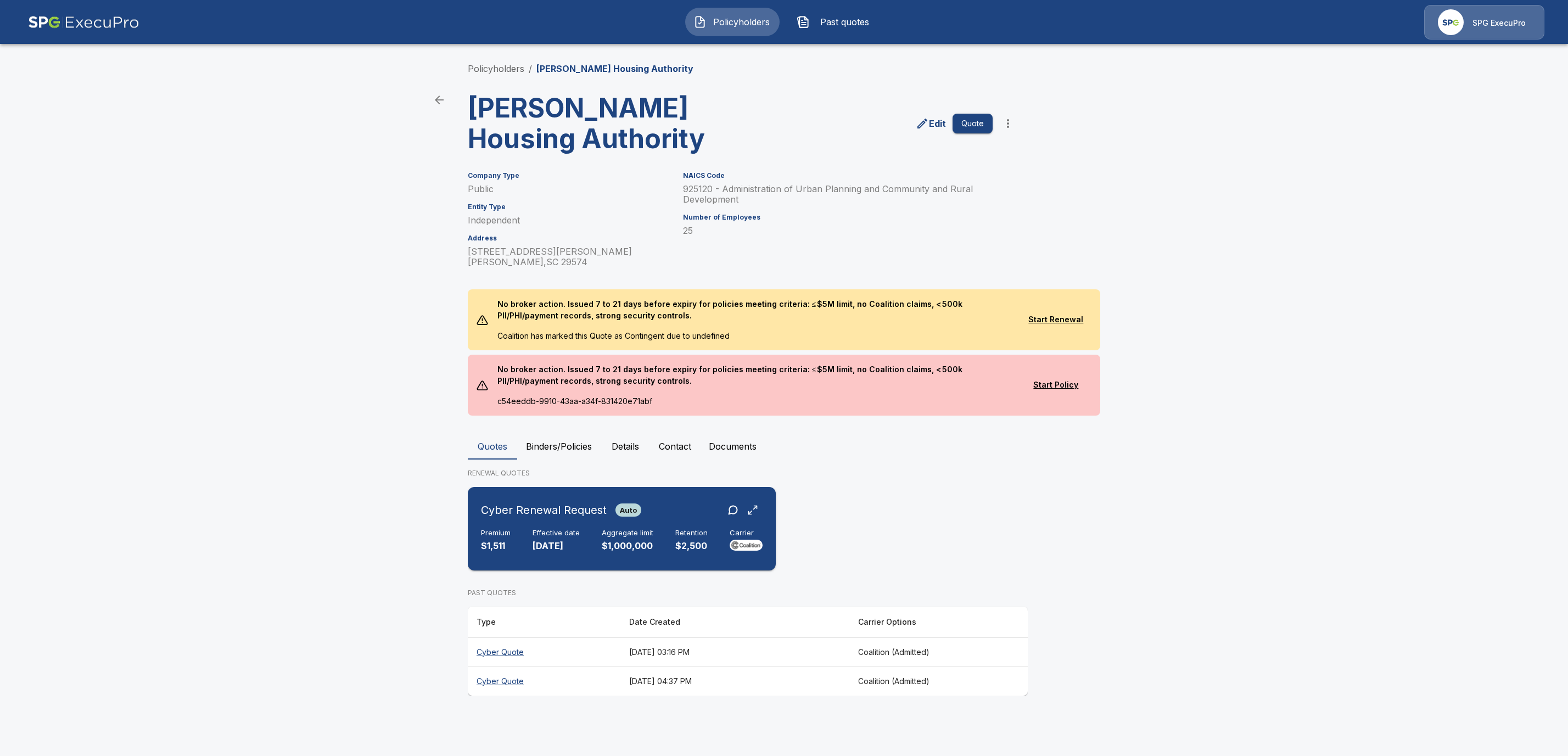
click at [504, 535] on h6 "Premium" at bounding box center [496, 533] width 30 height 9
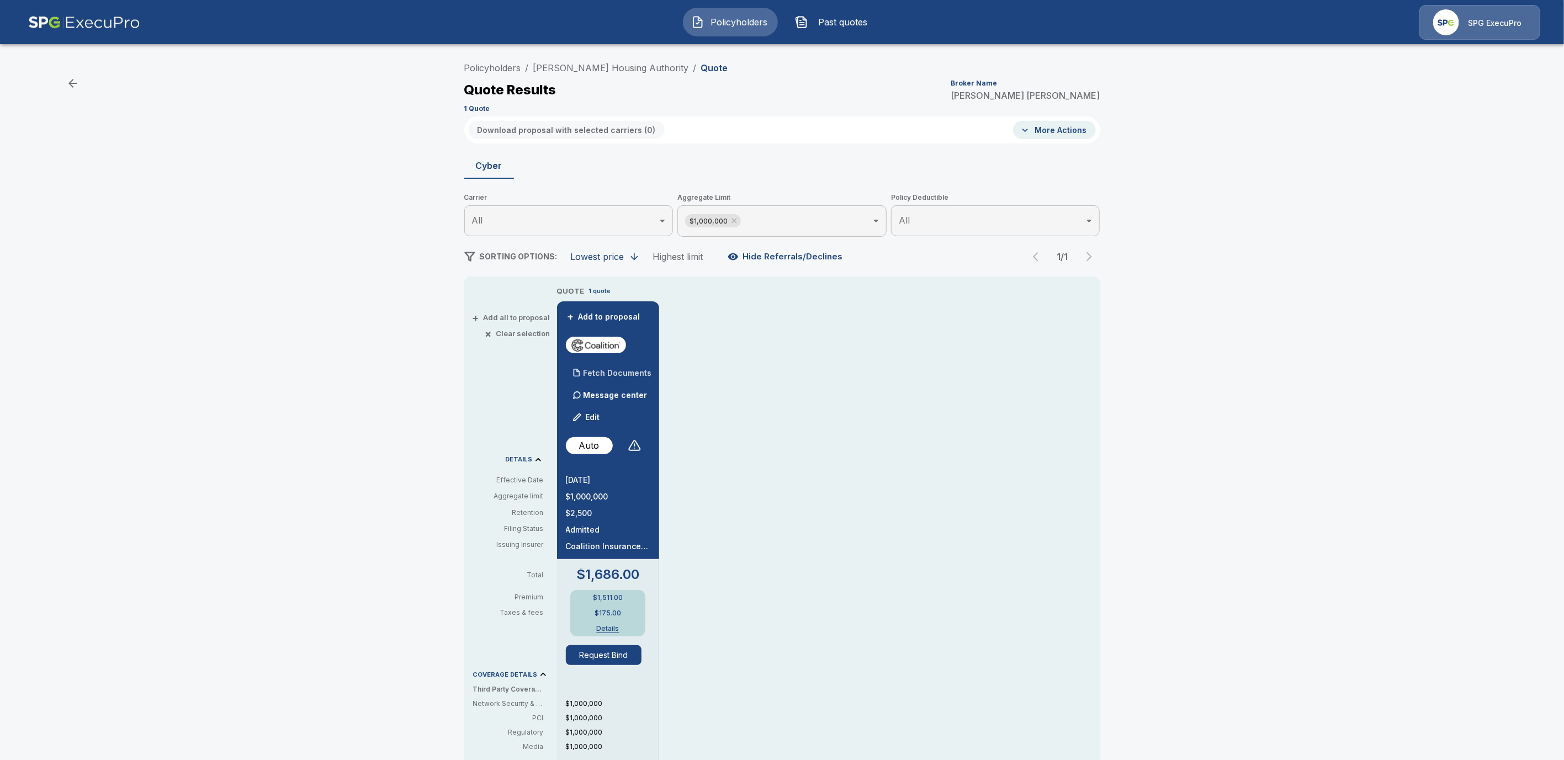
click at [625, 374] on p "Fetch Documents" at bounding box center [617, 373] width 68 height 8
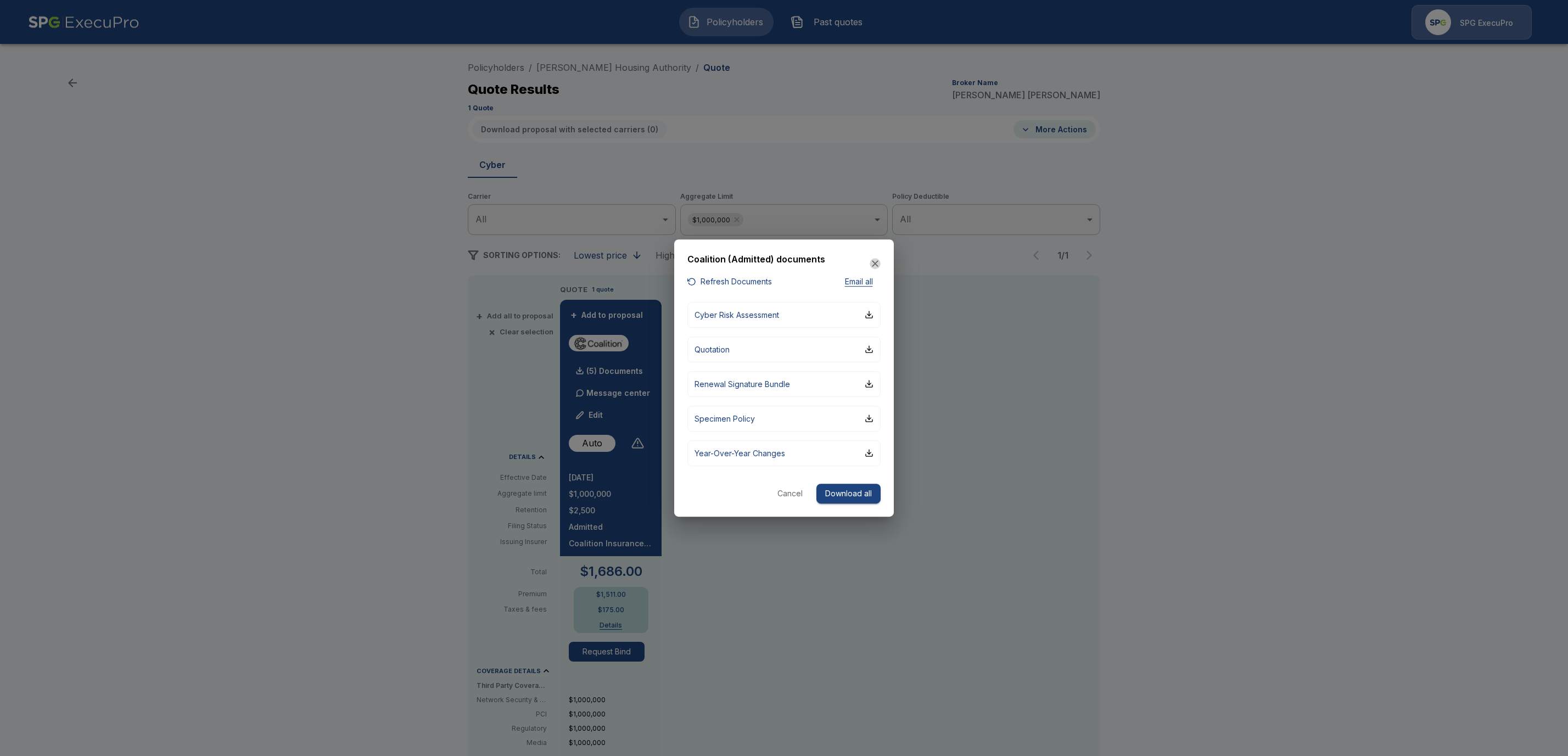
click at [875, 263] on icon "button" at bounding box center [876, 264] width 7 height 7
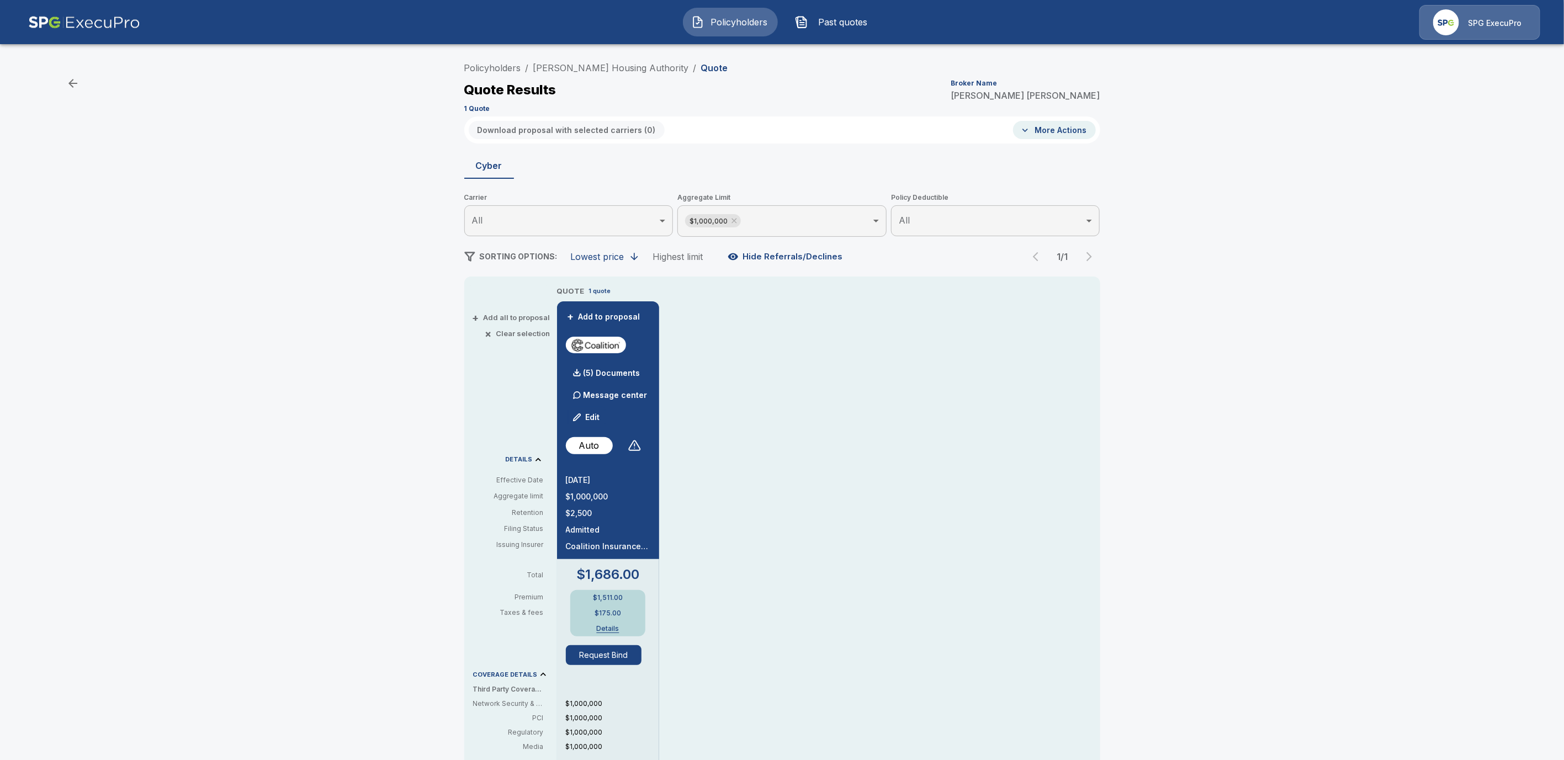
click at [501, 78] on div "Policyholders / Mullins Housing Authority / Quote Quote Results Broker Name Tri…" at bounding box center [782, 87] width 636 height 60
click at [502, 66] on link "Policyholders" at bounding box center [492, 67] width 57 height 11
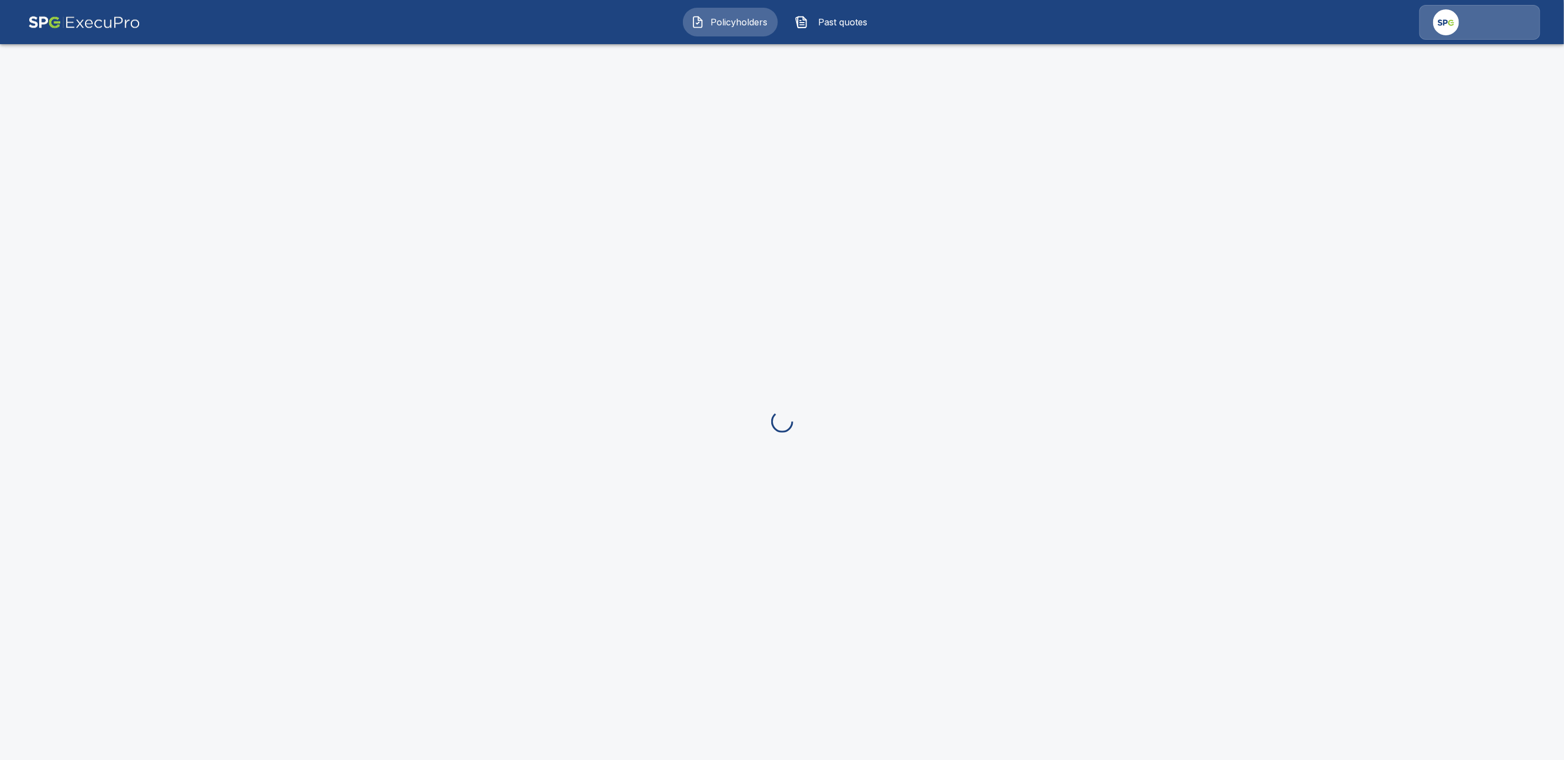
click at [726, 28] on span "Policyholders" at bounding box center [739, 21] width 61 height 13
click at [755, 22] on span "Policyholders" at bounding box center [739, 21] width 61 height 13
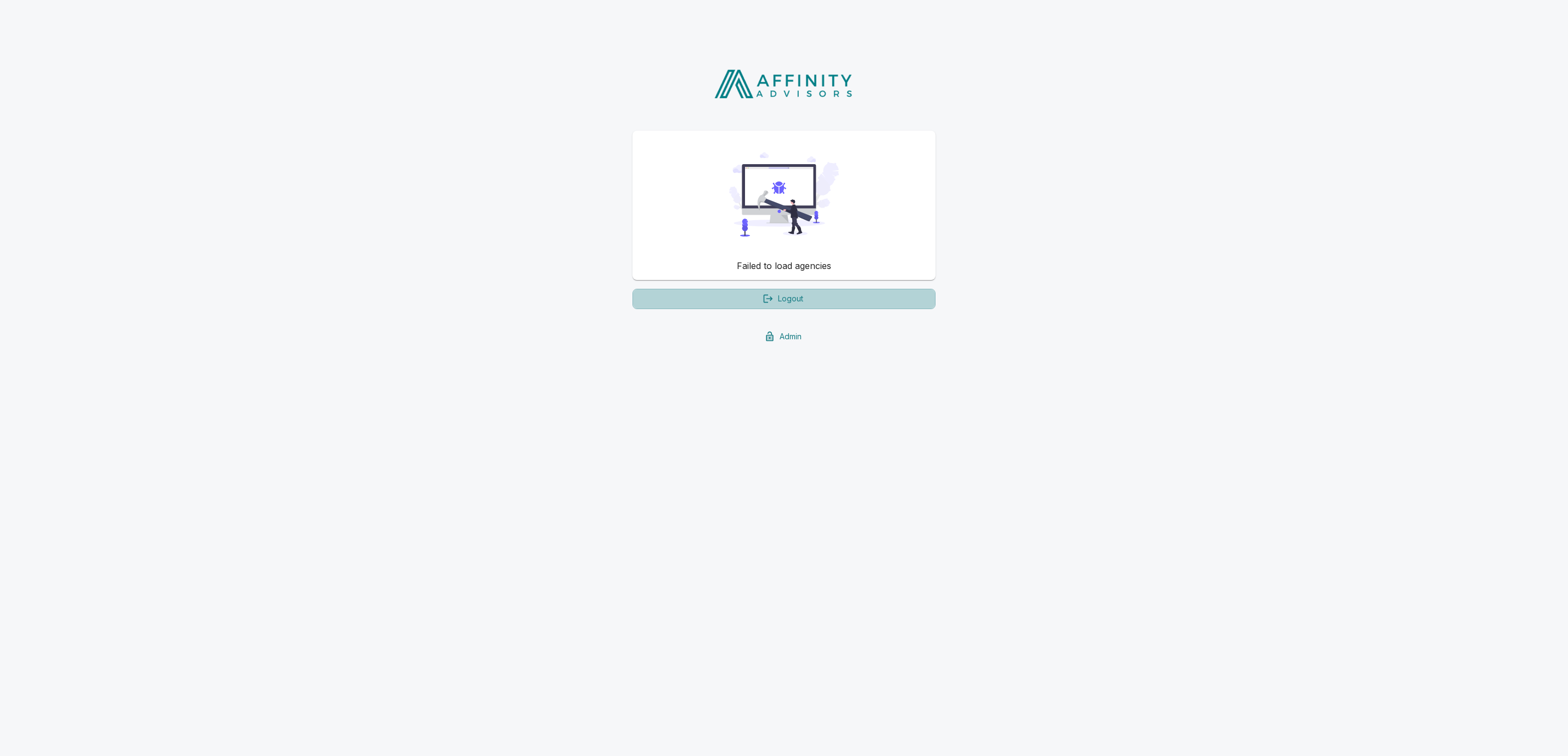
click at [823, 293] on link "Logout" at bounding box center [784, 298] width 303 height 20
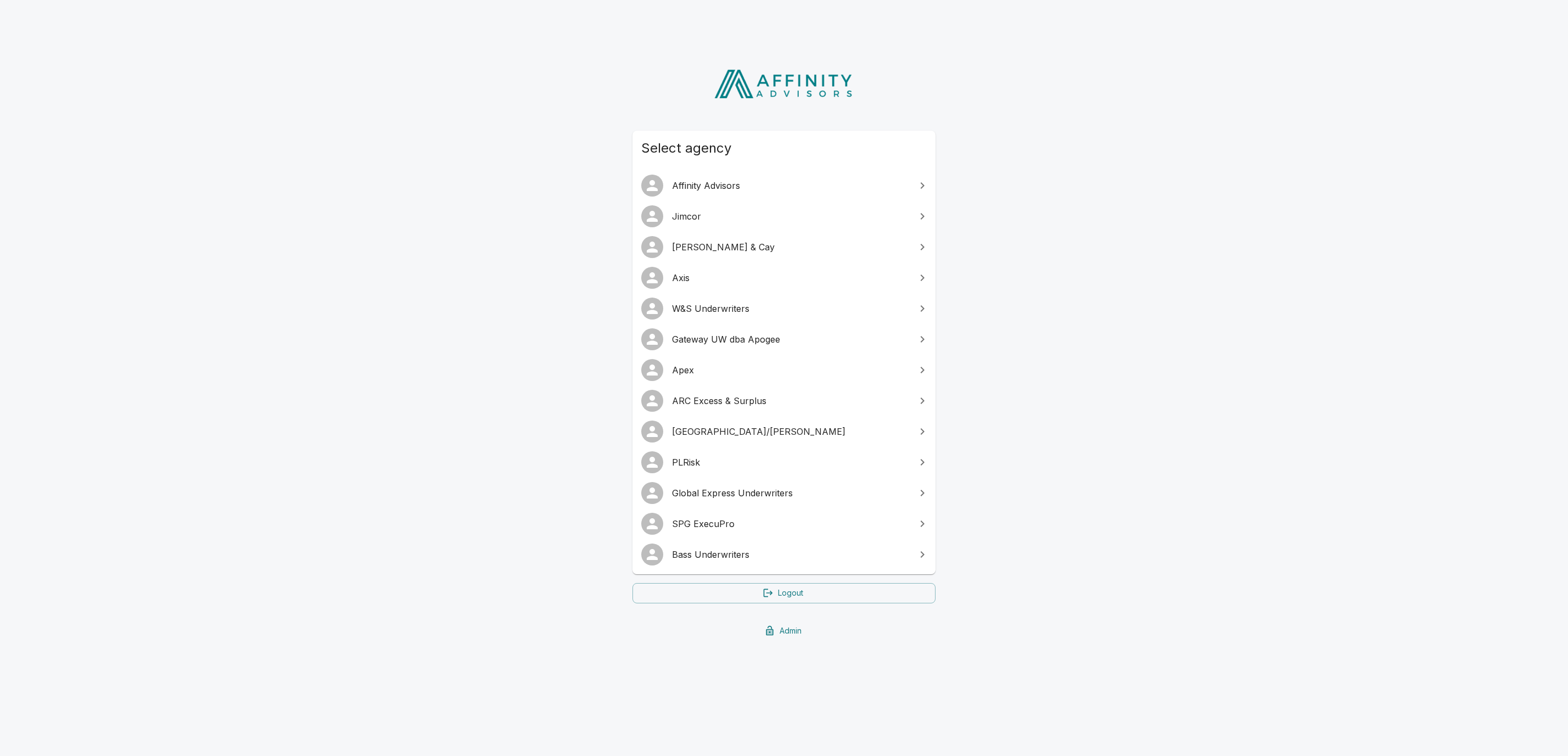
click at [688, 514] on link "SPG ExecuPro" at bounding box center [784, 523] width 303 height 31
